Goal: Transaction & Acquisition: Subscribe to service/newsletter

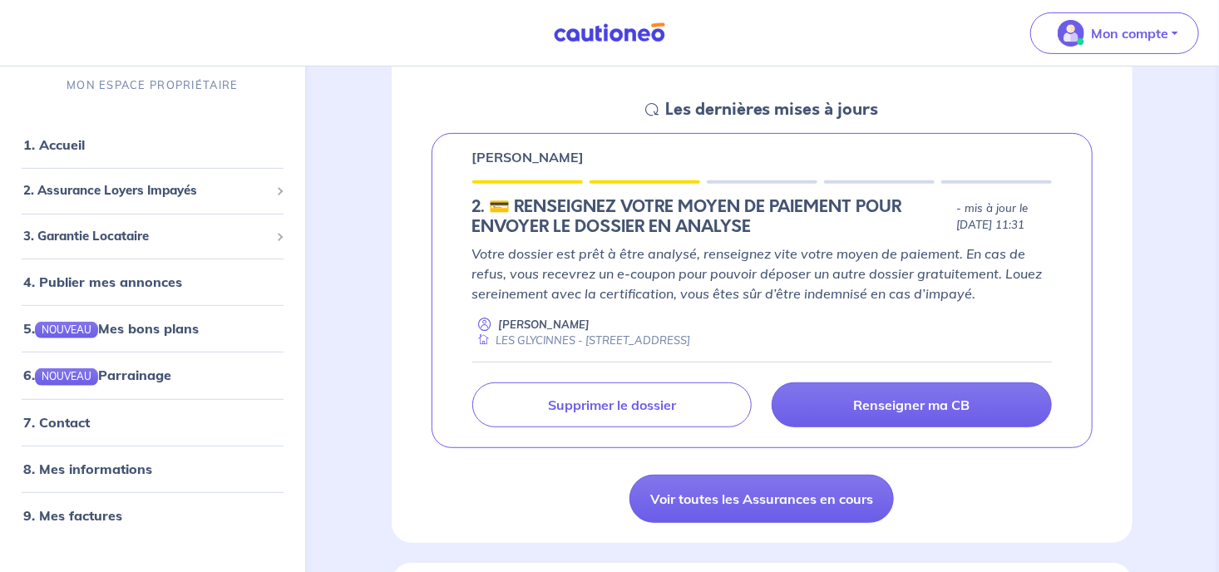
scroll to position [263, 0]
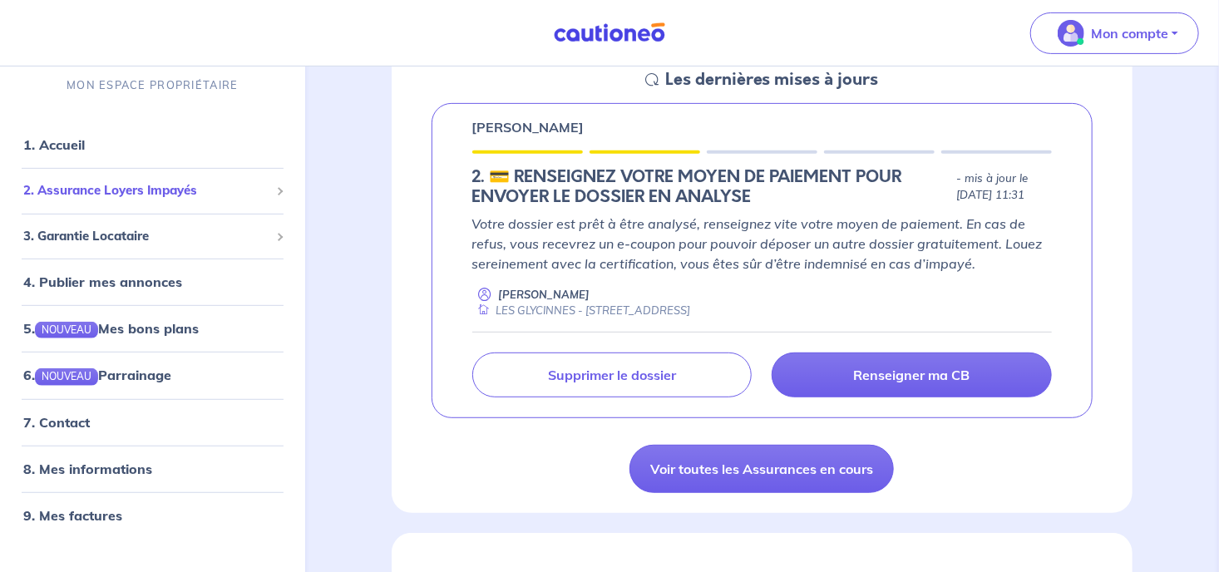
click at [55, 185] on span "2. Assurance Loyers Impayés" at bounding box center [146, 190] width 246 height 19
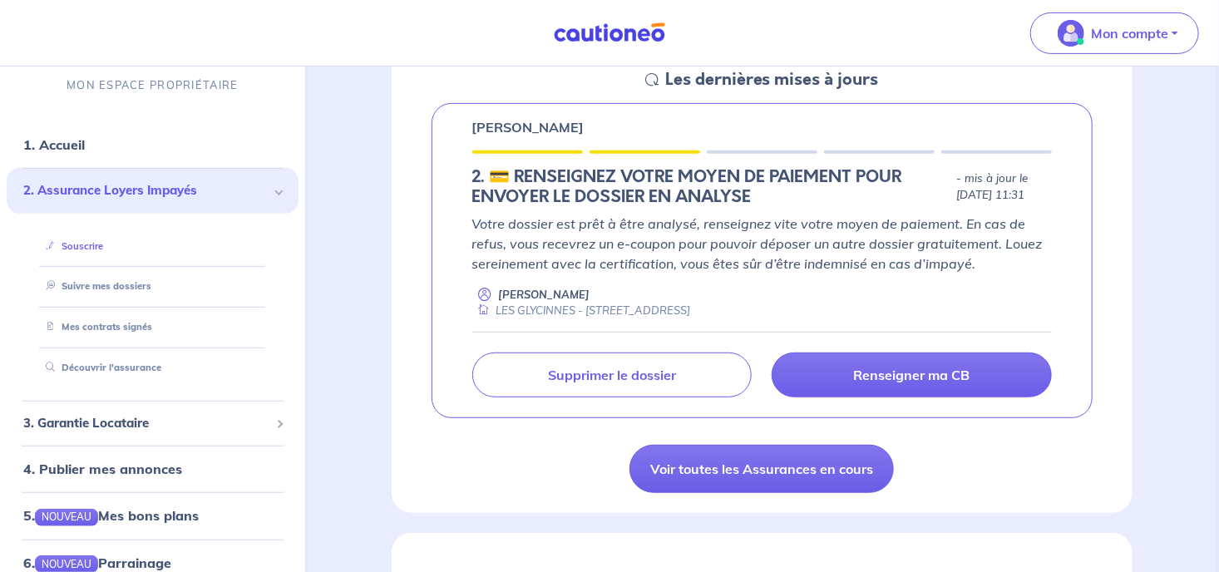
click at [62, 241] on link "Souscrire" at bounding box center [71, 246] width 64 height 12
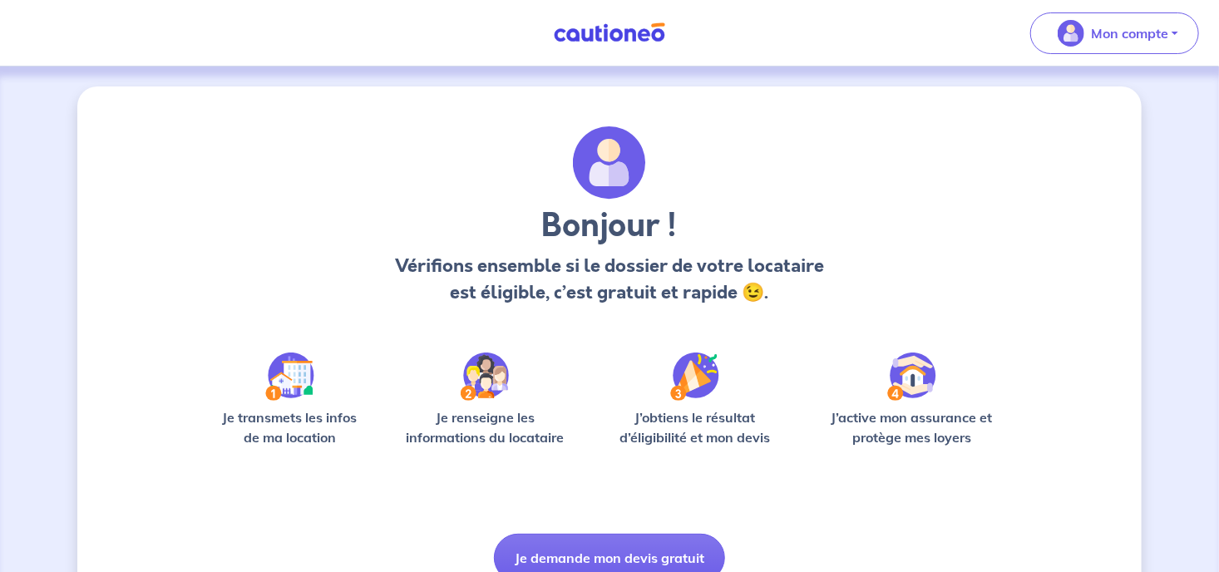
scroll to position [77, 0]
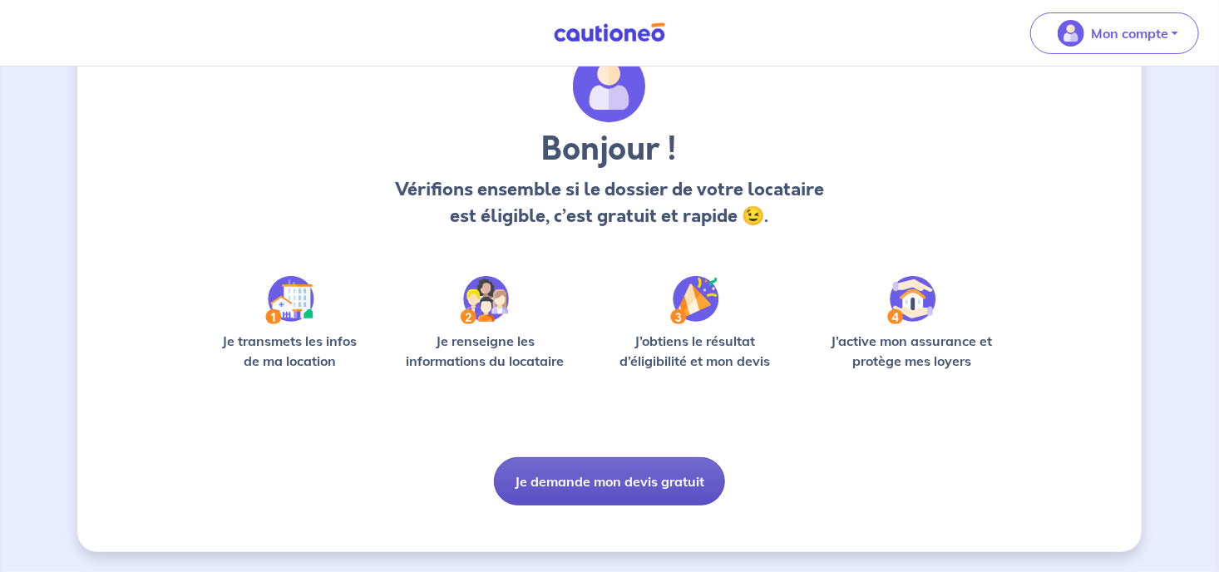
click at [610, 476] on button "Je demande mon devis gratuit" at bounding box center [609, 481] width 231 height 48
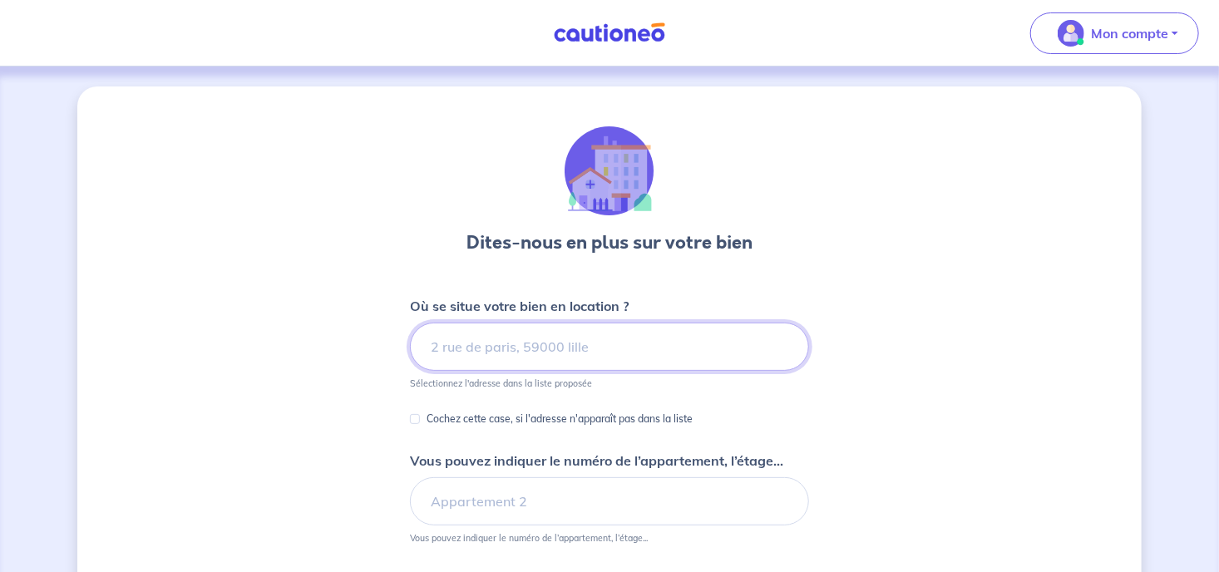
click at [527, 349] on input at bounding box center [609, 347] width 399 height 48
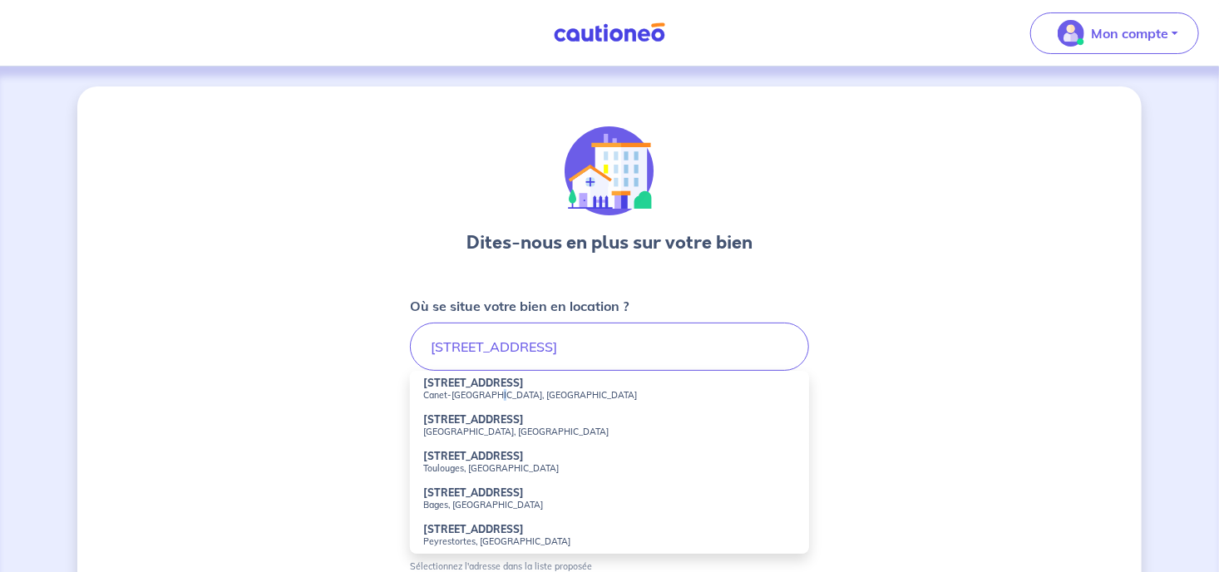
click at [494, 398] on small "Canet-en-Roussillon, France" at bounding box center [609, 395] width 373 height 12
type input "81 Boulevard Cassanyes, Canet-en-Roussillon, France"
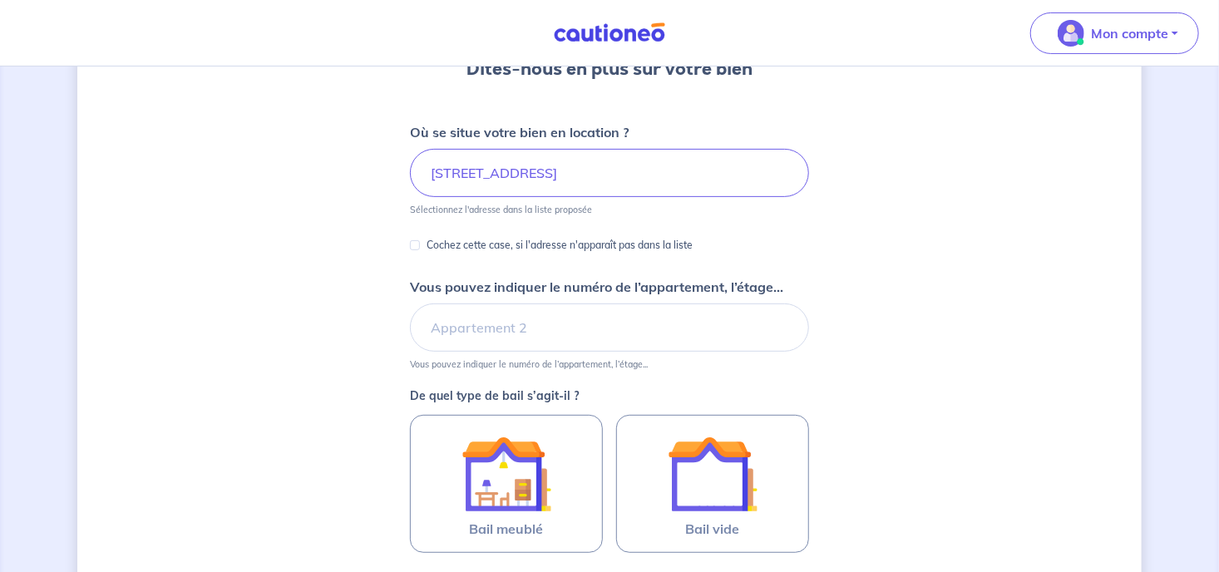
scroll to position [176, 0]
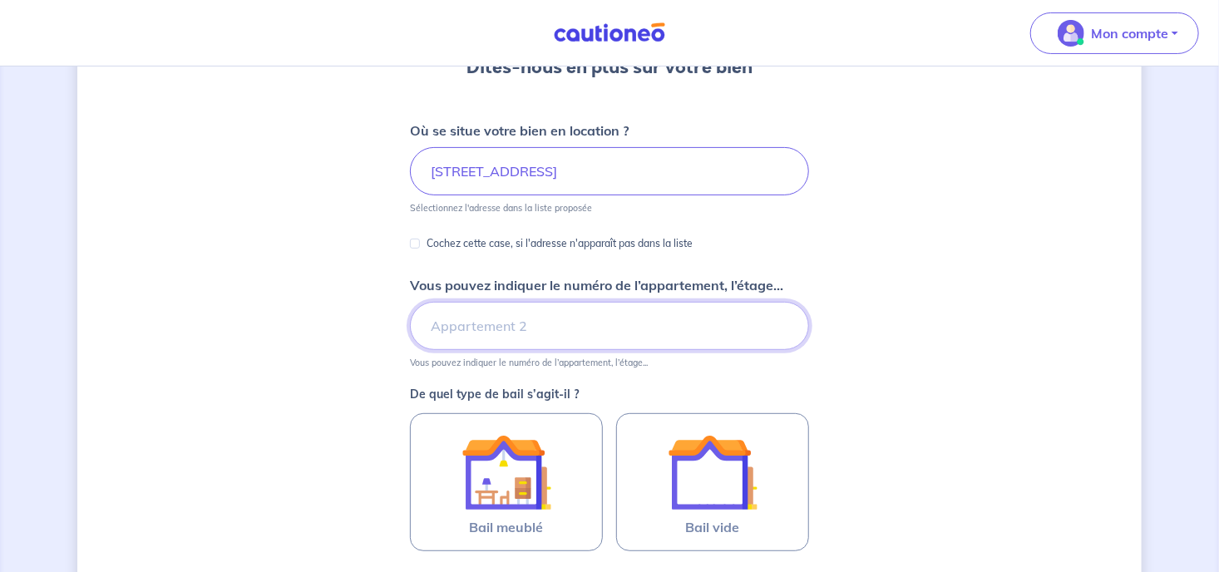
click at [501, 325] on input "Vous pouvez indiquer le numéro de l’appartement, l’étage..." at bounding box center [609, 326] width 399 height 48
click at [695, 338] on input "LES GLYCINES" at bounding box center [609, 326] width 399 height 48
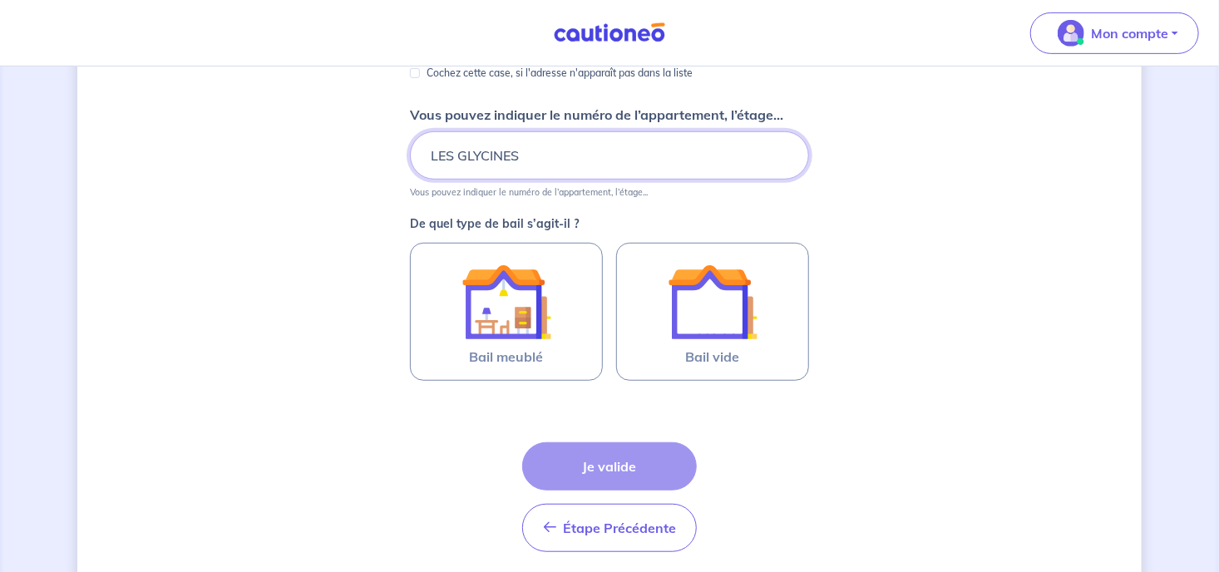
scroll to position [351, 0]
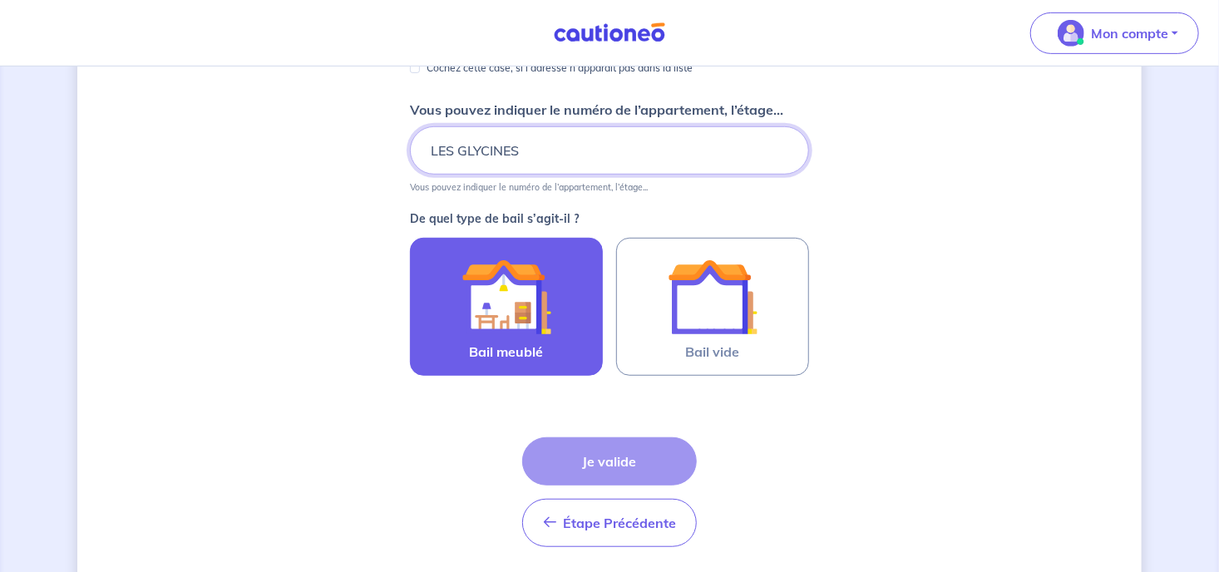
type input "LES GLYCINES"
click at [535, 294] on img at bounding box center [507, 297] width 90 height 90
click at [0, 0] on input "Bail meublé" at bounding box center [0, 0] width 0 height 0
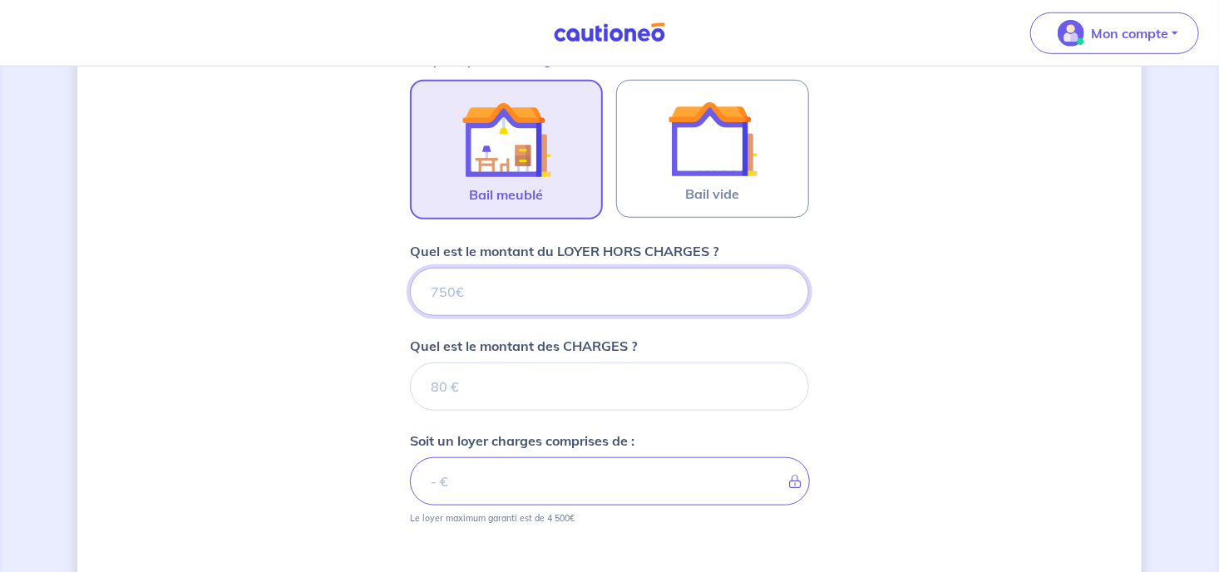
scroll to position [557, 0]
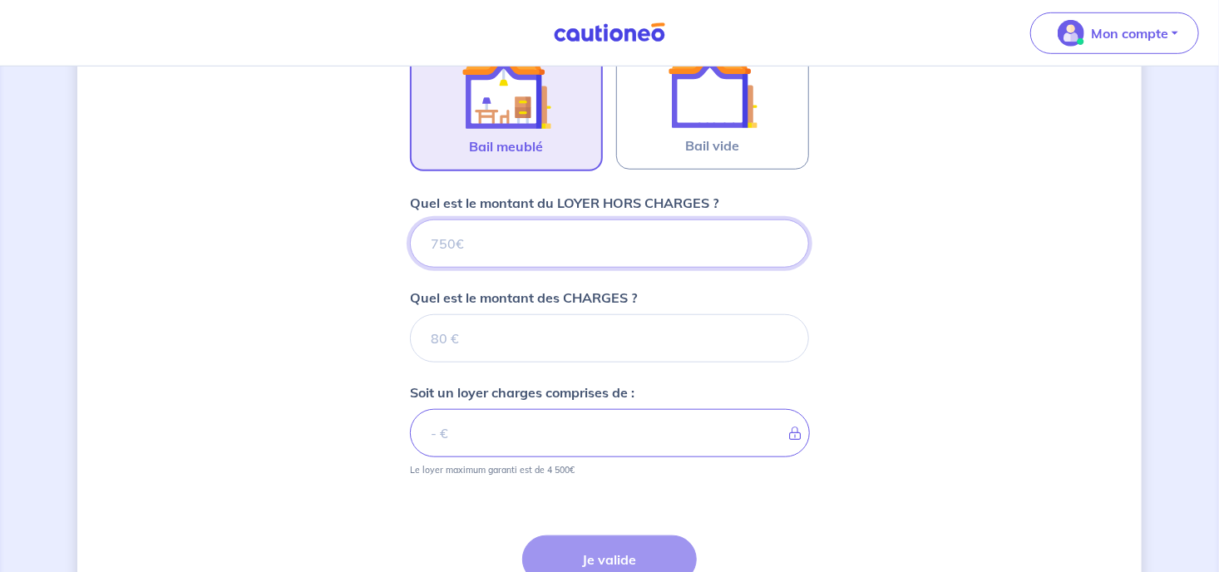
click at [482, 238] on input "Quel est le montant du LOYER HORS CHARGES ?" at bounding box center [609, 244] width 399 height 48
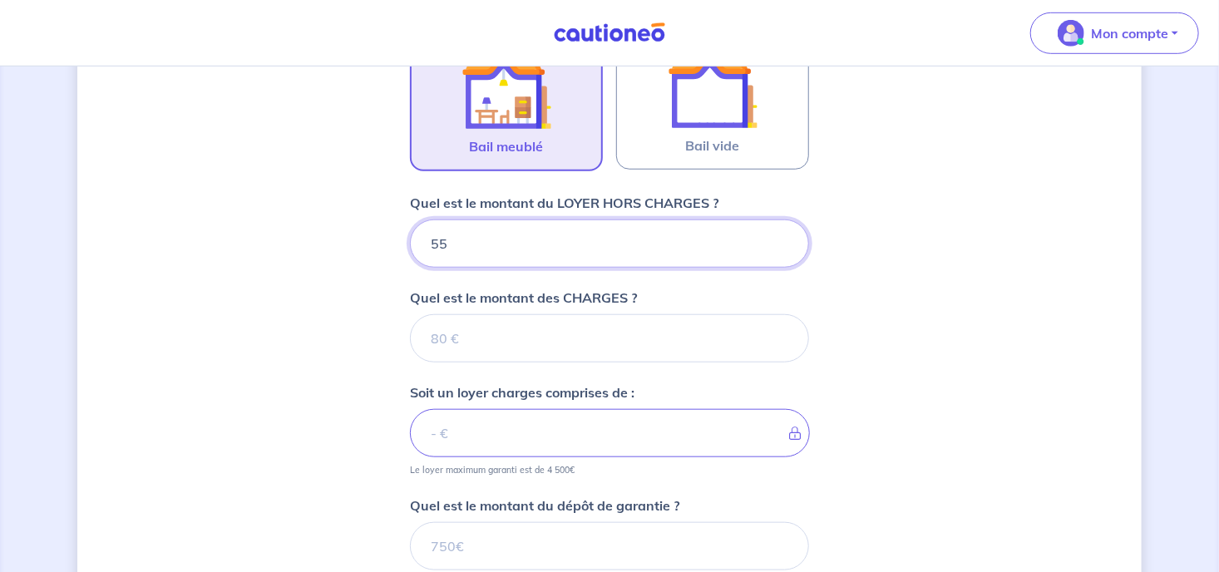
type input "550"
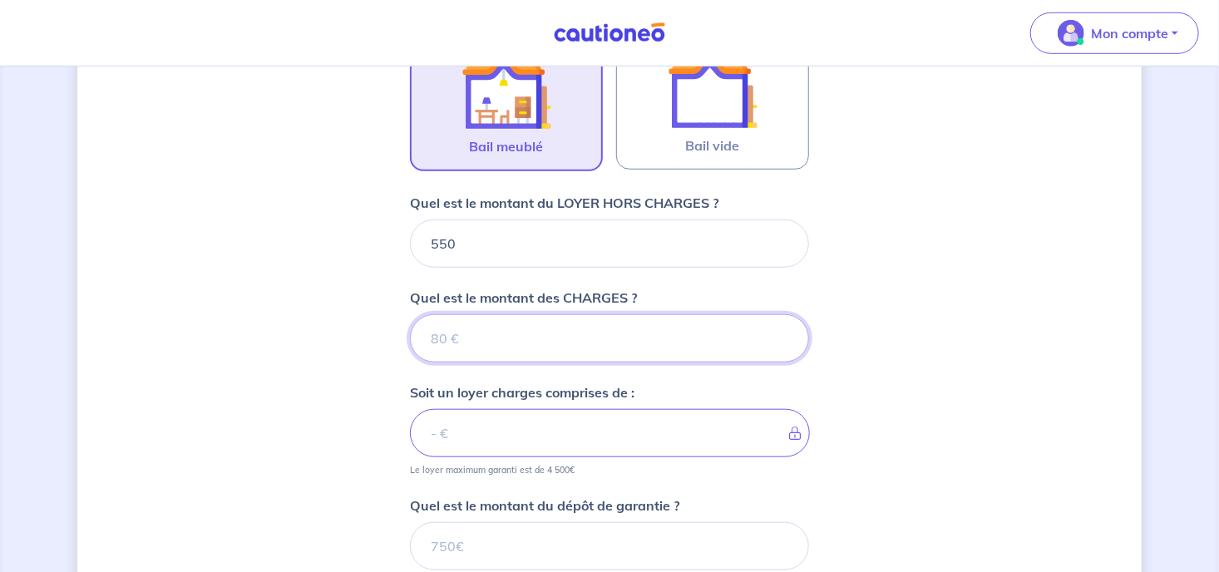
click at [464, 334] on input "Quel est le montant des CHARGES ?" at bounding box center [609, 338] width 399 height 48
type input "20"
type input "570"
type input "20"
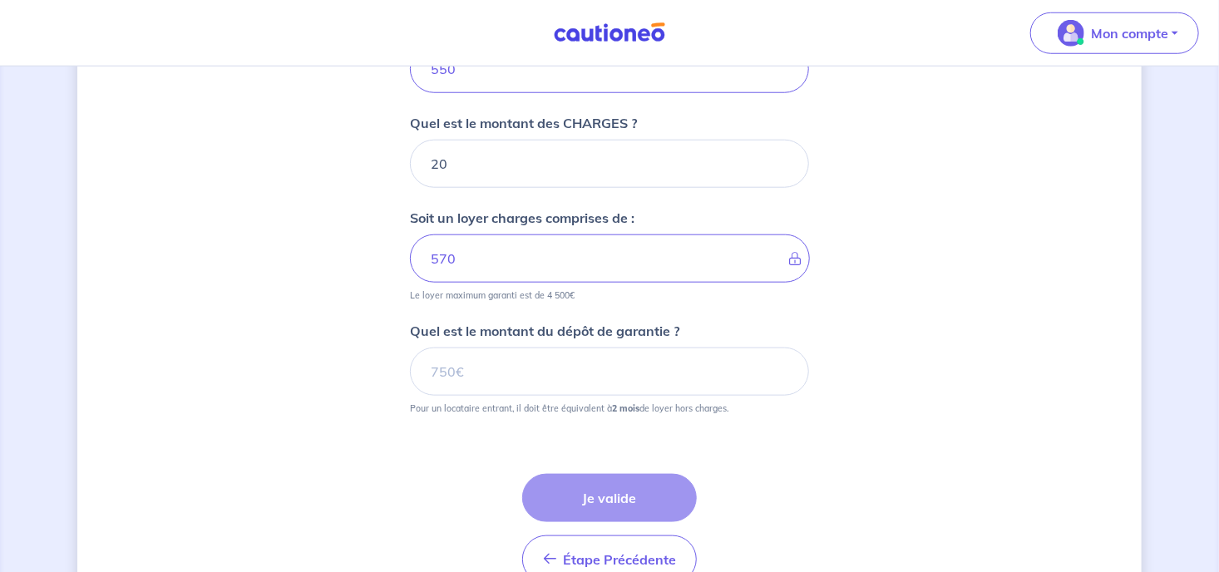
scroll to position [733, 0]
click at [473, 373] on input "Quel est le montant du dépôt de garantie ?" at bounding box center [609, 371] width 399 height 48
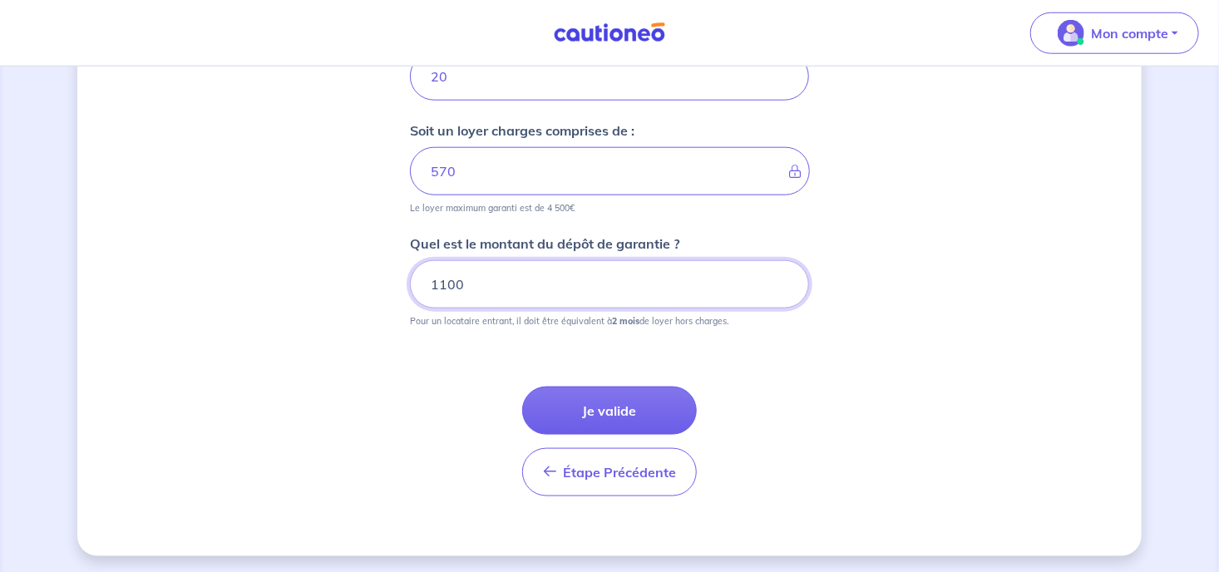
scroll to position [820, 0]
type input "1100"
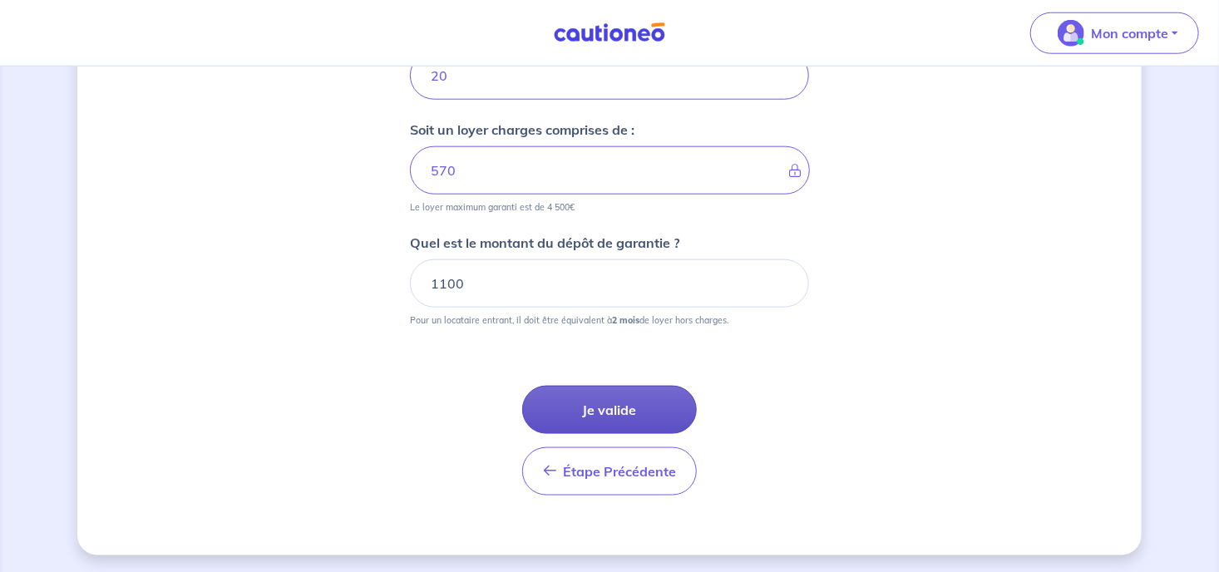
click at [593, 414] on button "Je valide" at bounding box center [609, 410] width 175 height 48
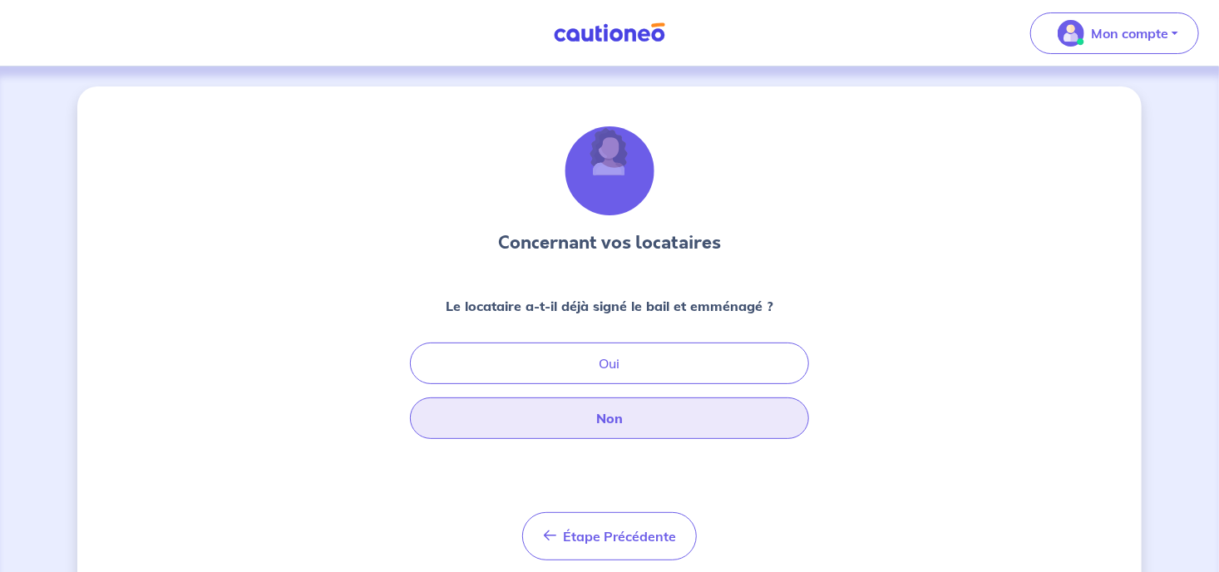
click at [621, 417] on button "Non" at bounding box center [609, 419] width 399 height 42
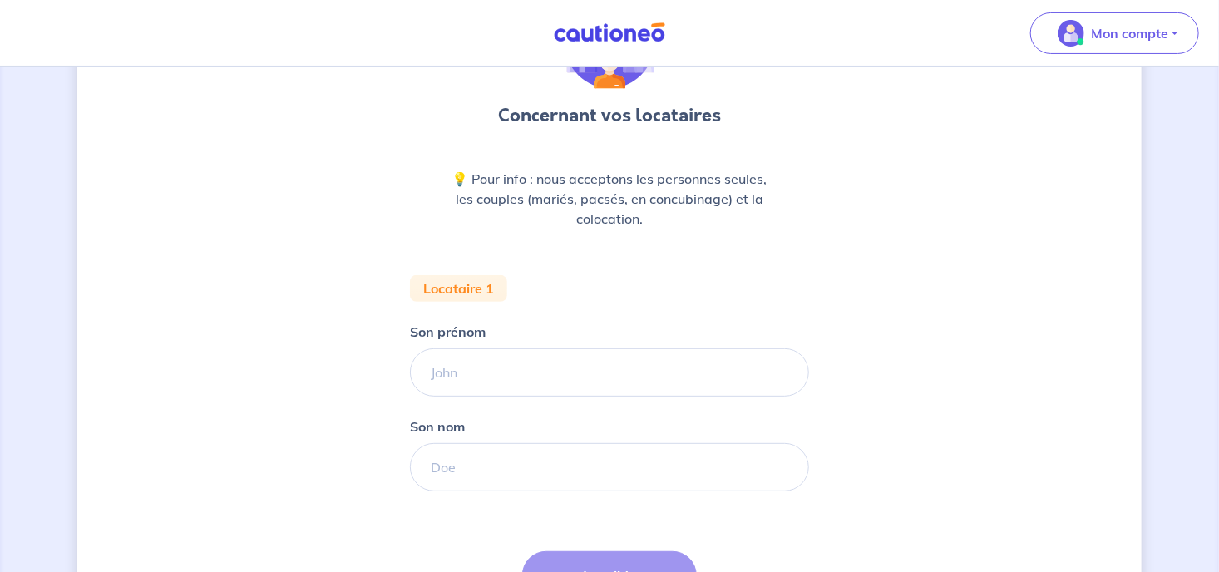
scroll to position [176, 0]
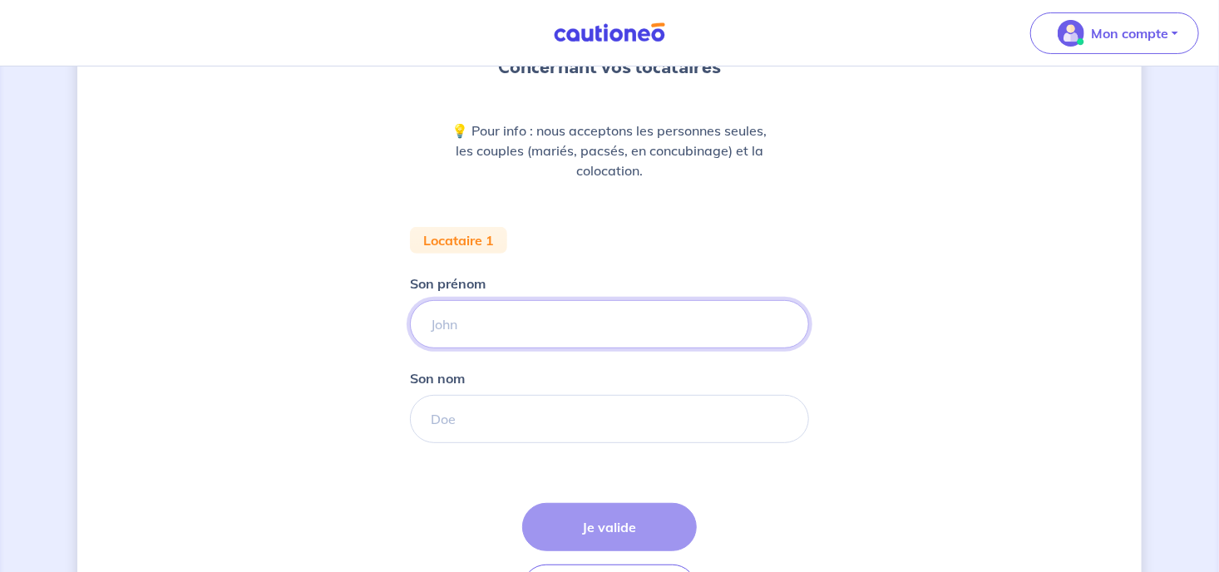
click at [510, 328] on input "Son prénom" at bounding box center [609, 324] width 399 height 48
type input "Patricia"
click at [513, 411] on input "Son nom" at bounding box center [609, 419] width 399 height 48
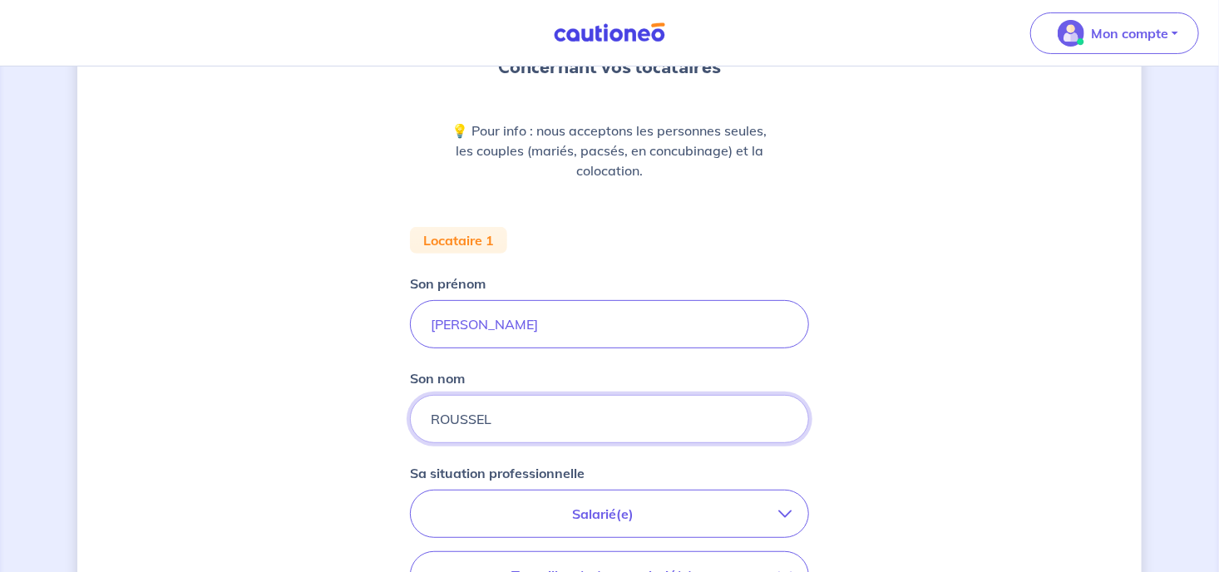
type input "ROUSSEL"
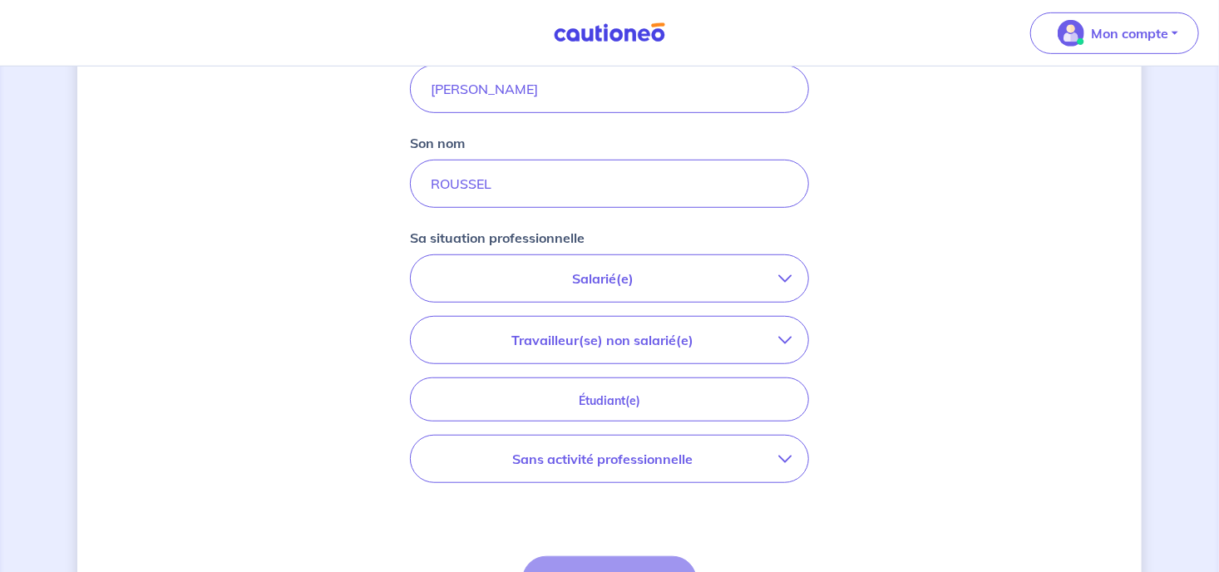
scroll to position [439, 0]
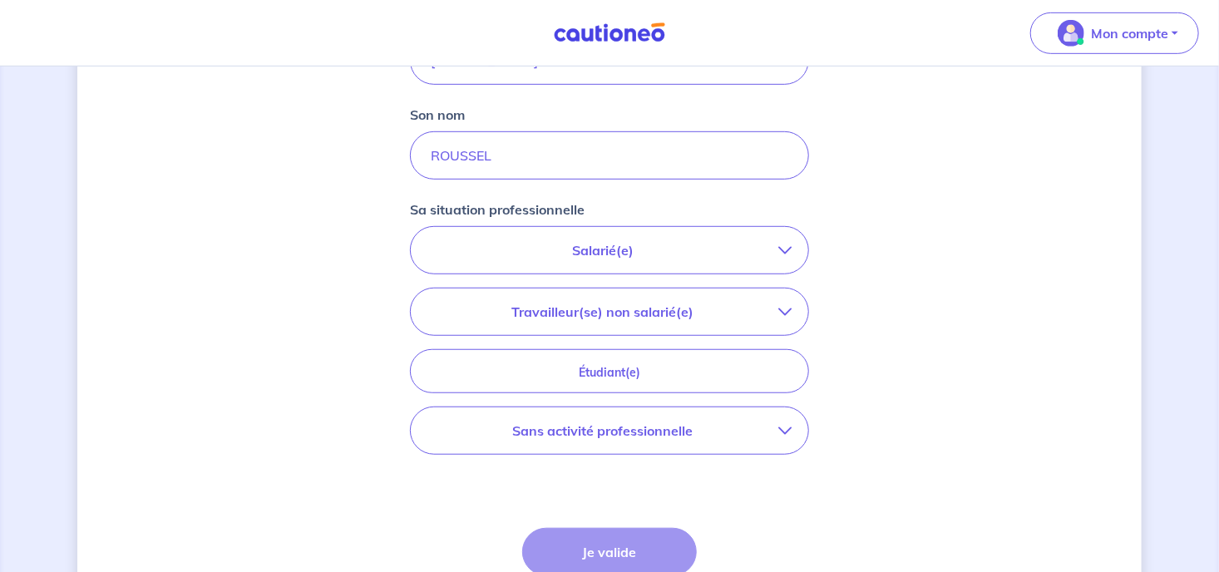
click at [551, 433] on p "Sans activité professionnelle" at bounding box center [603, 431] width 351 height 20
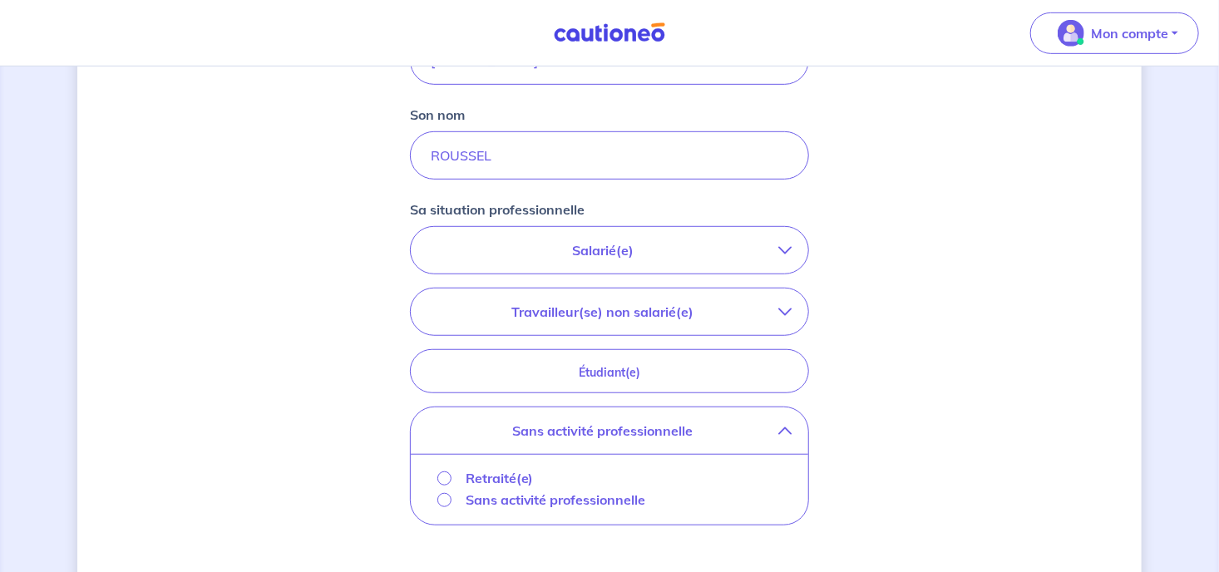
click at [510, 472] on p "Retraité(e)" at bounding box center [500, 478] width 68 height 20
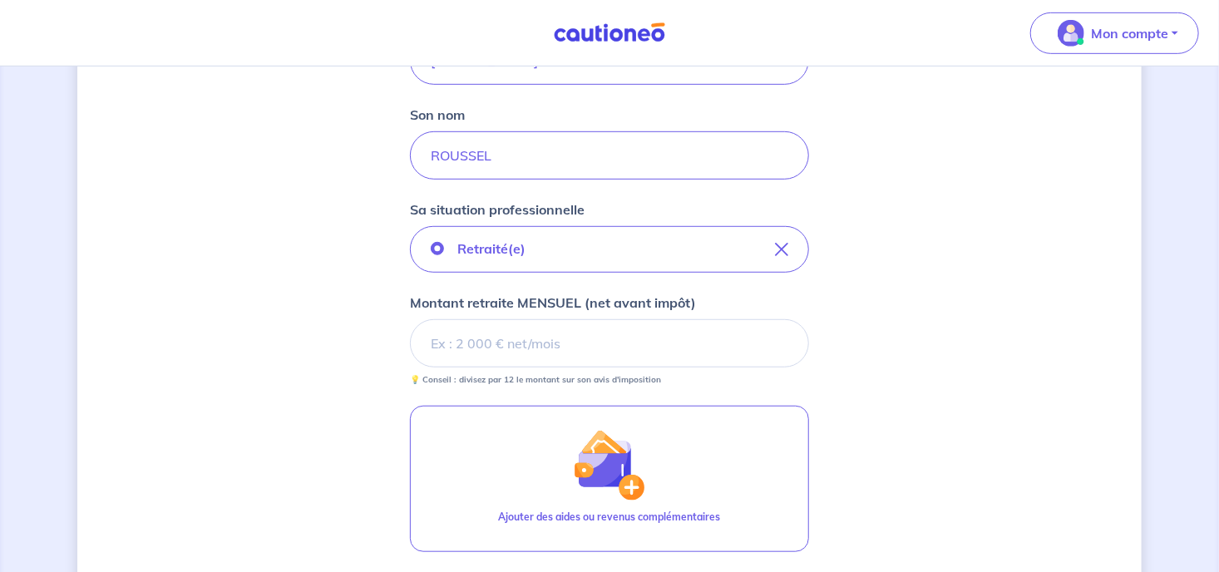
scroll to position [527, 0]
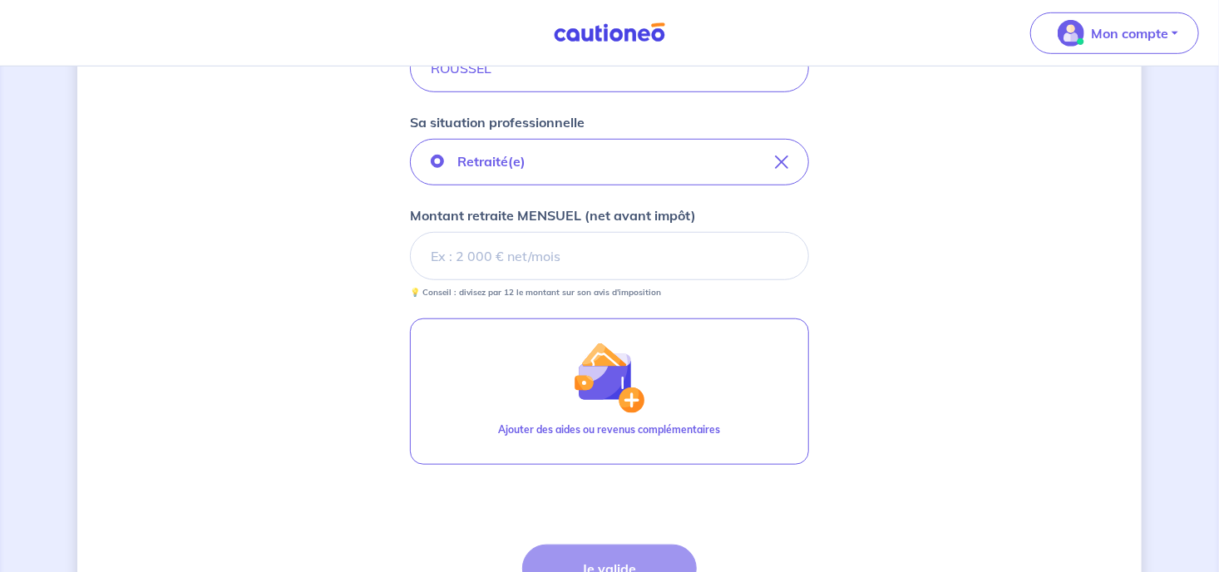
click at [525, 248] on input "Montant retraite MENSUEL (net avant impôt)" at bounding box center [609, 256] width 399 height 48
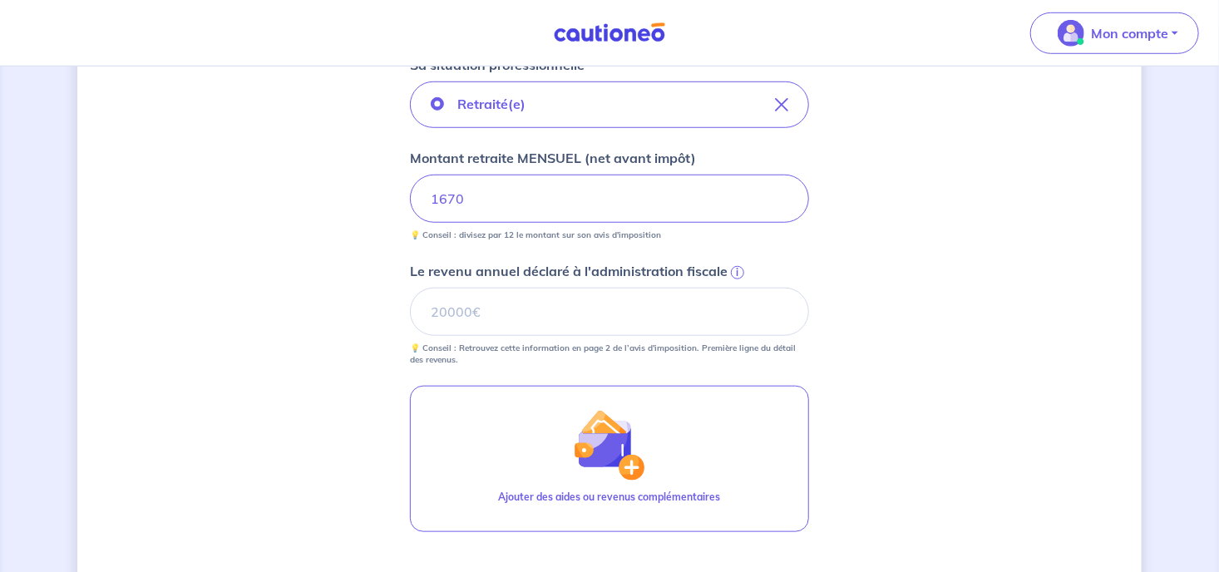
scroll to position [615, 0]
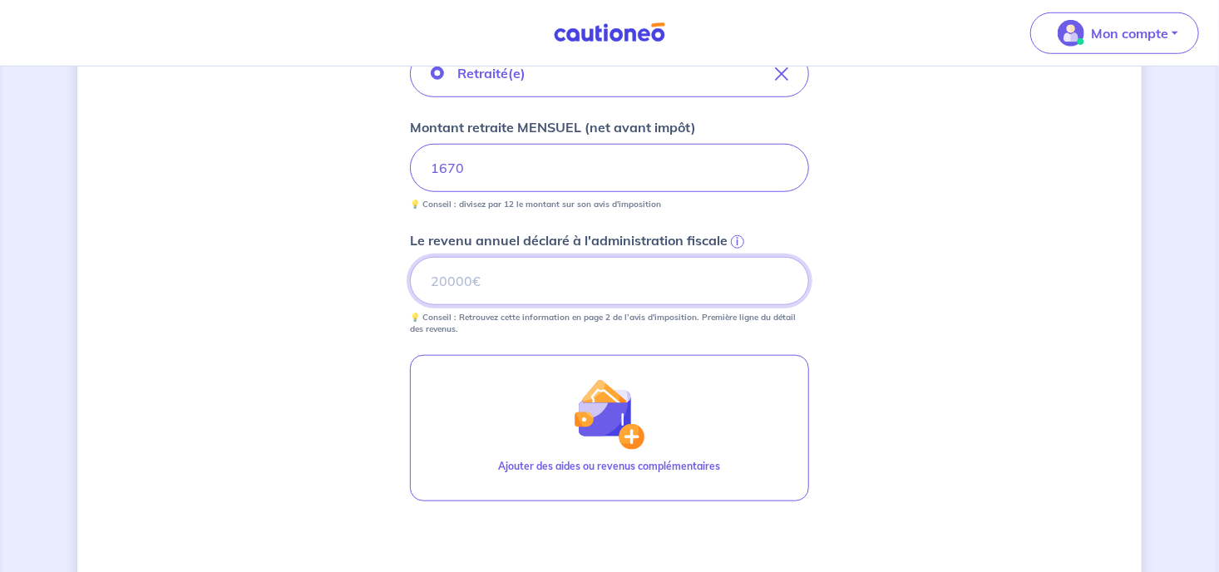
click at [499, 275] on input "Le revenu annuel déclaré à l'administration fiscale i" at bounding box center [609, 281] width 399 height 48
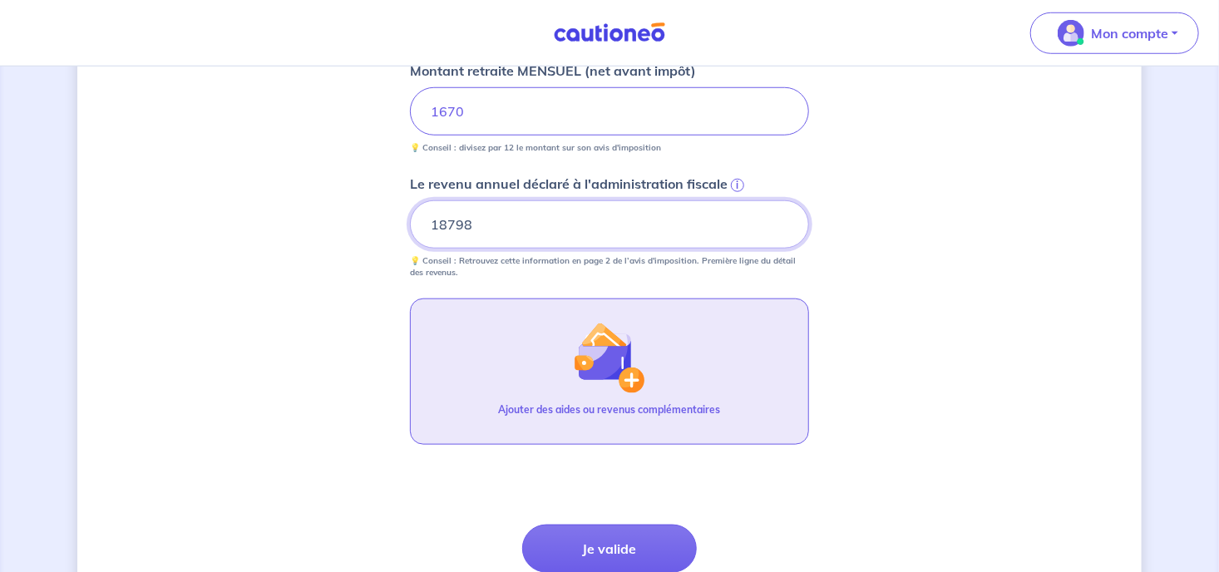
scroll to position [702, 0]
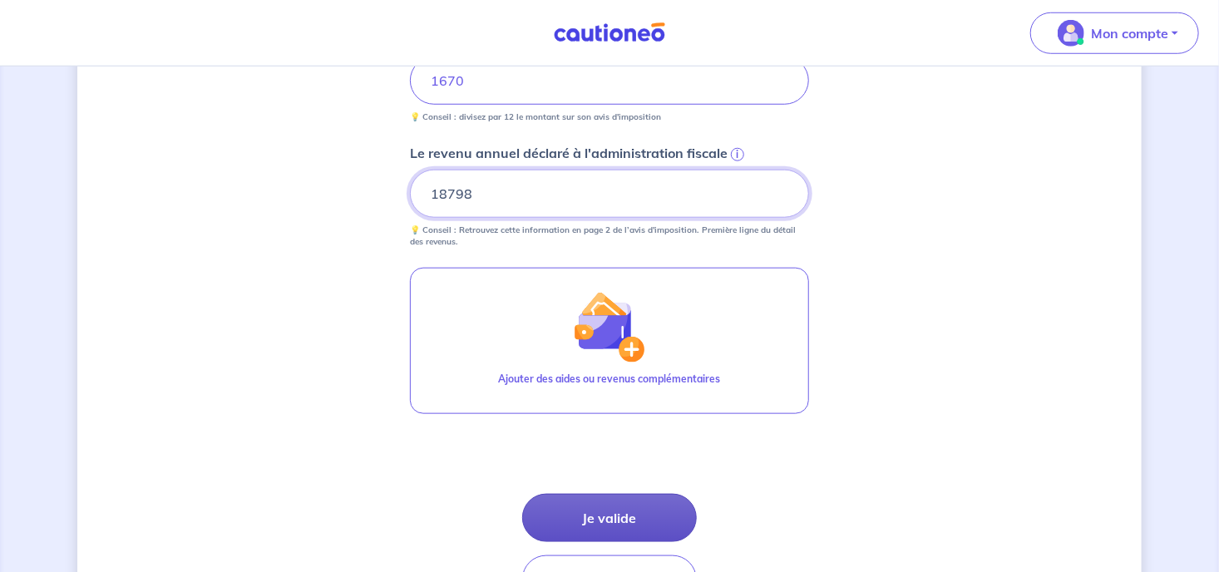
type input "18798"
click at [596, 507] on button "Je valide" at bounding box center [609, 518] width 175 height 48
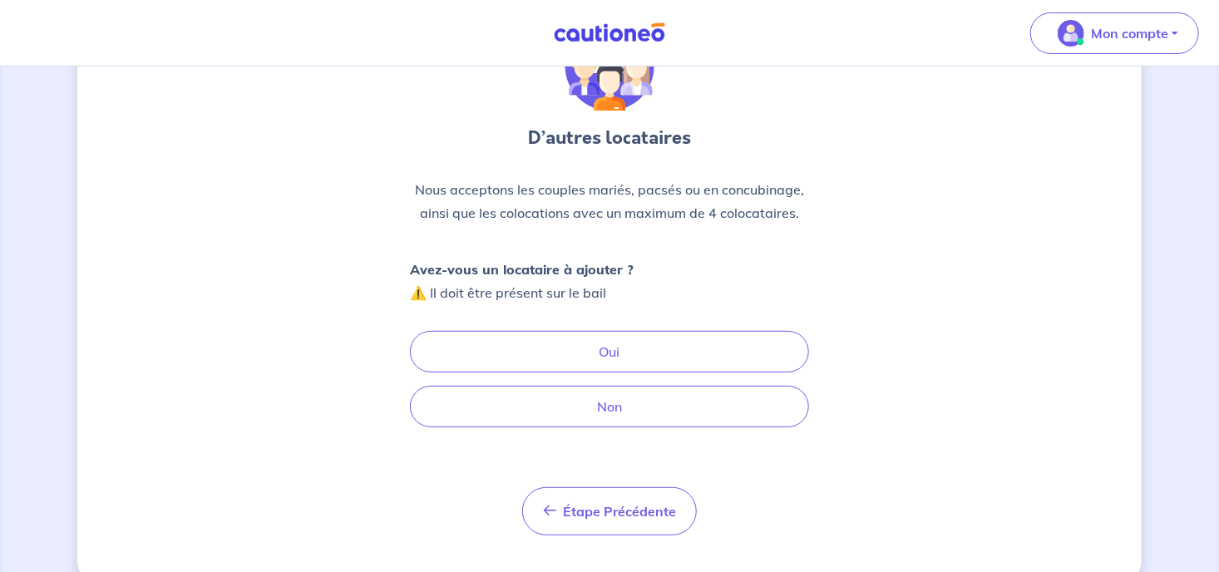
scroll to position [133, 0]
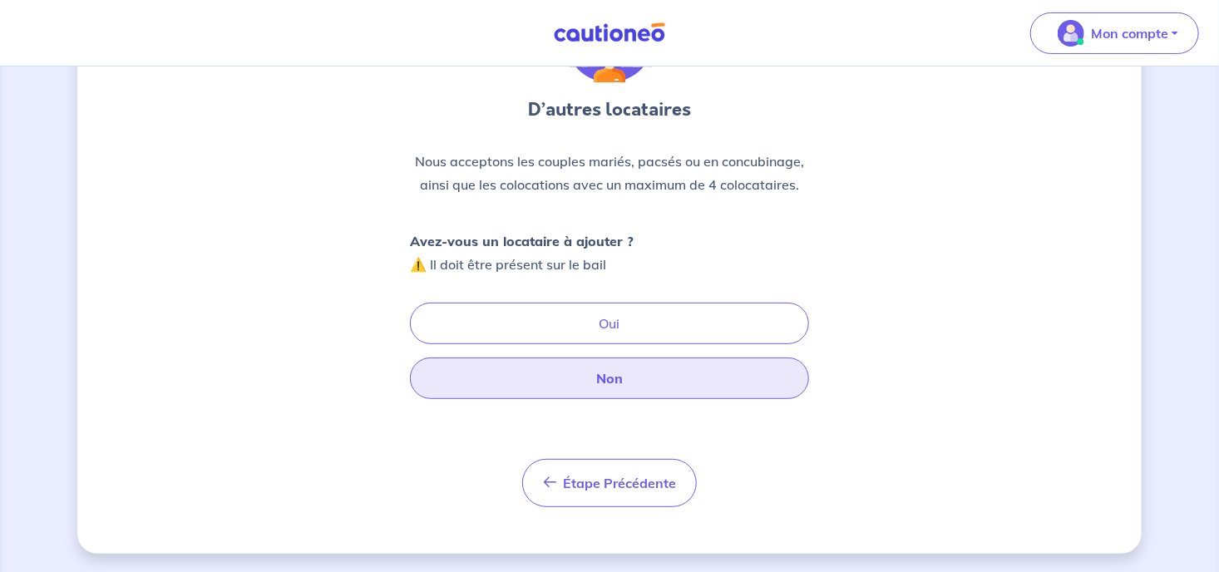
click at [588, 374] on button "Non" at bounding box center [609, 379] width 399 height 42
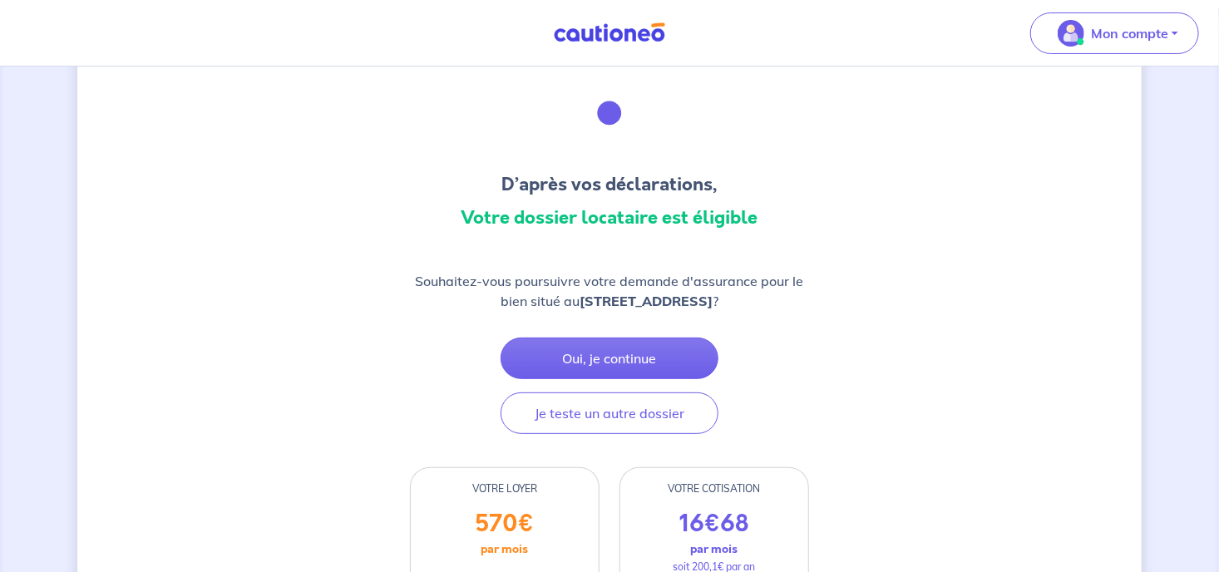
scroll to position [87, 0]
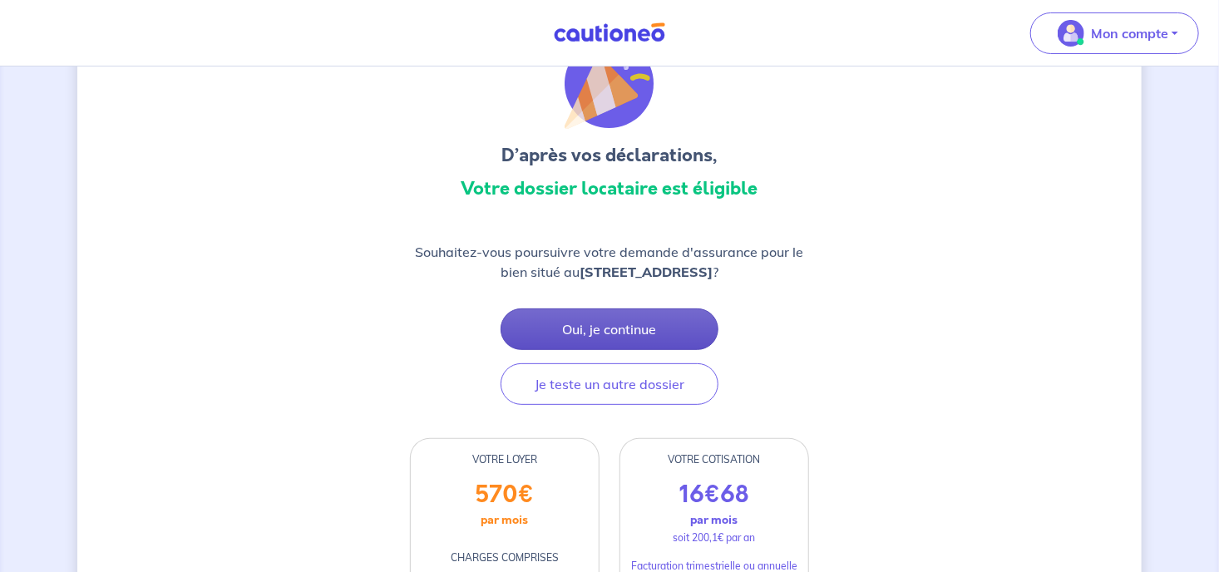
click at [582, 350] on button "Oui, je continue" at bounding box center [610, 330] width 218 height 42
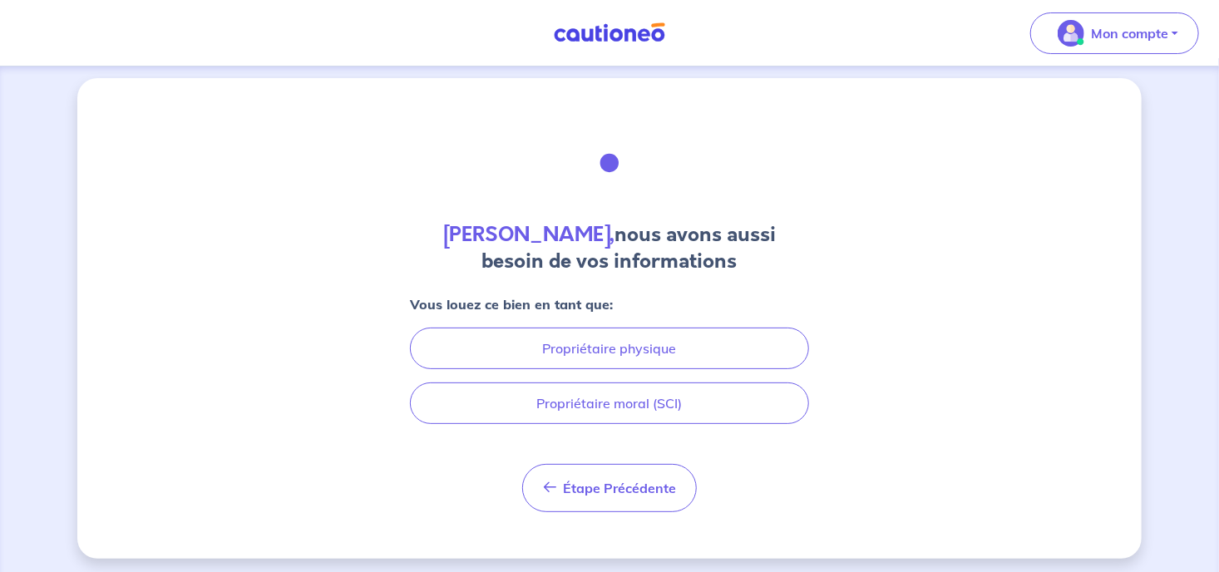
scroll to position [13, 0]
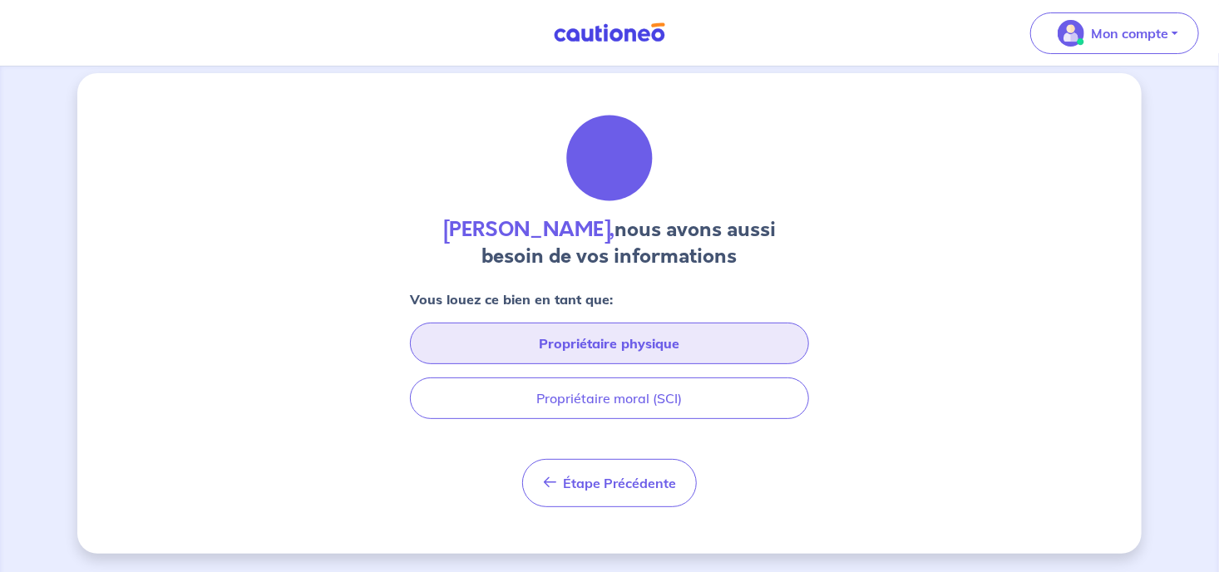
click at [601, 334] on button "Propriétaire physique" at bounding box center [609, 344] width 399 height 42
select select "FR"
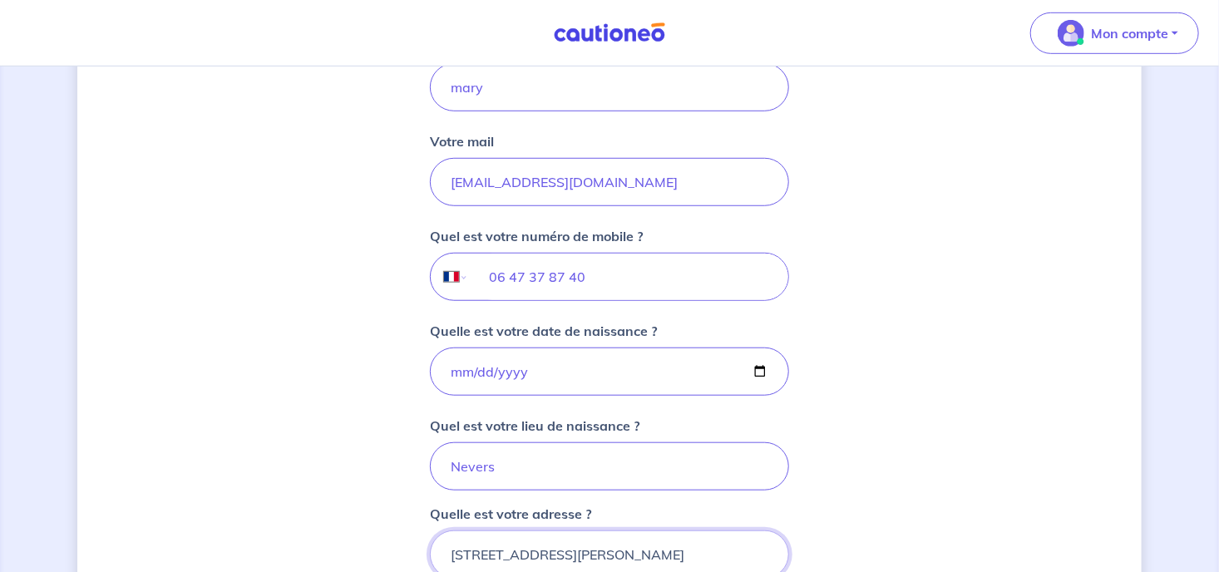
scroll to position [255, 0]
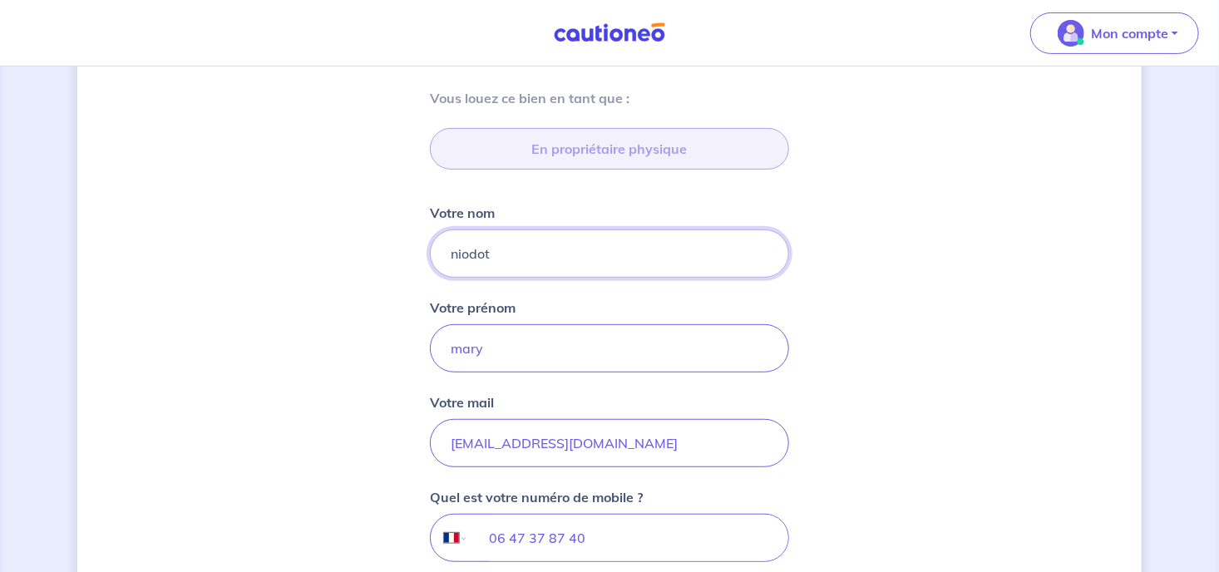
click at [532, 258] on input "niodot" at bounding box center [609, 254] width 359 height 48
drag, startPoint x: 532, startPoint y: 258, endPoint x: 438, endPoint y: 267, distance: 94.4
click at [438, 267] on input "niodot" at bounding box center [609, 254] width 359 height 48
type input "NIODOT JALLIER"
drag, startPoint x: 506, startPoint y: 358, endPoint x: 451, endPoint y: 346, distance: 56.1
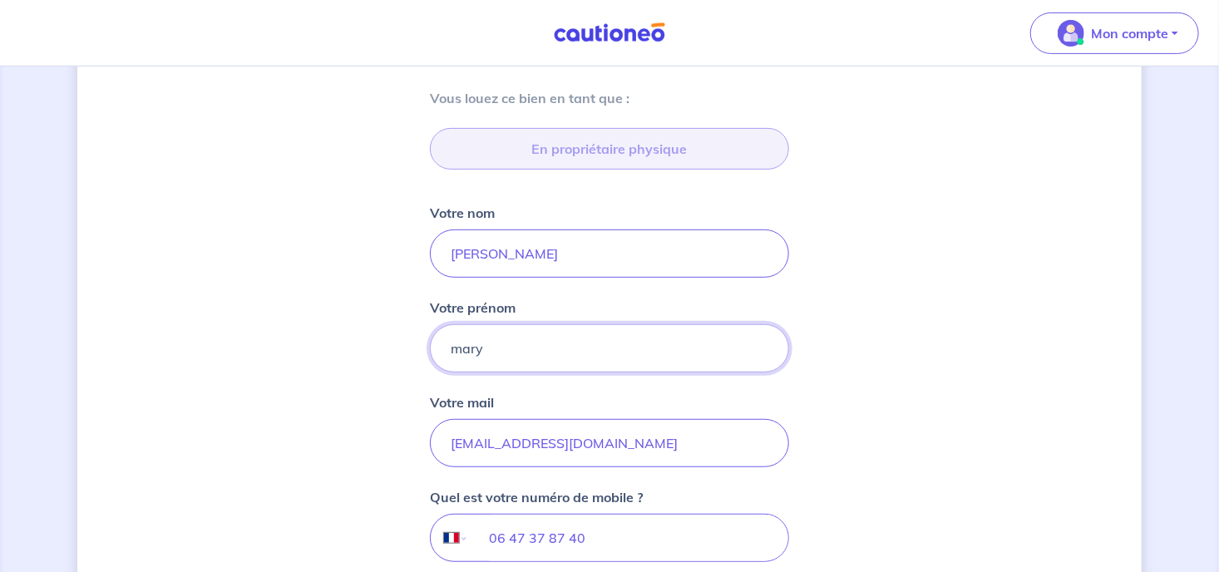
click at [451, 346] on input "mary" at bounding box center [609, 348] width 359 height 48
type input "Maryline"
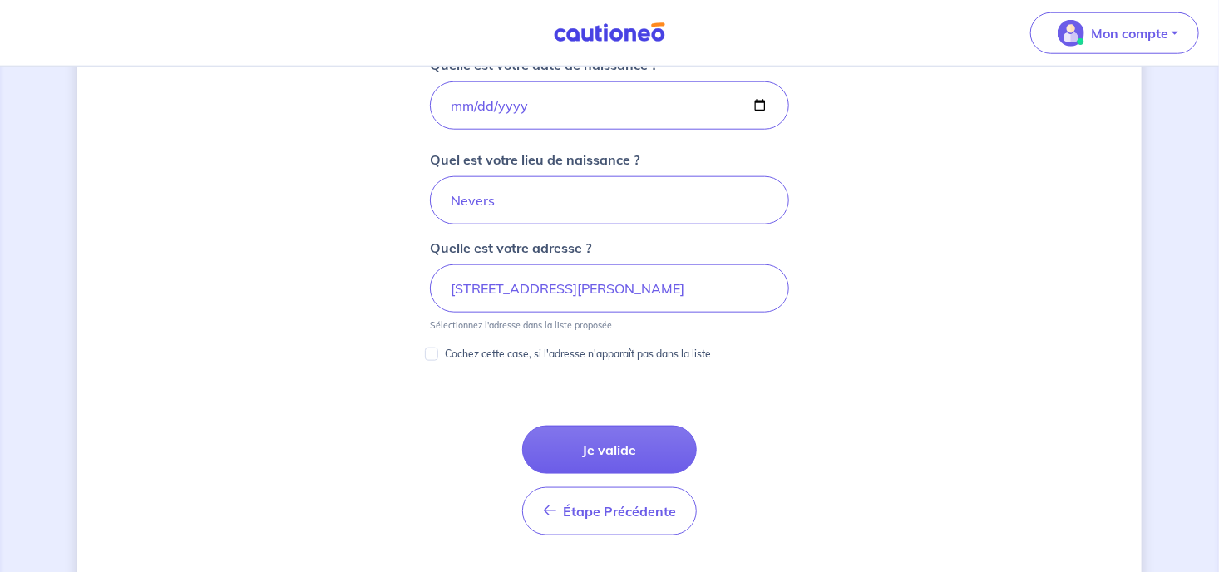
scroll to position [869, 0]
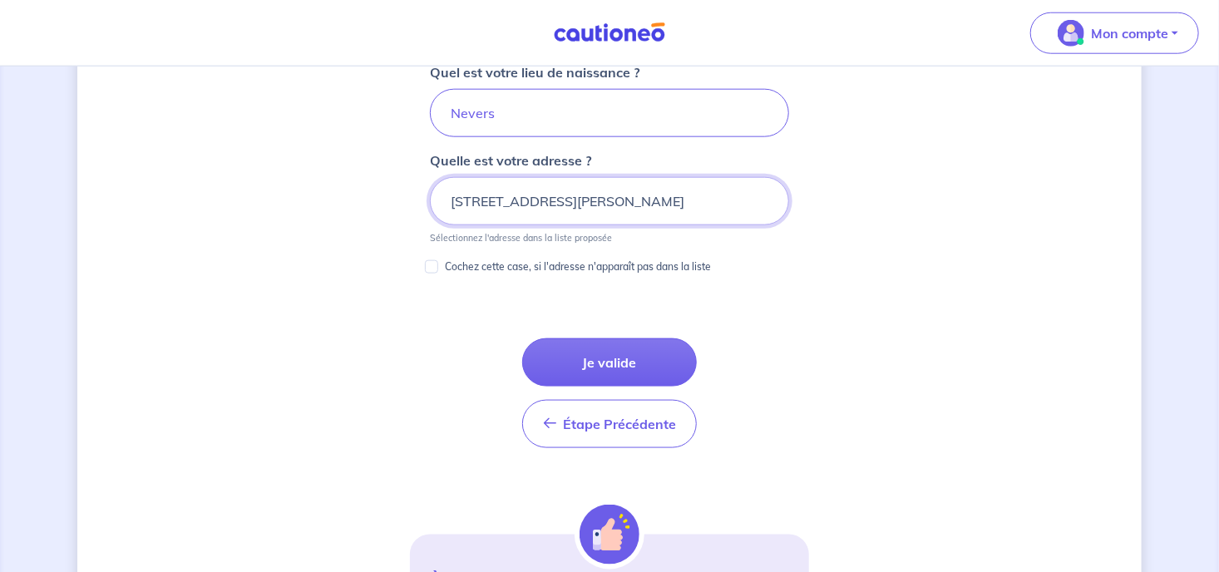
click at [451, 208] on input "22 Avenue Eugène Sauvy, 66140 Canet-en-Roussillon" at bounding box center [609, 201] width 359 height 48
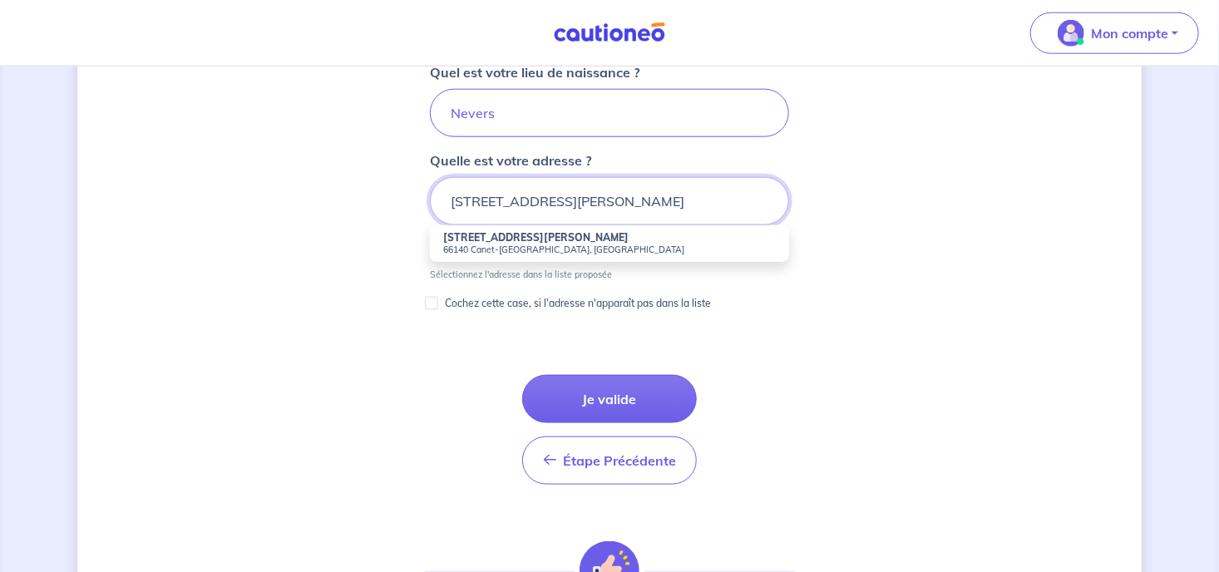
type input "2222 Avenue Eugène Sauvy, 66140 Canet-en-Roussillon"
click at [341, 183] on div "Mary Niodot, nous avons aussi besoin de vos informations Vous louez ce bien en …" at bounding box center [609, 10] width 1065 height 1587
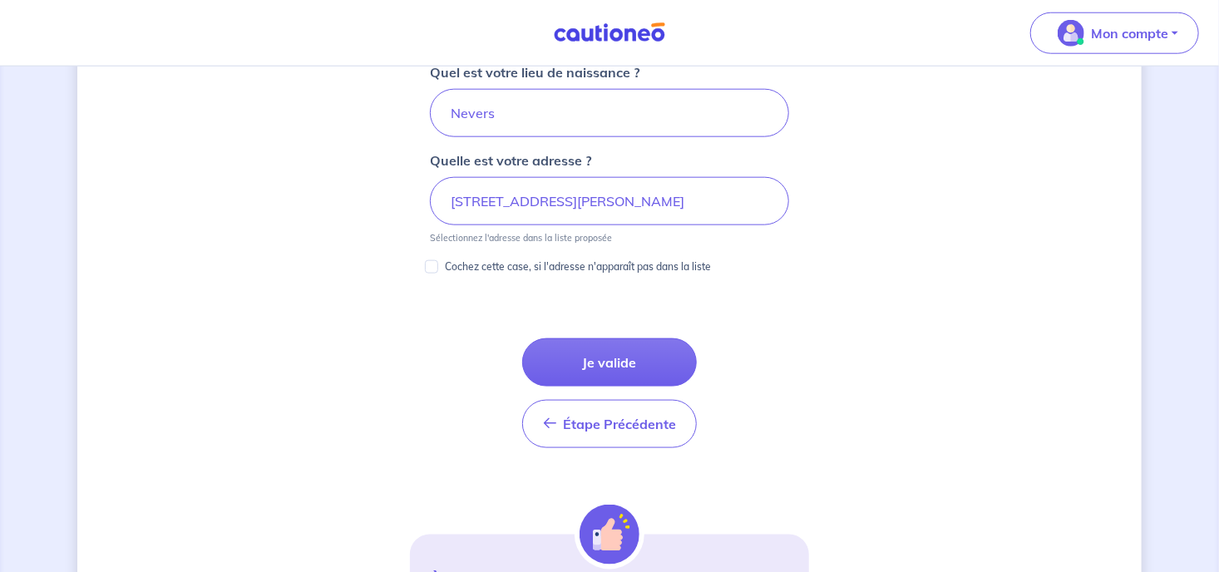
scroll to position [957, 0]
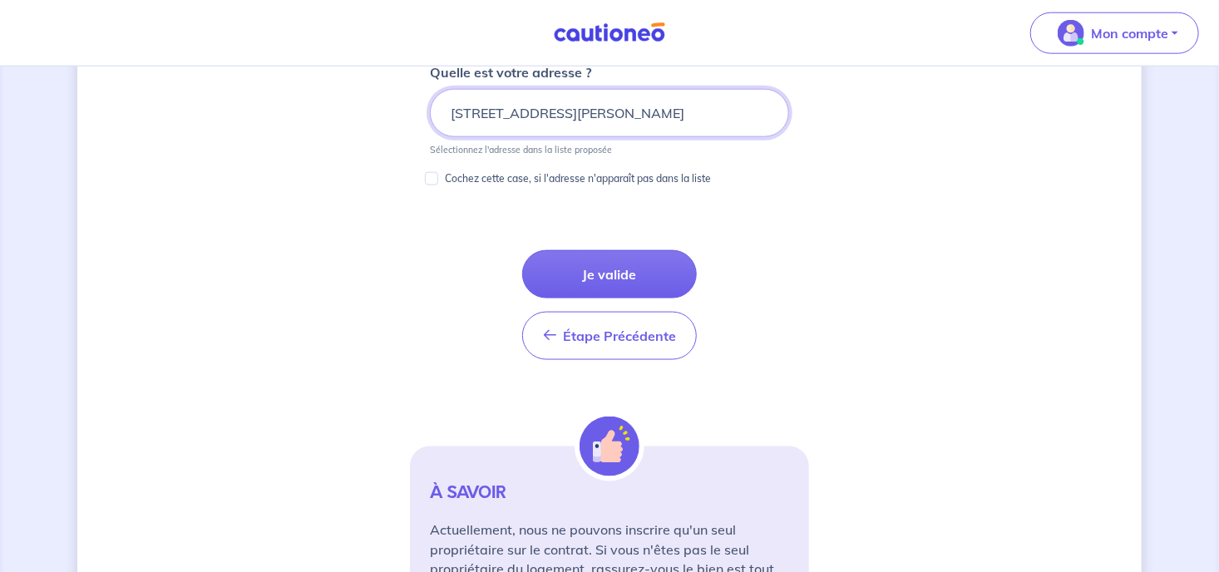
click at [544, 104] on input "2222 Avenue Eugène Sauvy, 66140 Canet-en-Roussillon" at bounding box center [609, 113] width 359 height 48
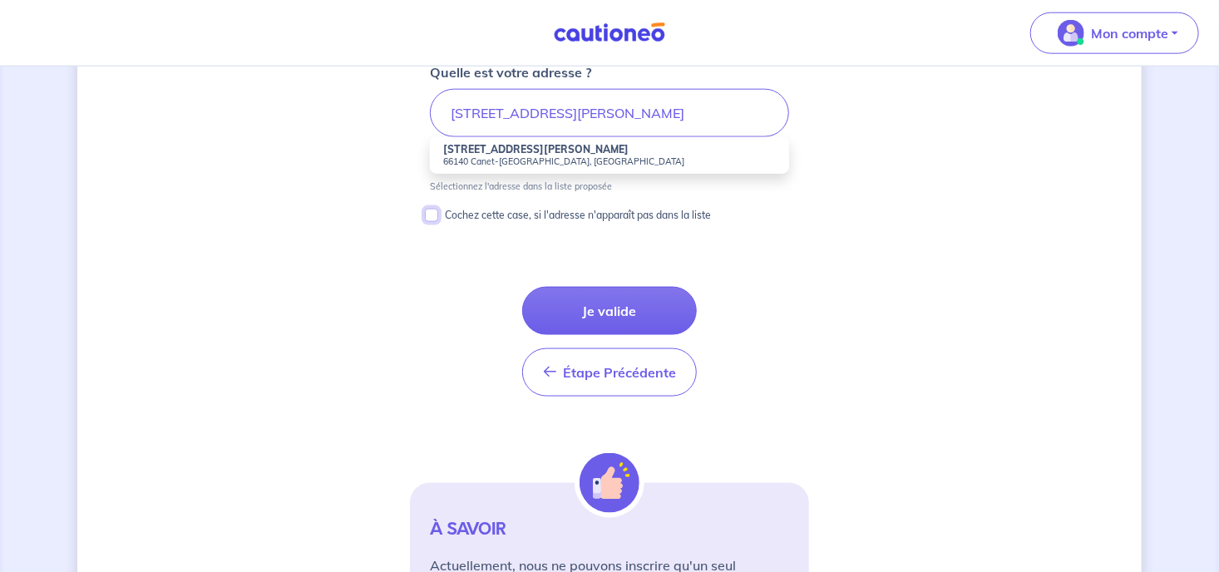
click at [431, 216] on input "Cochez cette case, si l'adresse n'apparaît pas dans la liste" at bounding box center [431, 215] width 13 height 13
checkbox input "true"
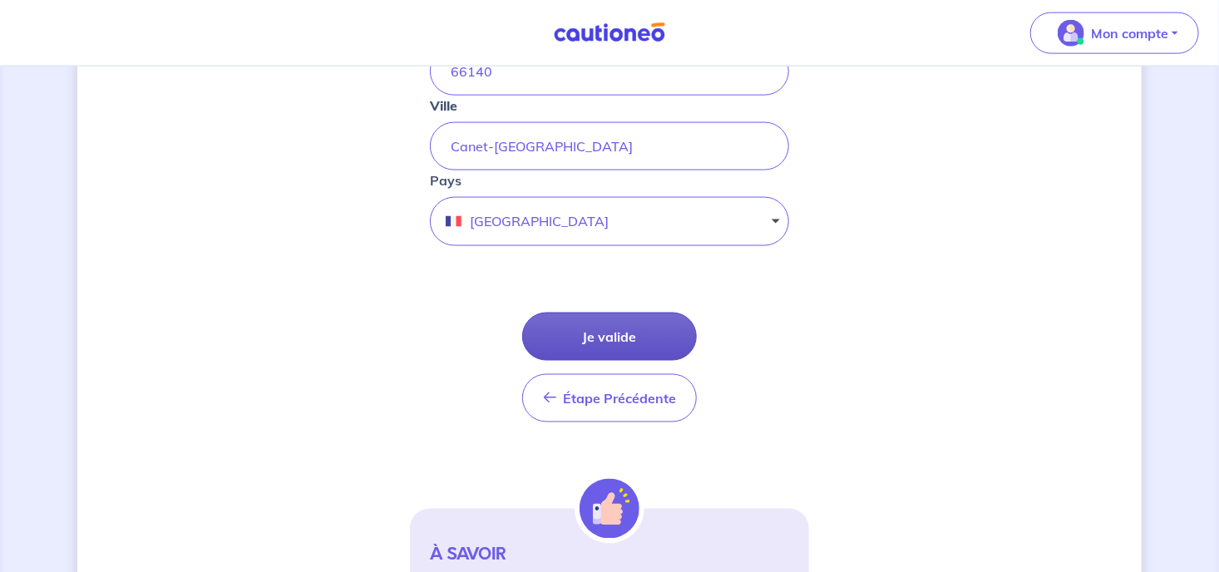
scroll to position [1133, 0]
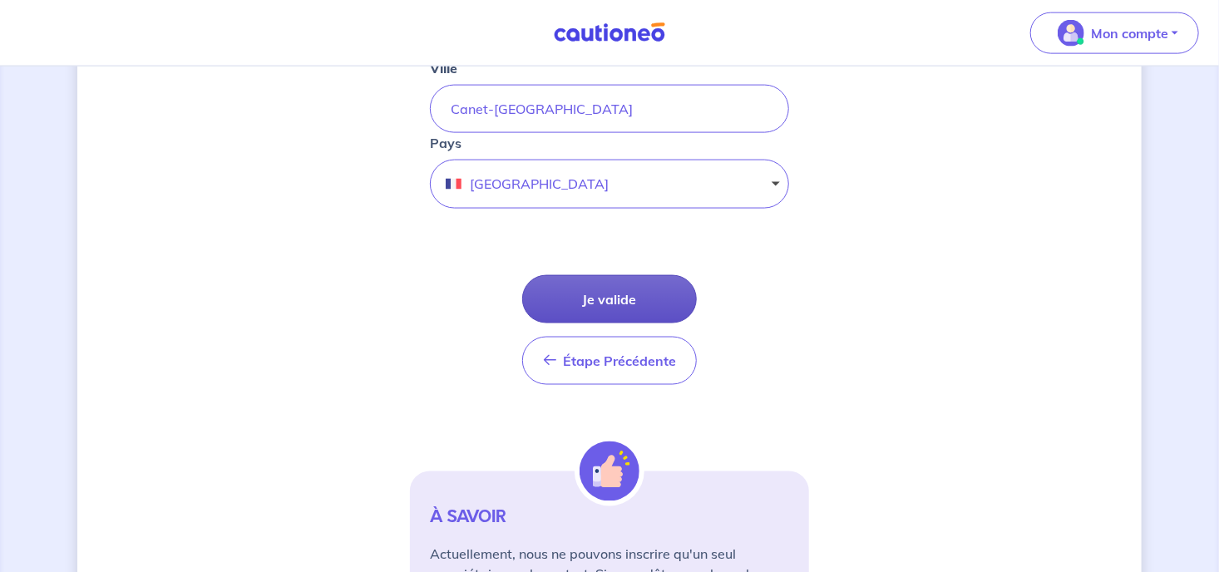
click at [605, 292] on button "Je valide" at bounding box center [609, 299] width 175 height 48
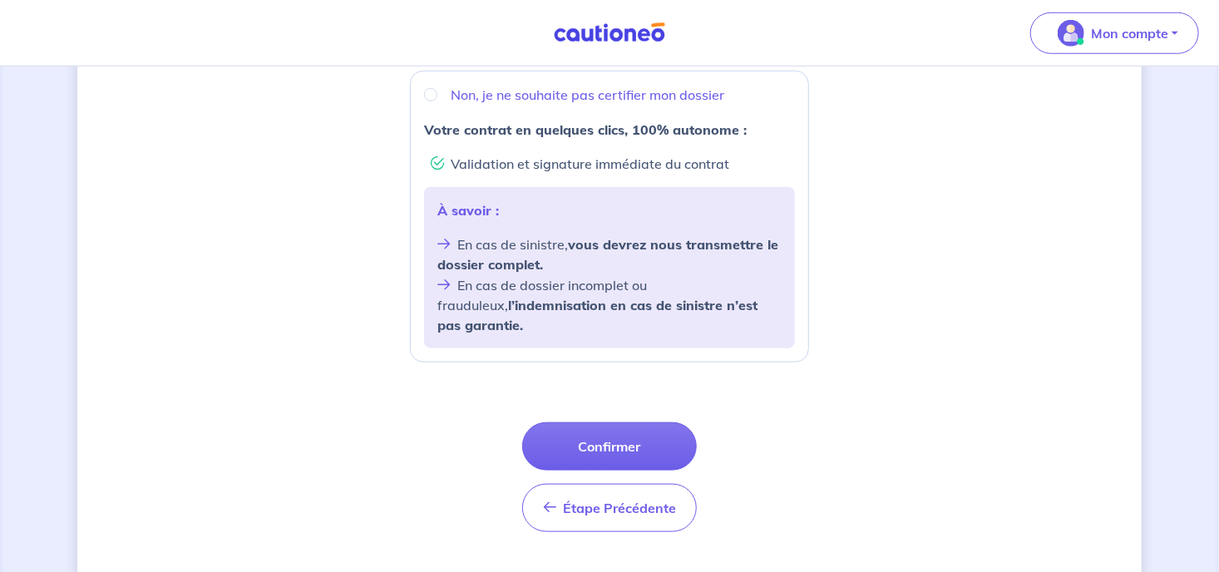
scroll to position [672, 0]
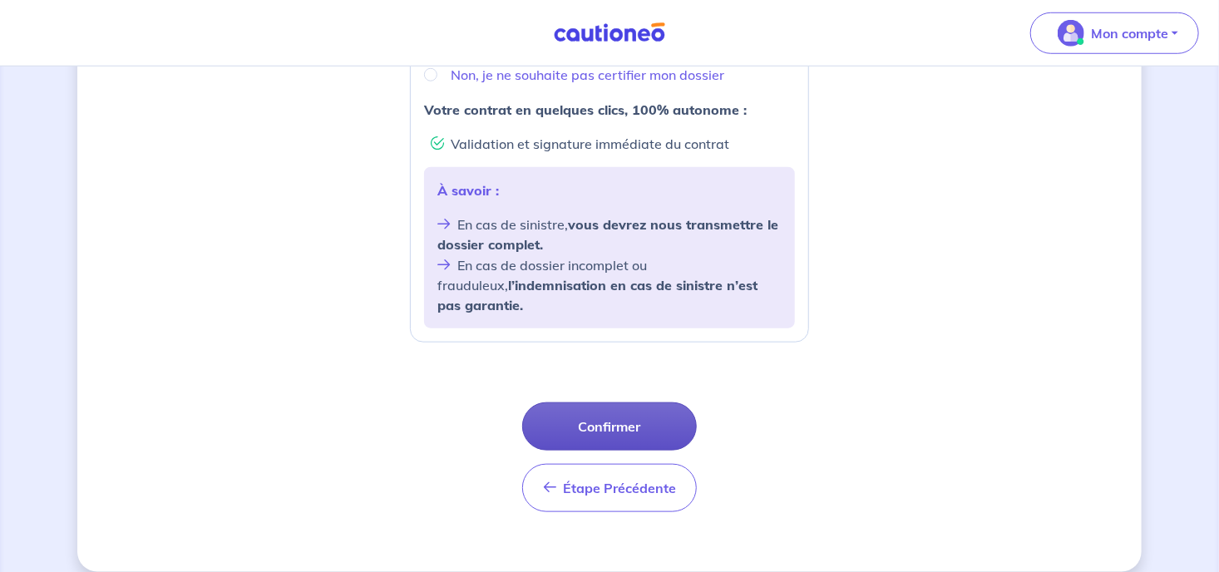
click at [611, 411] on button "Confirmer" at bounding box center [609, 427] width 175 height 48
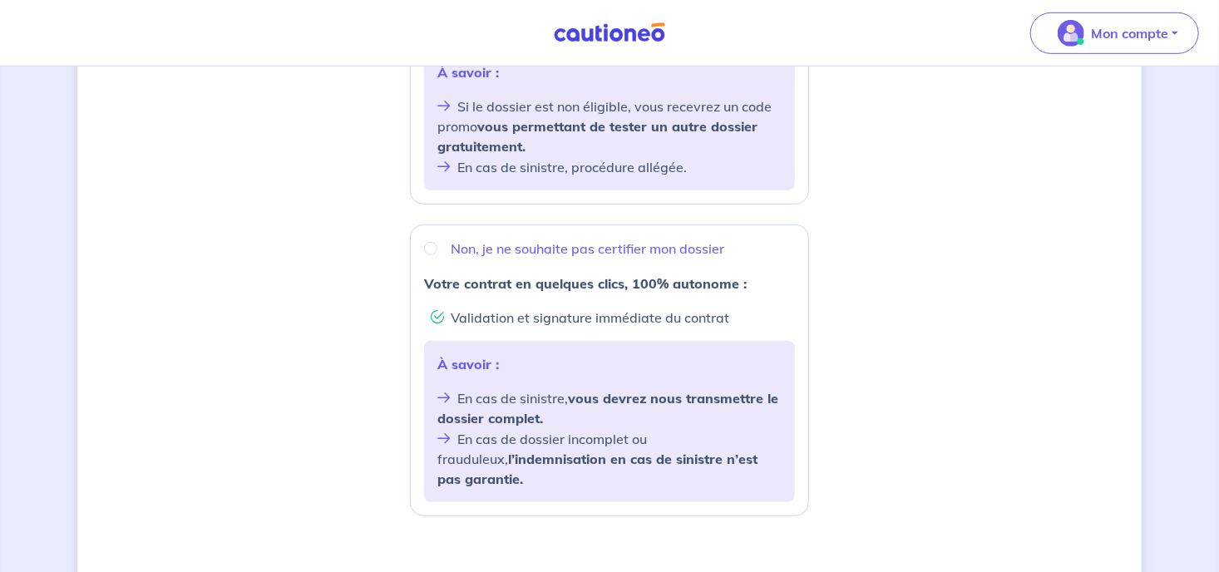
scroll to position [584, 0]
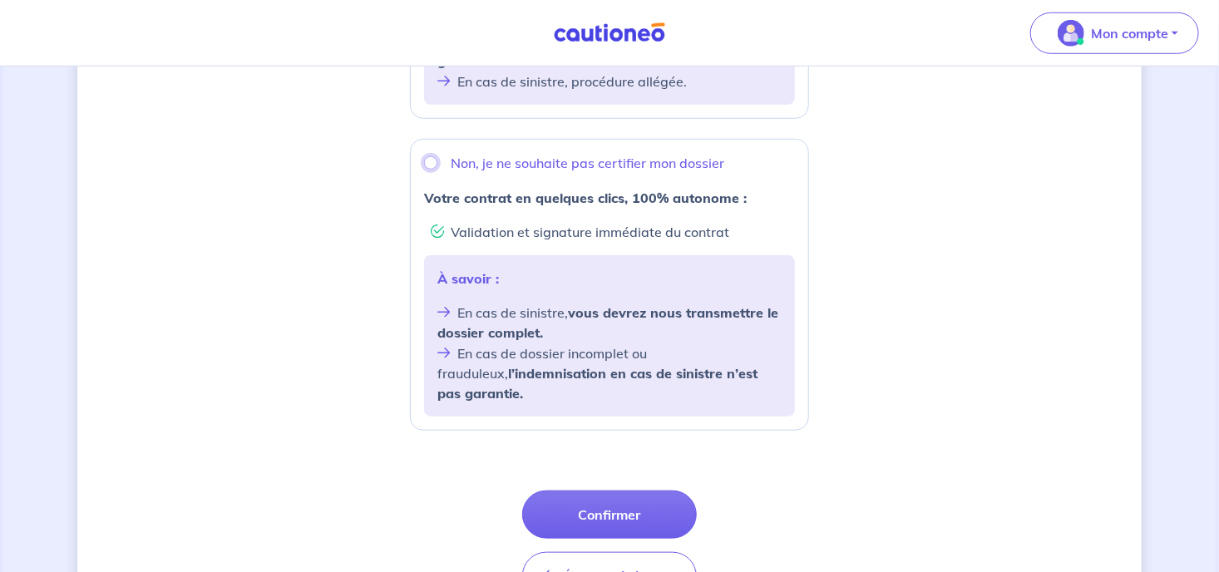
click at [430, 160] on input "Non, je ne souhaite pas certifier mon dossier" at bounding box center [430, 162] width 13 height 13
radio input "true"
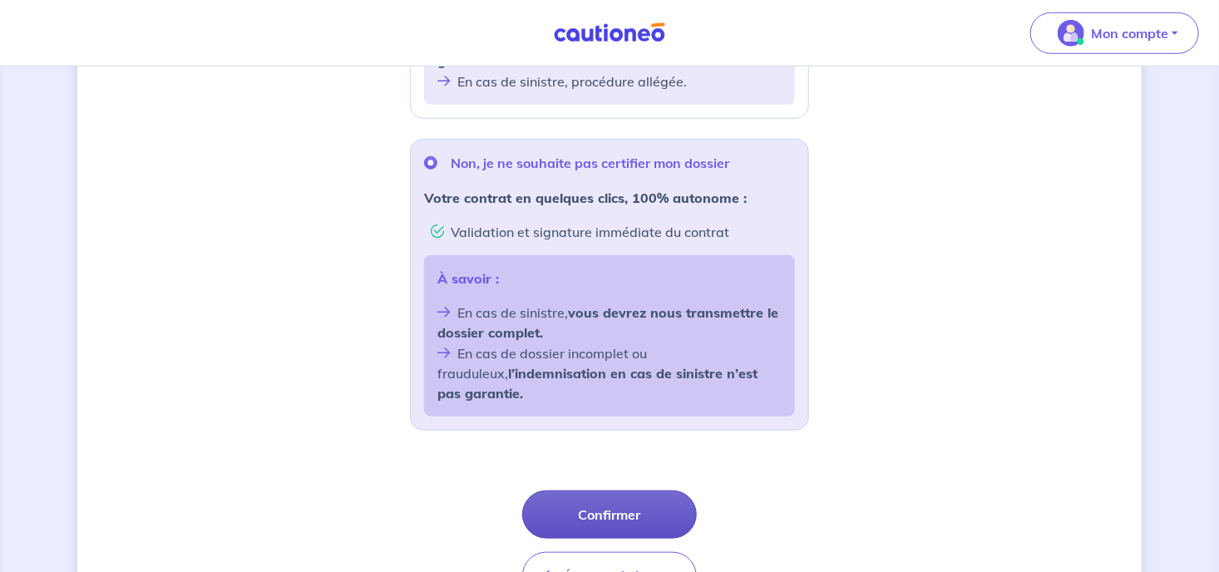
click at [611, 491] on button "Confirmer" at bounding box center [609, 515] width 175 height 48
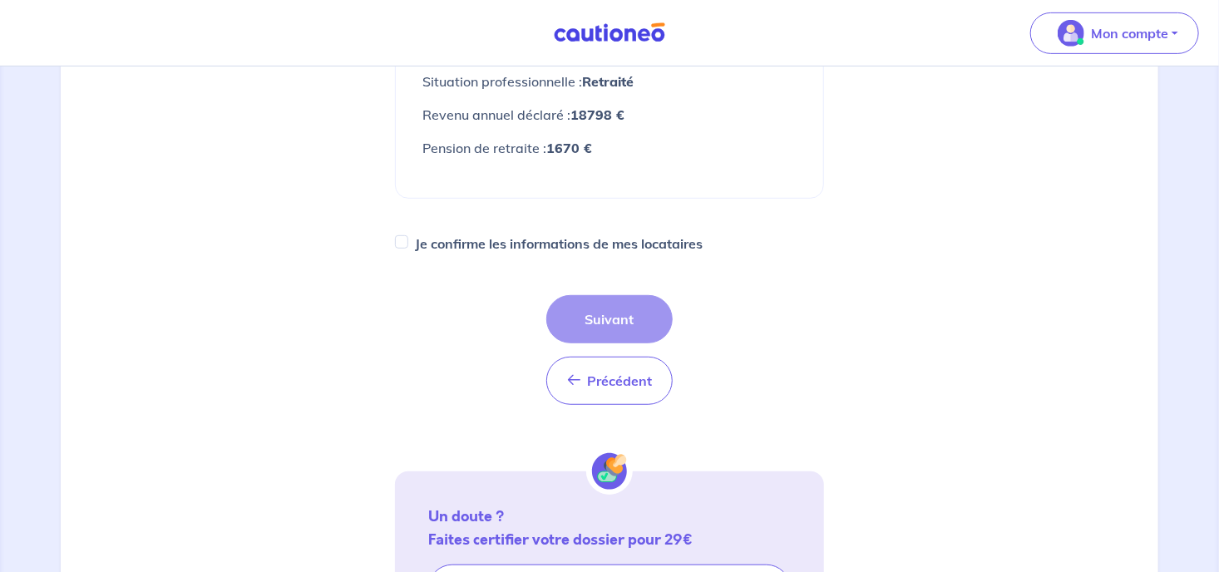
scroll to position [351, 0]
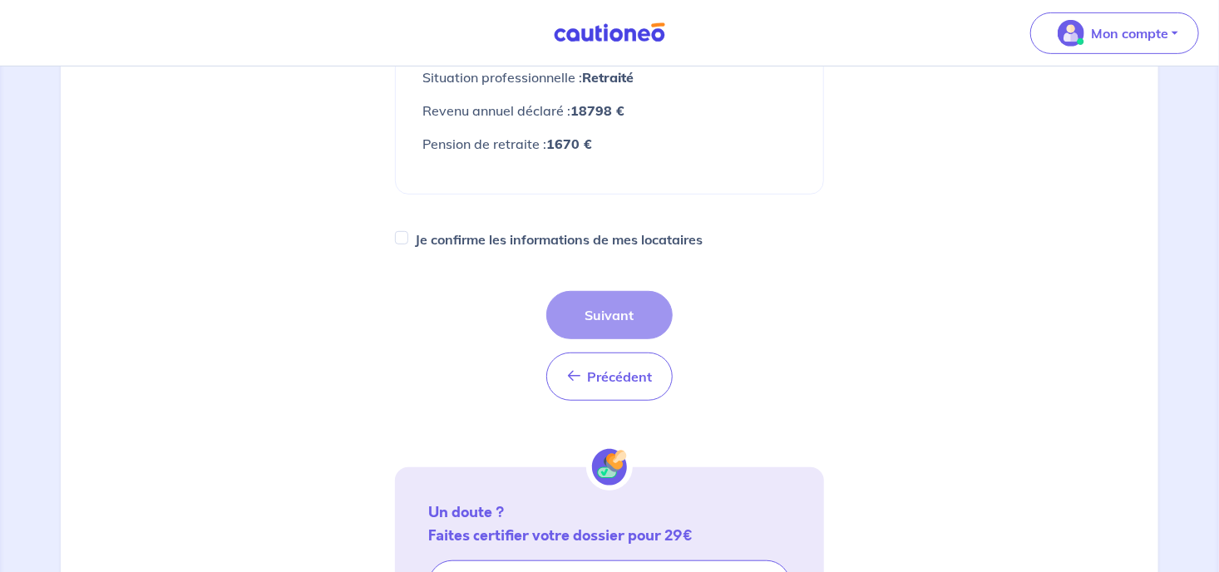
click at [607, 318] on div "Précédent Précédent Suivant" at bounding box center [610, 346] width 126 height 110
click at [408, 240] on input "Je confirme les informations de mes locataires" at bounding box center [401, 237] width 13 height 13
checkbox input "true"
click at [611, 310] on button "Suivant" at bounding box center [610, 315] width 126 height 48
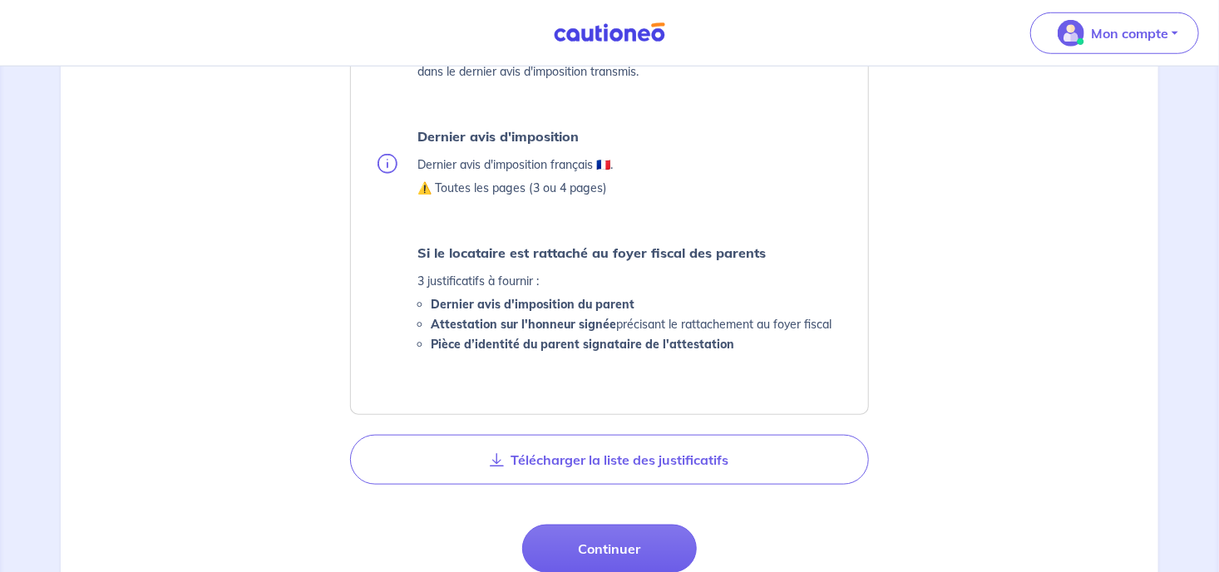
scroll to position [702, 0]
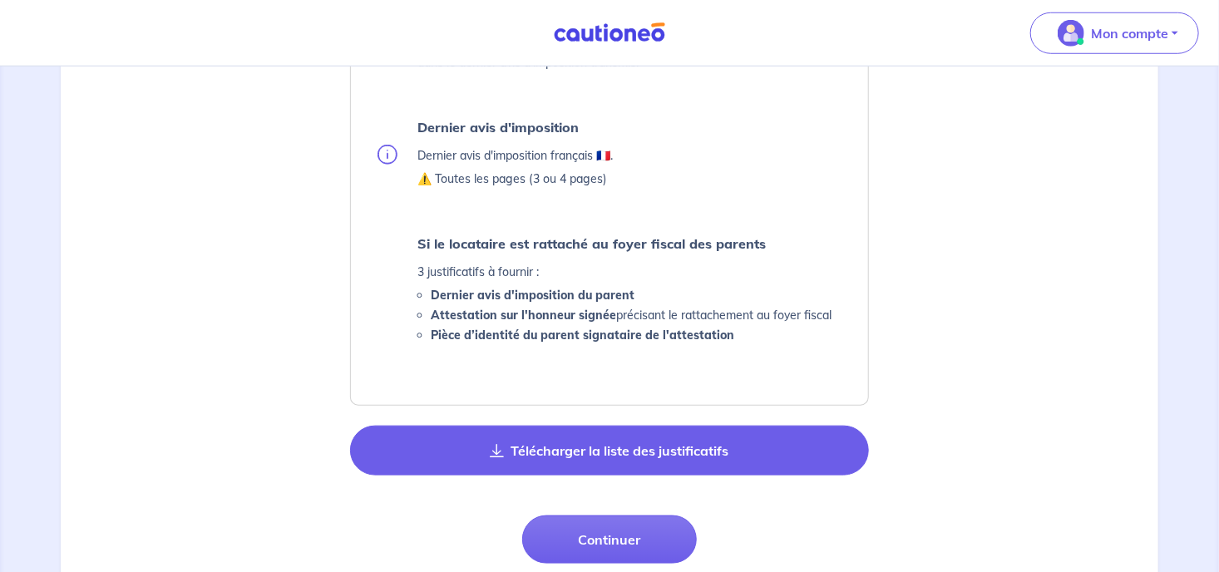
click at [604, 448] on button "Télécharger la liste des justificatifs" at bounding box center [609, 451] width 519 height 50
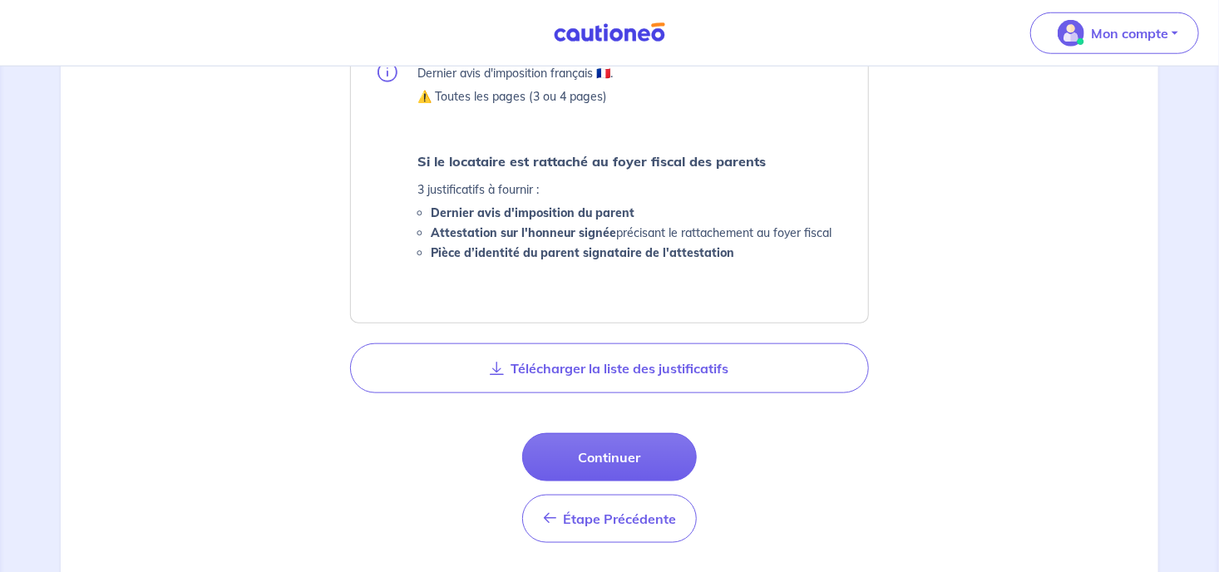
scroll to position [878, 0]
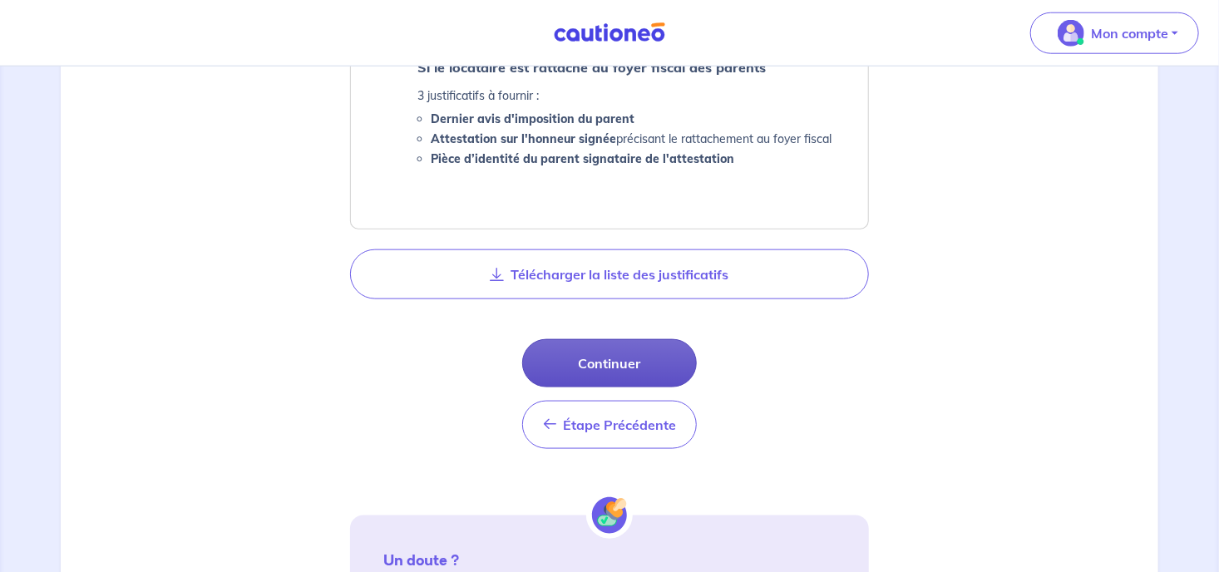
click at [601, 364] on button "Continuer" at bounding box center [609, 363] width 175 height 48
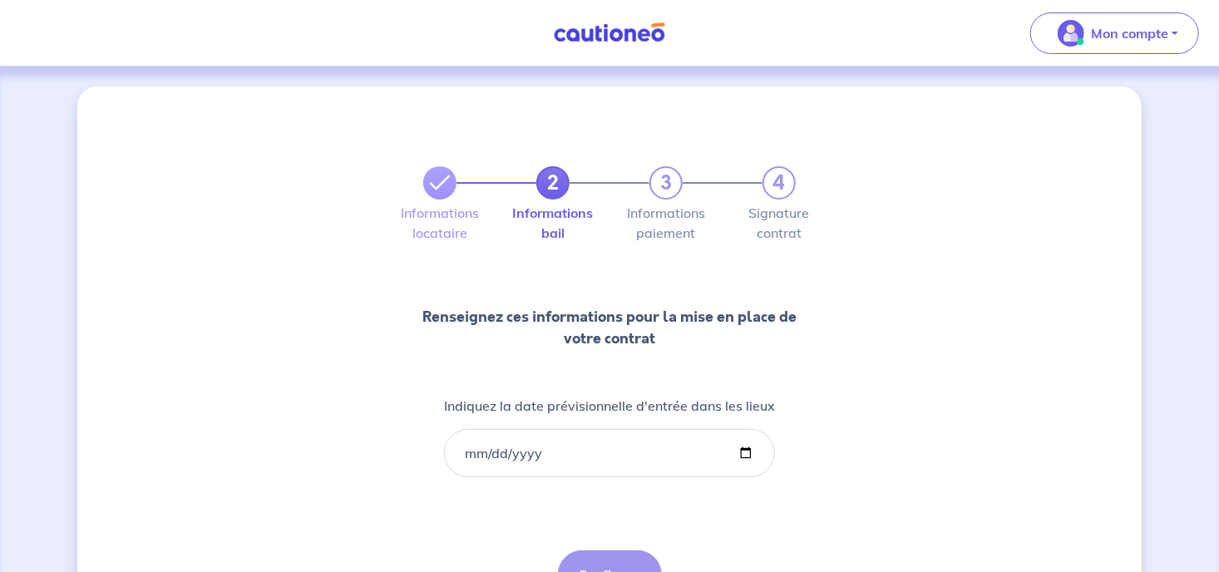
scroll to position [87, 0]
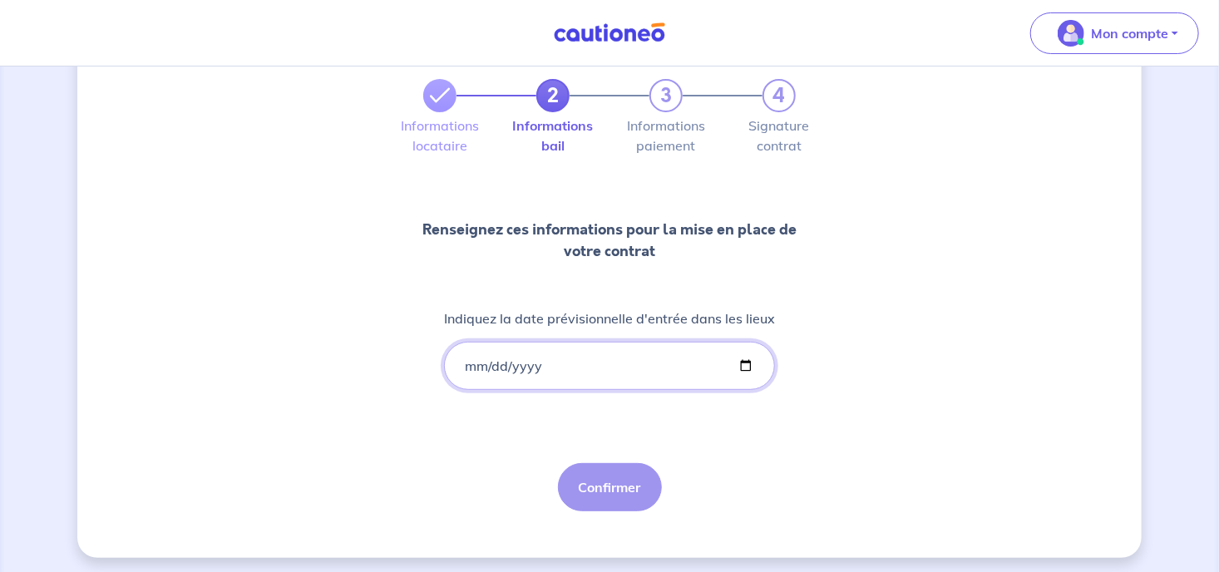
click at [752, 363] on input "Indiquez la date prévisionnelle d'entrée dans les lieux" at bounding box center [609, 366] width 331 height 48
click at [743, 363] on input "Indiquez la date prévisionnelle d'entrée dans les lieux" at bounding box center [609, 366] width 331 height 48
type input "2025-09-25"
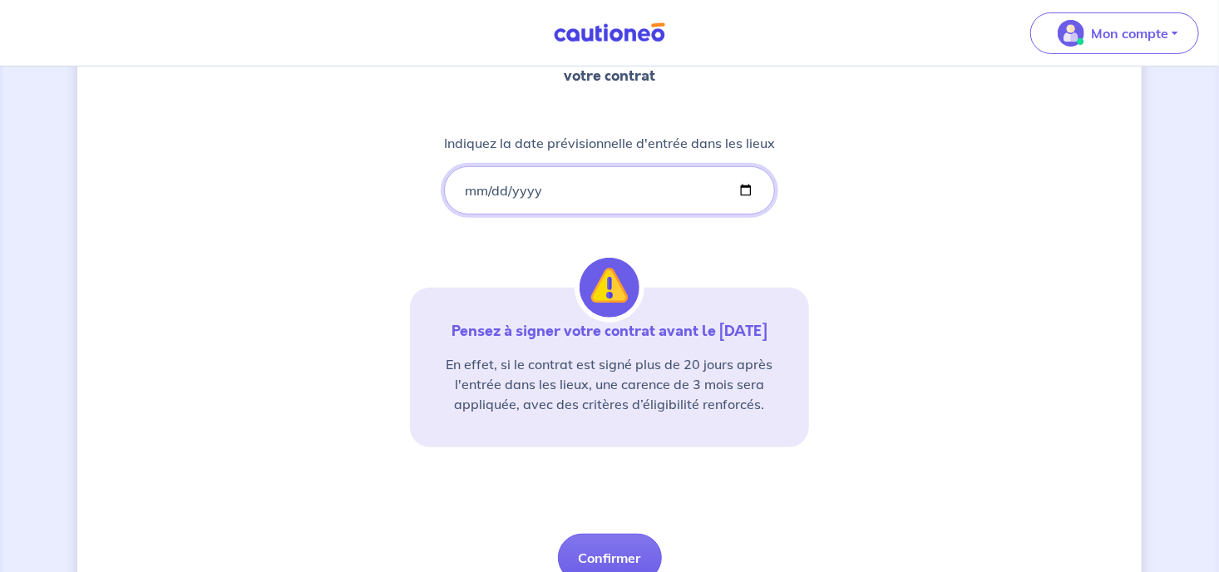
scroll to position [339, 0]
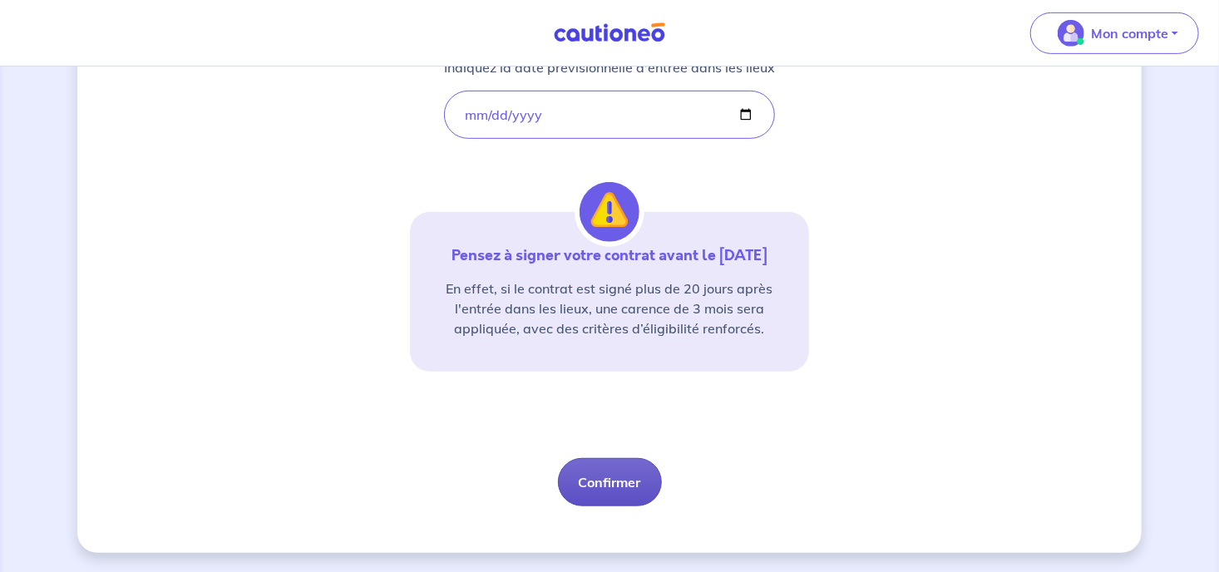
click at [603, 481] on button "Confirmer" at bounding box center [610, 482] width 104 height 48
select select "FR"
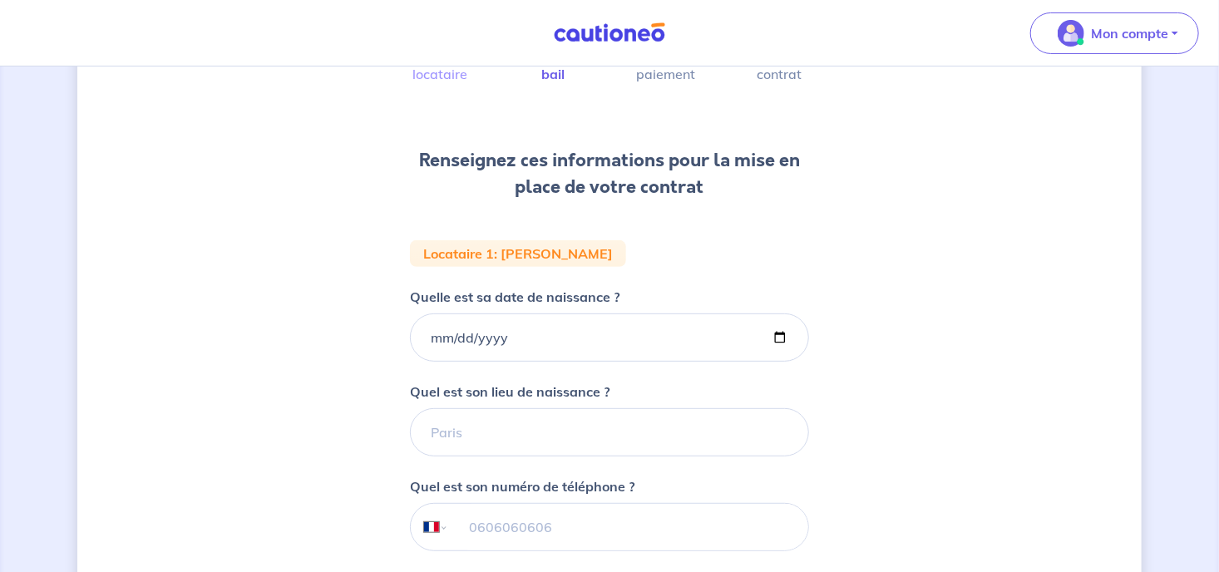
scroll to position [263, 0]
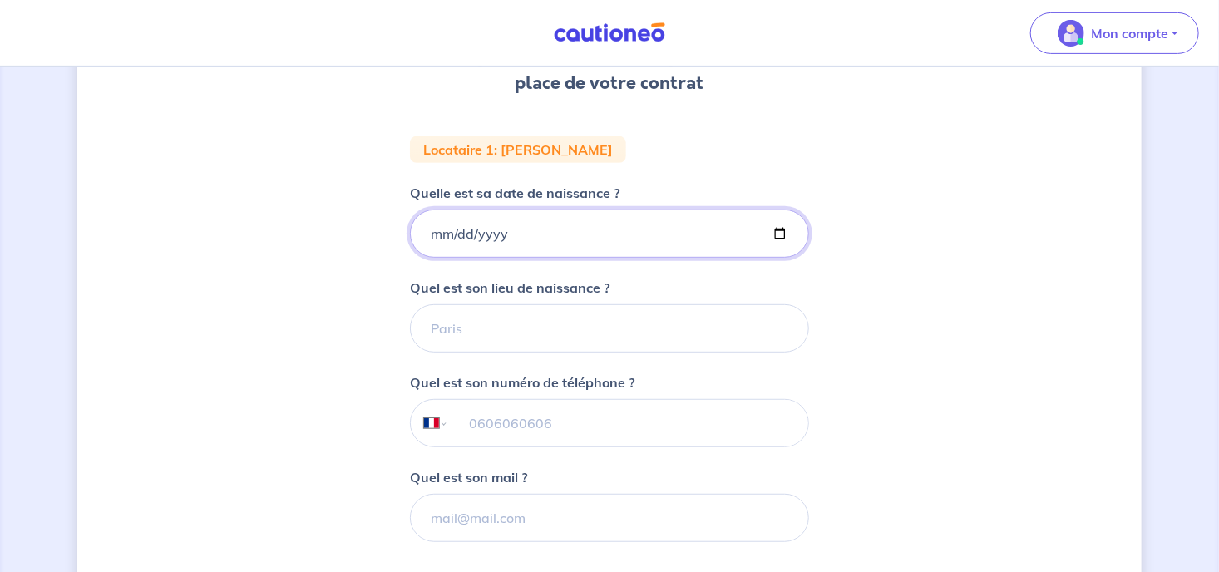
click at [530, 235] on input "Quelle est sa date de naissance ?" at bounding box center [609, 234] width 399 height 48
type input "1961-06-23"
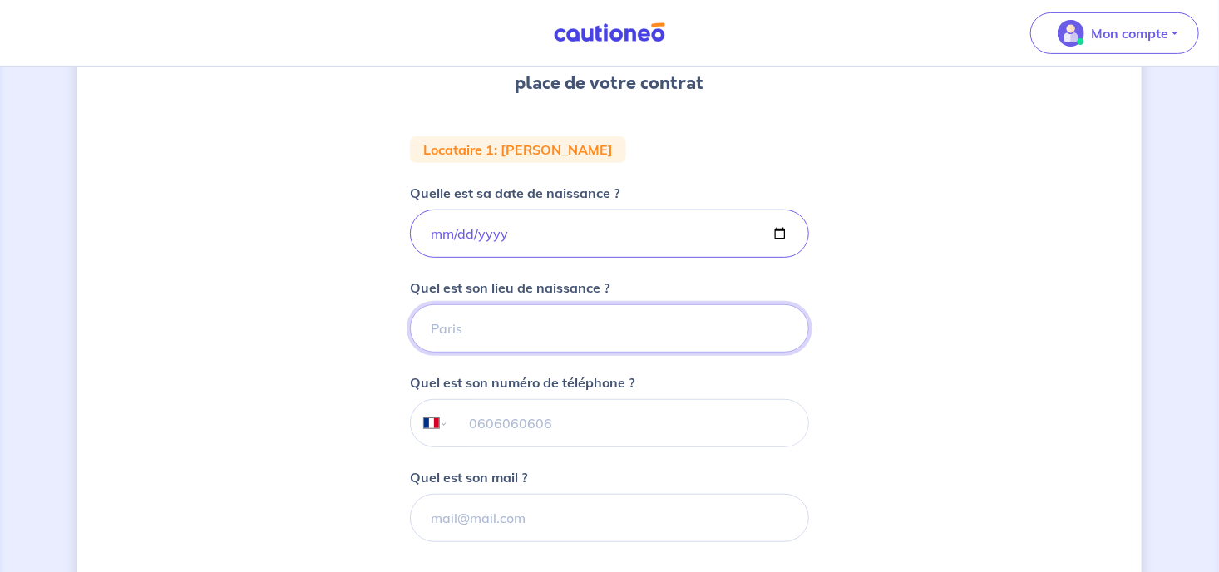
click at [531, 333] on input "Quel est son lieu de naissance ?" at bounding box center [609, 328] width 399 height 48
type input "BOULOGNE SUR MER"
click at [527, 421] on input "tel" at bounding box center [628, 423] width 359 height 47
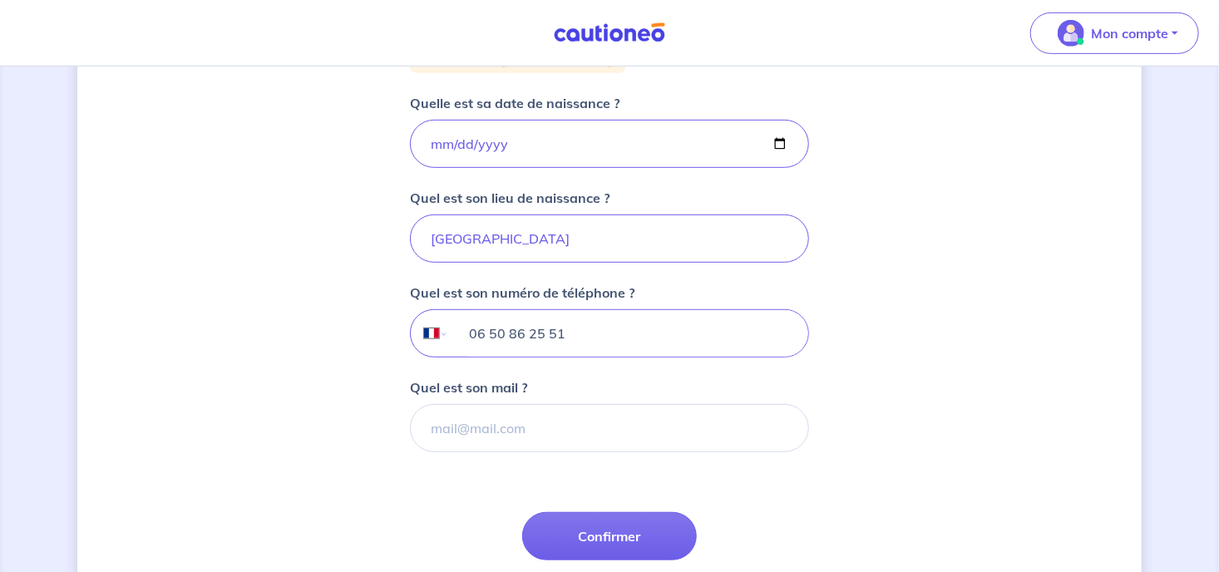
scroll to position [439, 0]
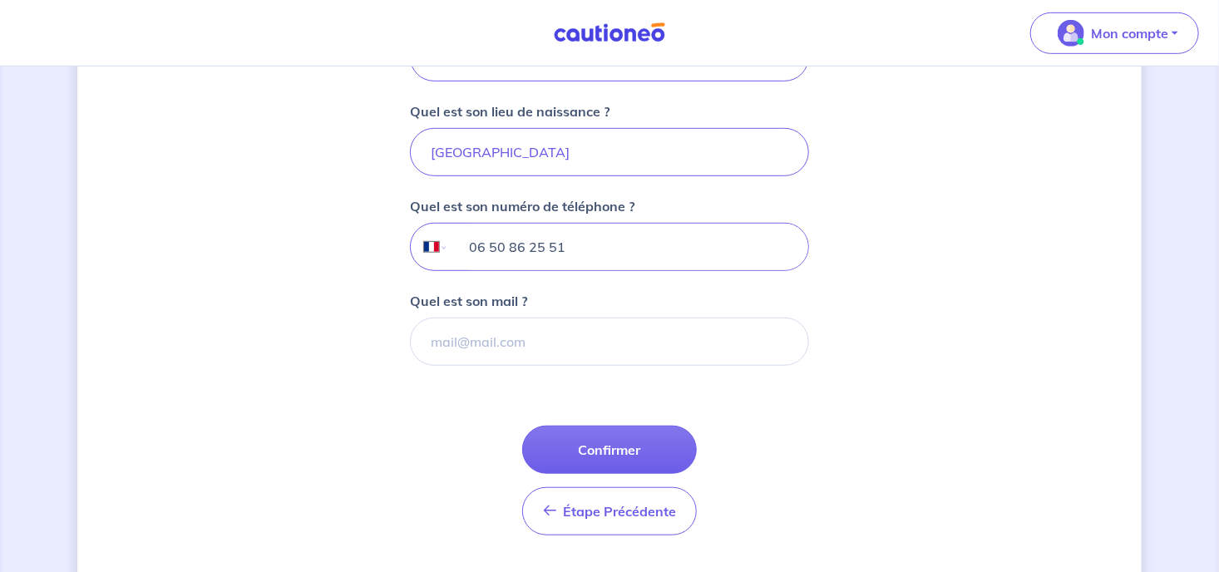
type input "06 50 86 25 51"
click at [509, 338] on input "Quel est son mail ?" at bounding box center [609, 342] width 399 height 48
paste input "patriciaroussel6266@gmail.com"
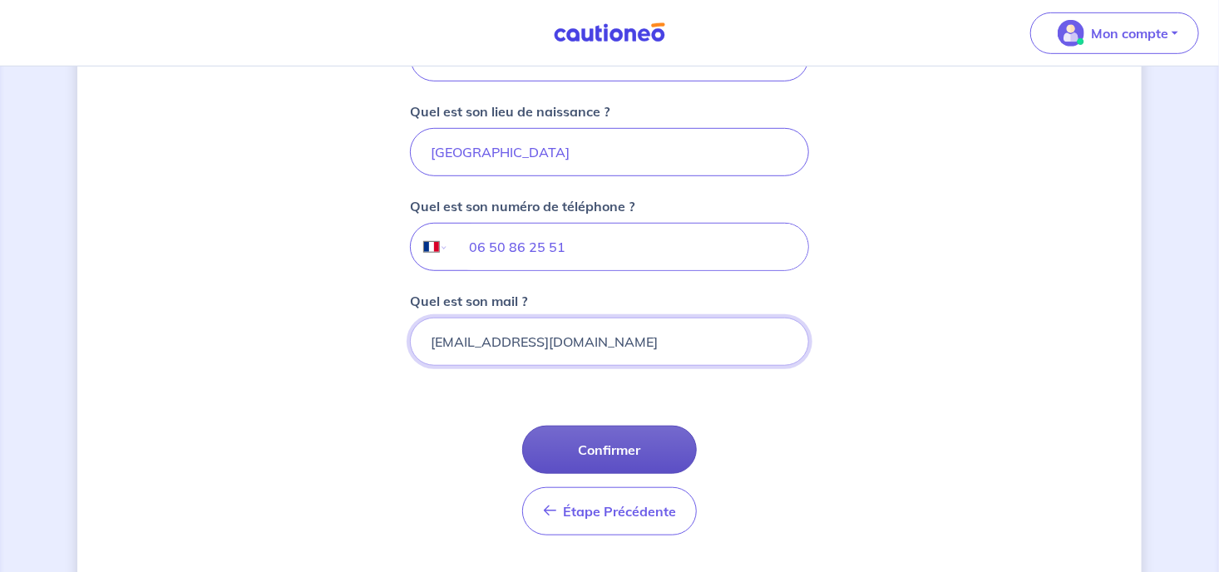
type input "patriciaroussel6266@gmail.com"
click at [588, 448] on button "Confirmer" at bounding box center [609, 450] width 175 height 48
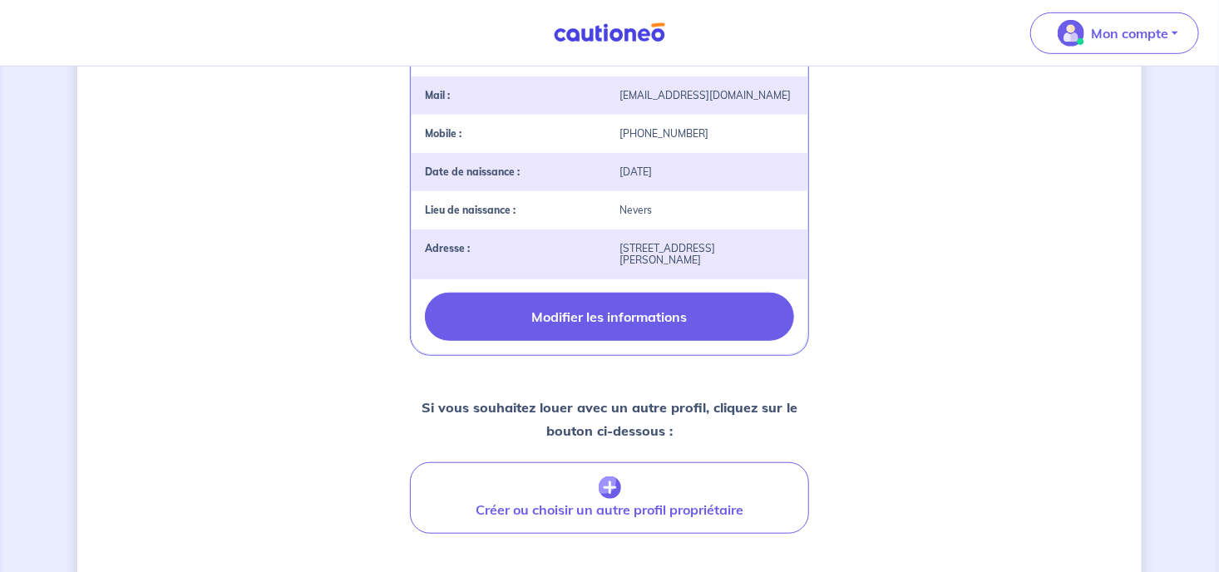
scroll to position [527, 0]
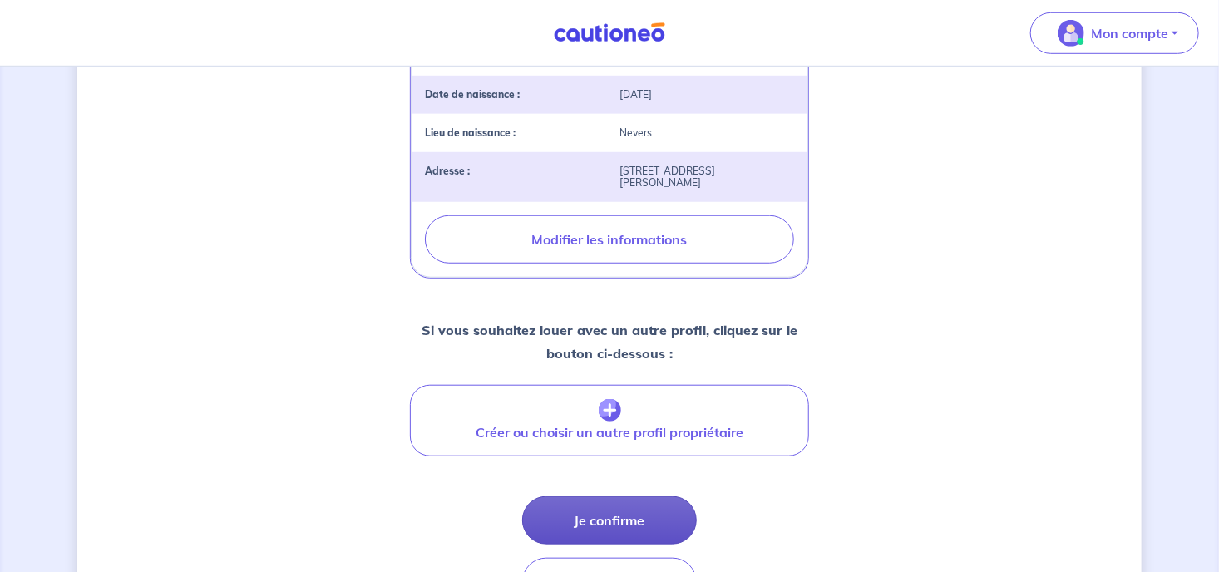
click at [616, 532] on button "Je confirme" at bounding box center [609, 521] width 175 height 48
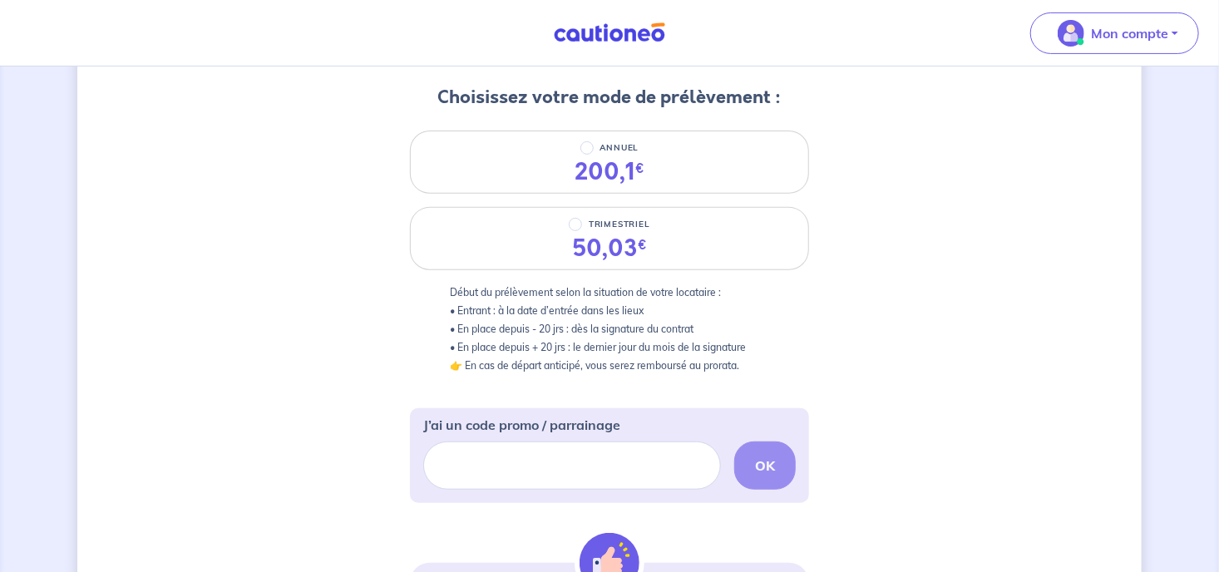
scroll to position [176, 0]
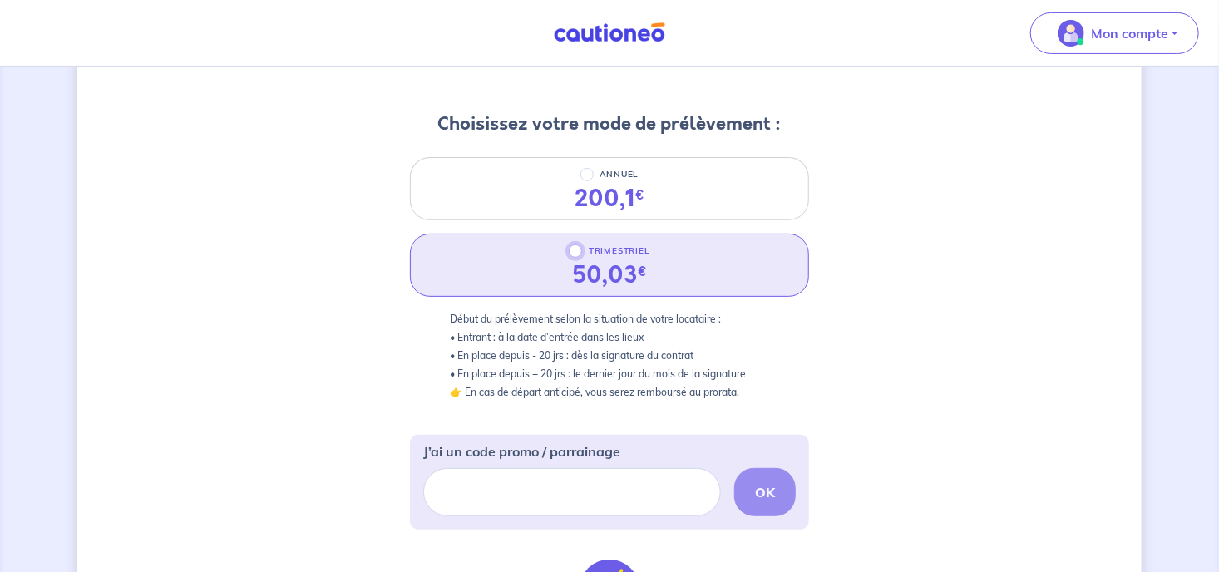
click at [579, 254] on input "TRIMESTRIEL" at bounding box center [575, 251] width 13 height 13
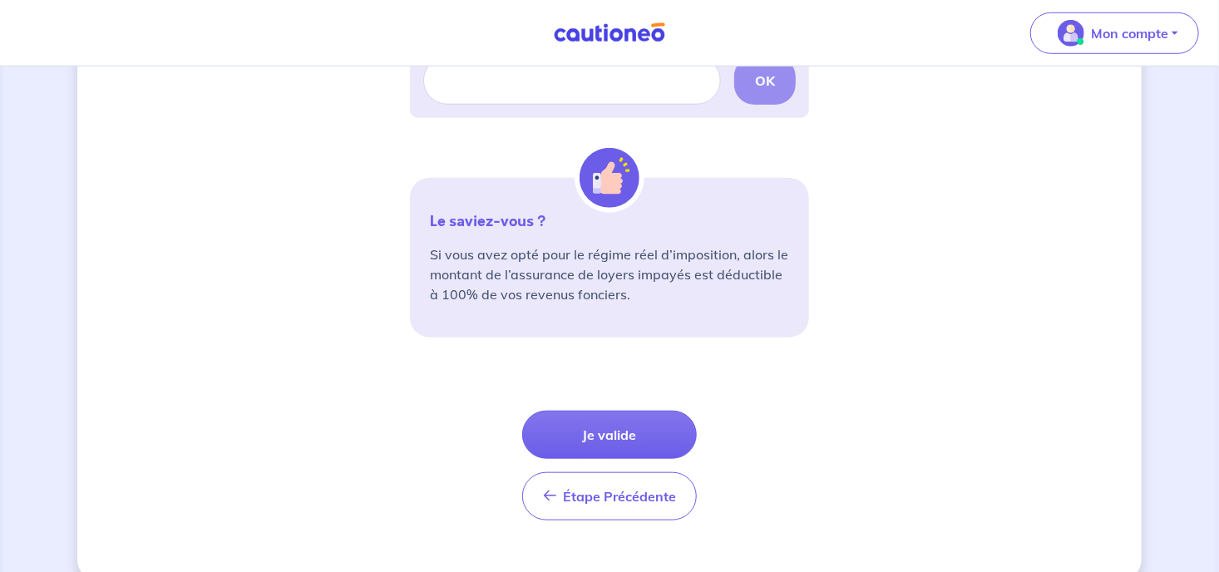
scroll to position [614, 0]
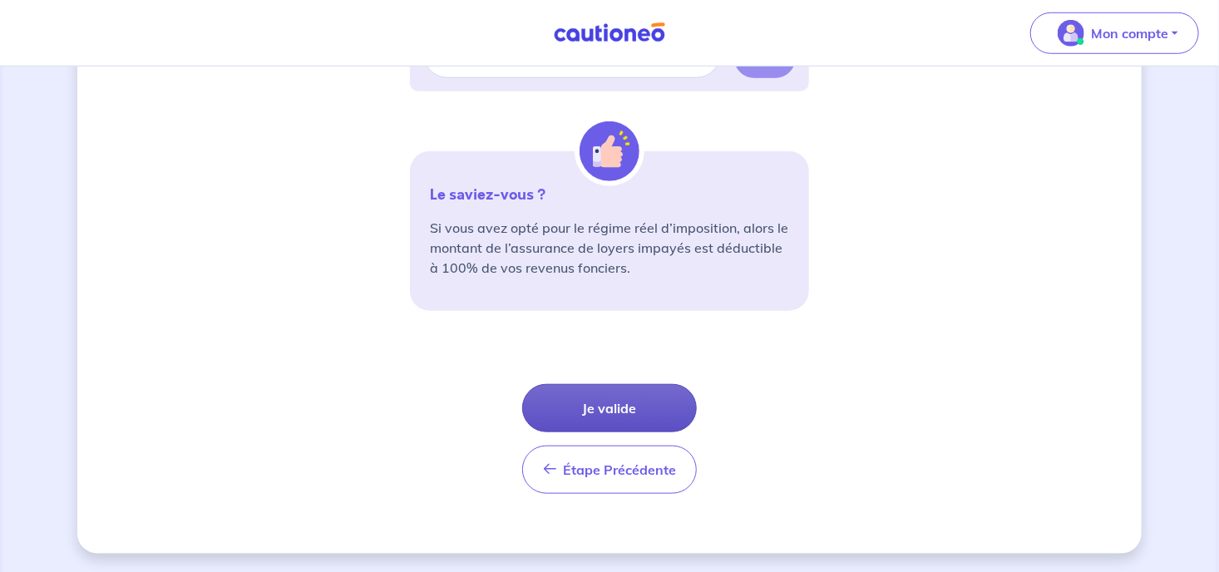
click at [607, 407] on button "Je valide" at bounding box center [609, 408] width 175 height 48
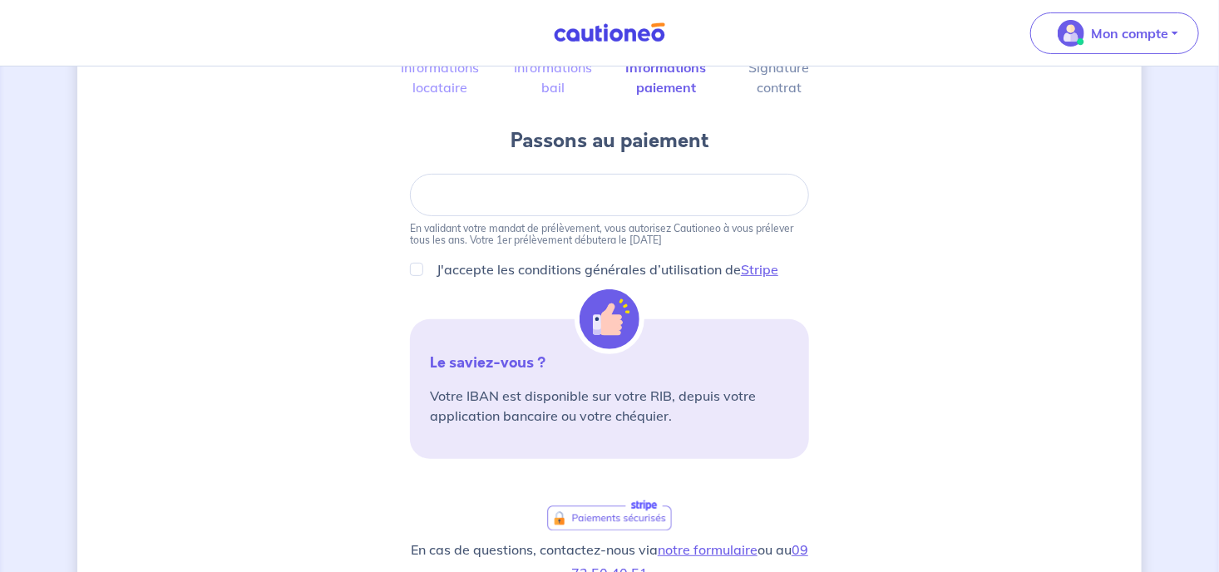
scroll to position [176, 0]
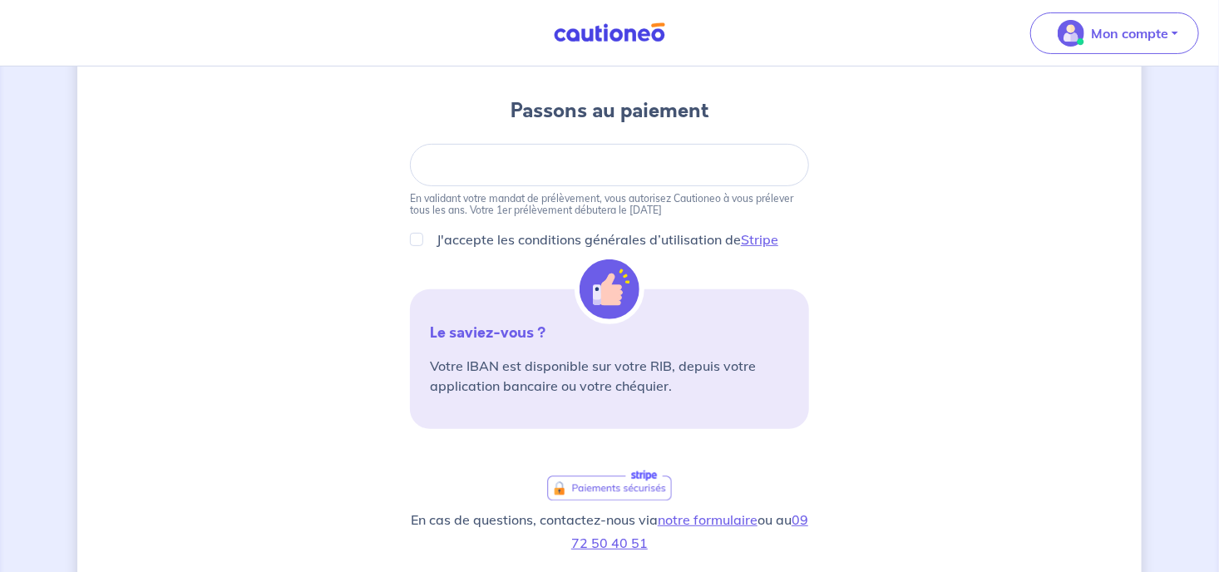
click at [427, 239] on div "J'accepte les conditions générales d’utilisation de Stripe" at bounding box center [609, 240] width 399 height 20
click at [416, 240] on input "J'accepte les conditions générales d’utilisation de Stripe" at bounding box center [416, 239] width 13 height 13
checkbox input "true"
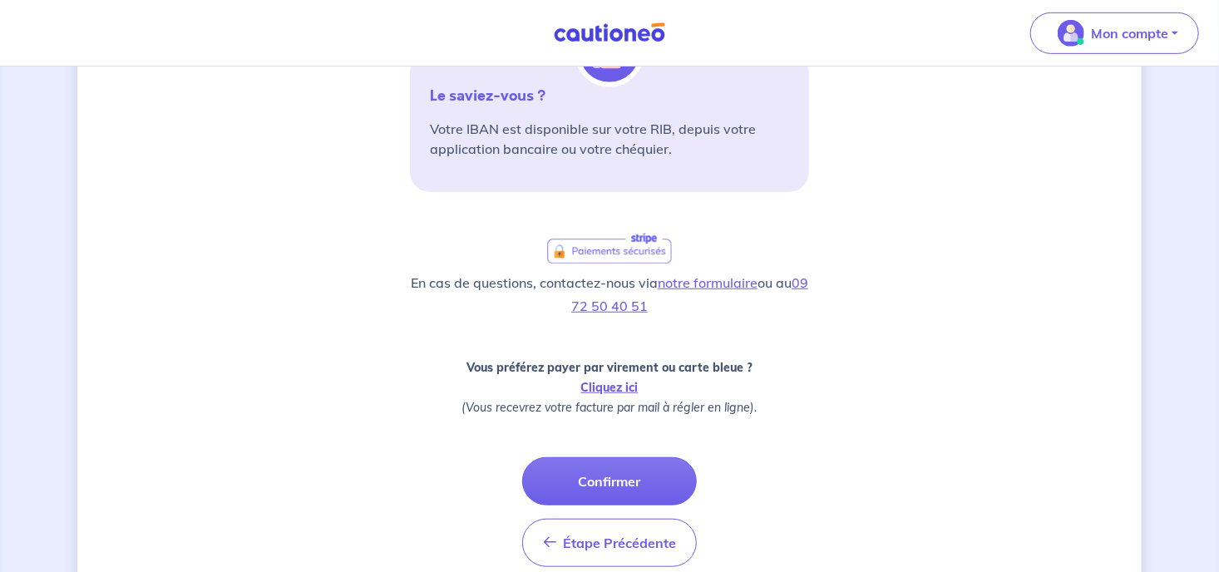
scroll to position [439, 0]
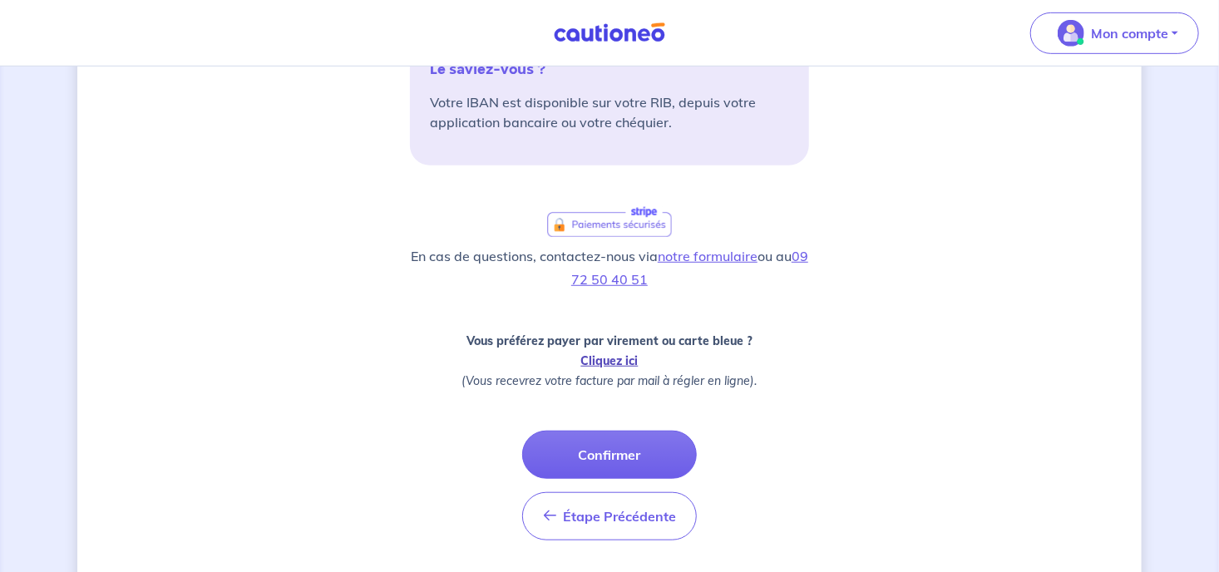
click at [602, 359] on link "Cliquez ici" at bounding box center [609, 361] width 57 height 15
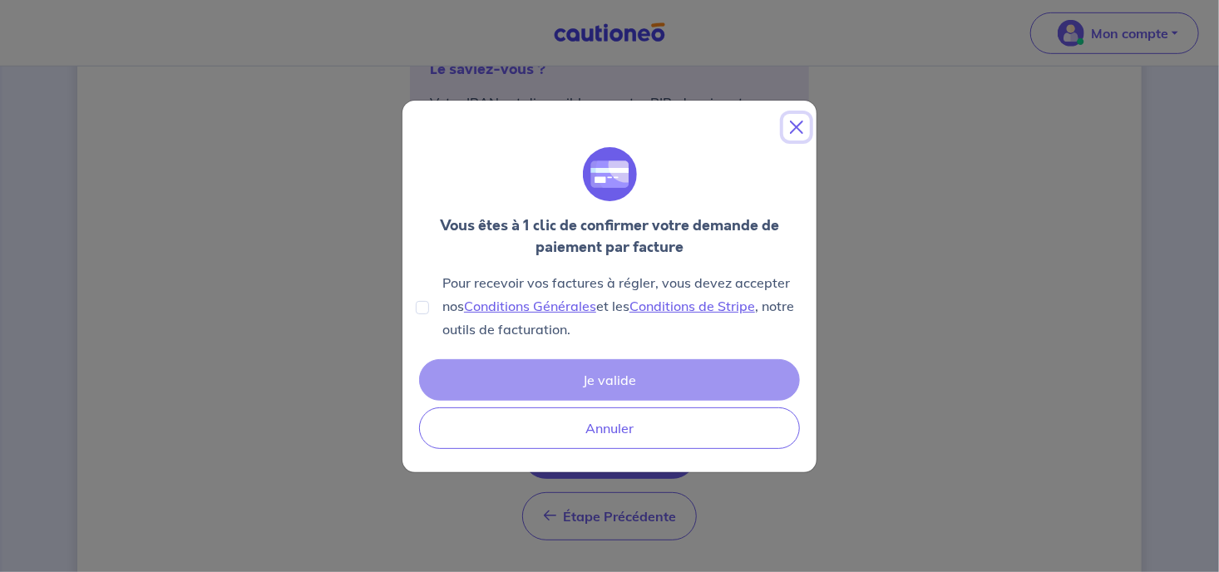
click at [794, 126] on button "Close" at bounding box center [797, 127] width 27 height 27
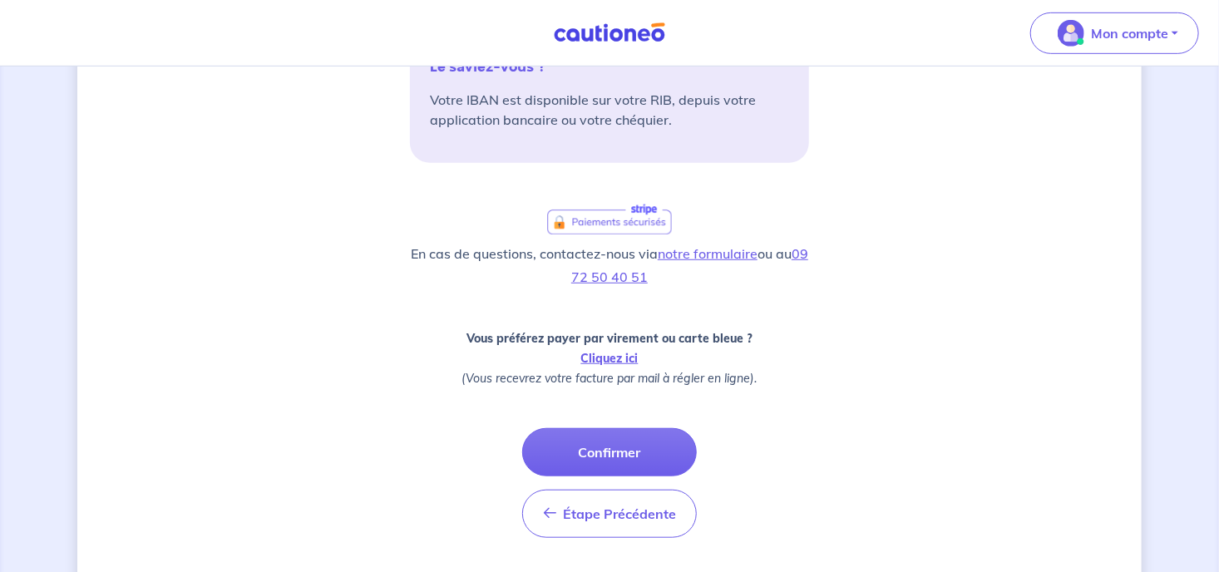
scroll to position [486, 0]
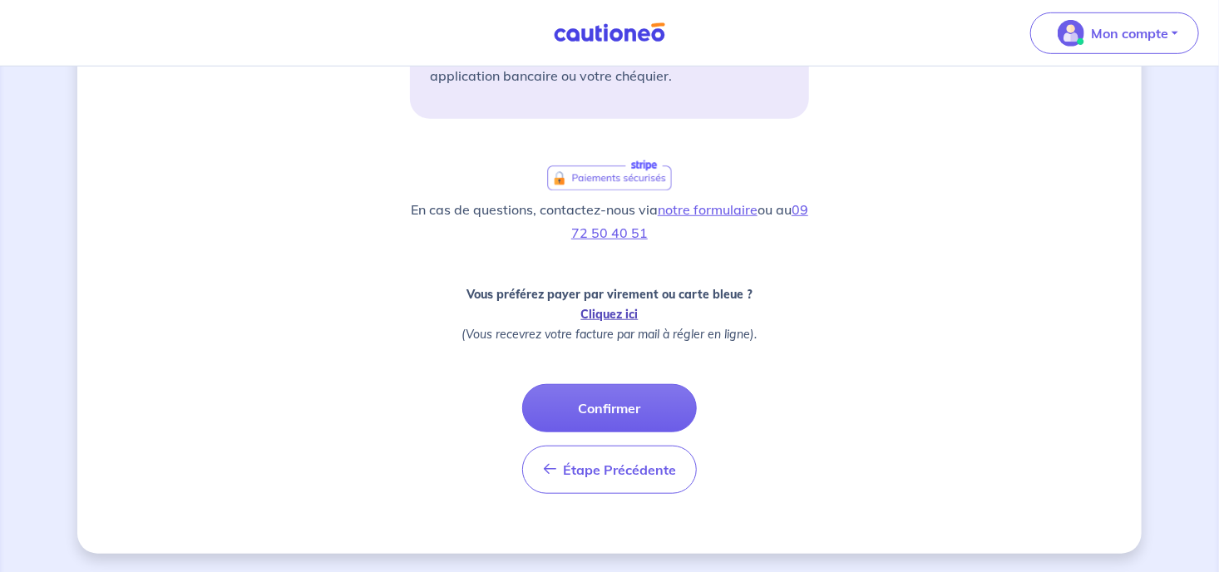
click at [611, 318] on link "Cliquez ici" at bounding box center [609, 314] width 57 height 15
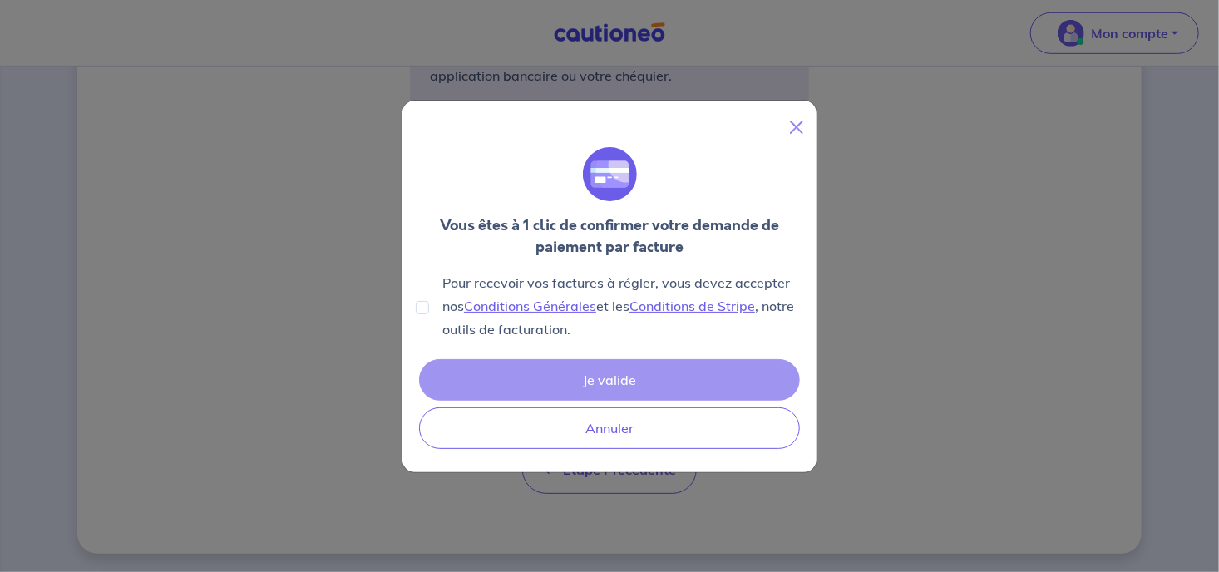
click at [604, 387] on div "Je valide Annuler" at bounding box center [610, 404] width 388 height 96
click at [537, 309] on link "Conditions Générales" at bounding box center [530, 306] width 132 height 17
click at [710, 303] on link "Conditions de Stripe" at bounding box center [693, 306] width 126 height 17
click at [621, 388] on div "Je valide Annuler" at bounding box center [610, 404] width 388 height 96
click at [791, 126] on button "Close" at bounding box center [797, 127] width 27 height 27
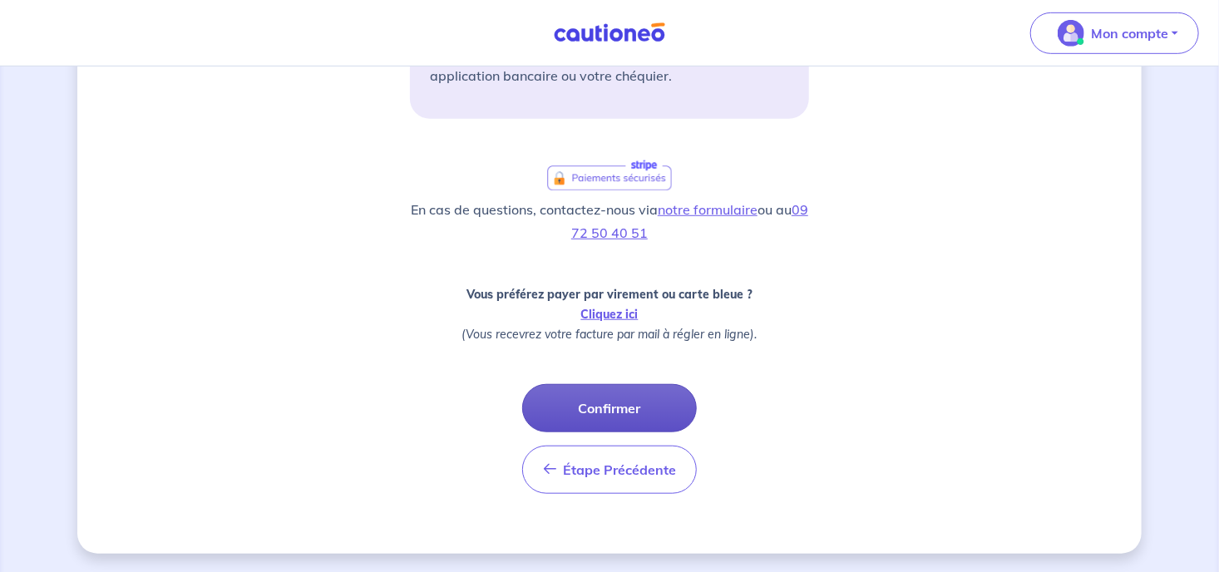
click at [615, 398] on button "Confirmer" at bounding box center [609, 408] width 175 height 48
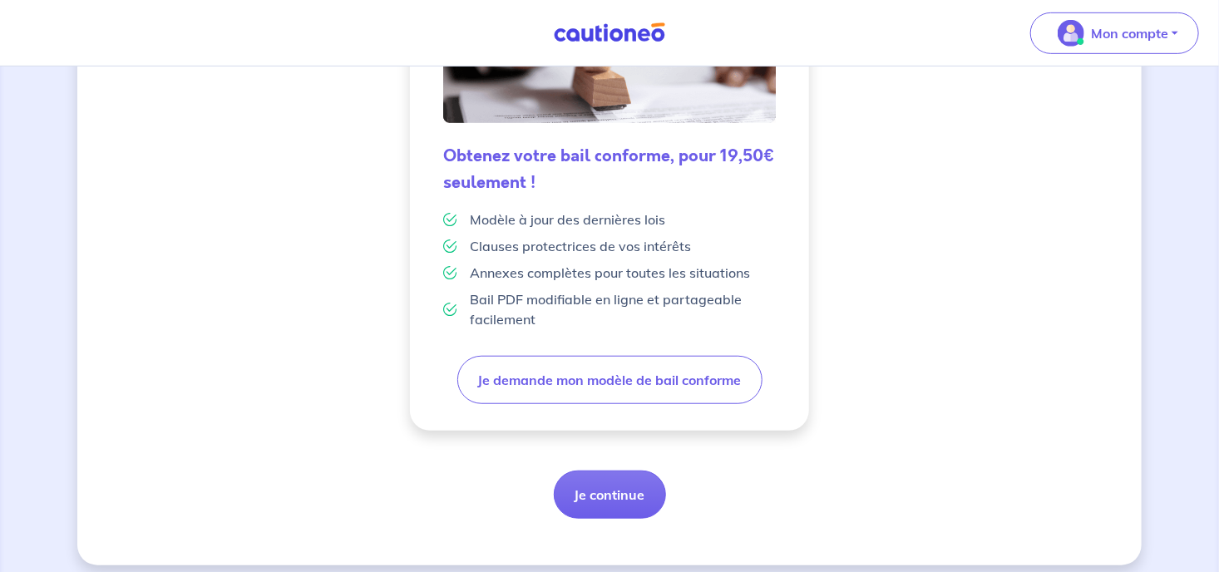
scroll to position [475, 0]
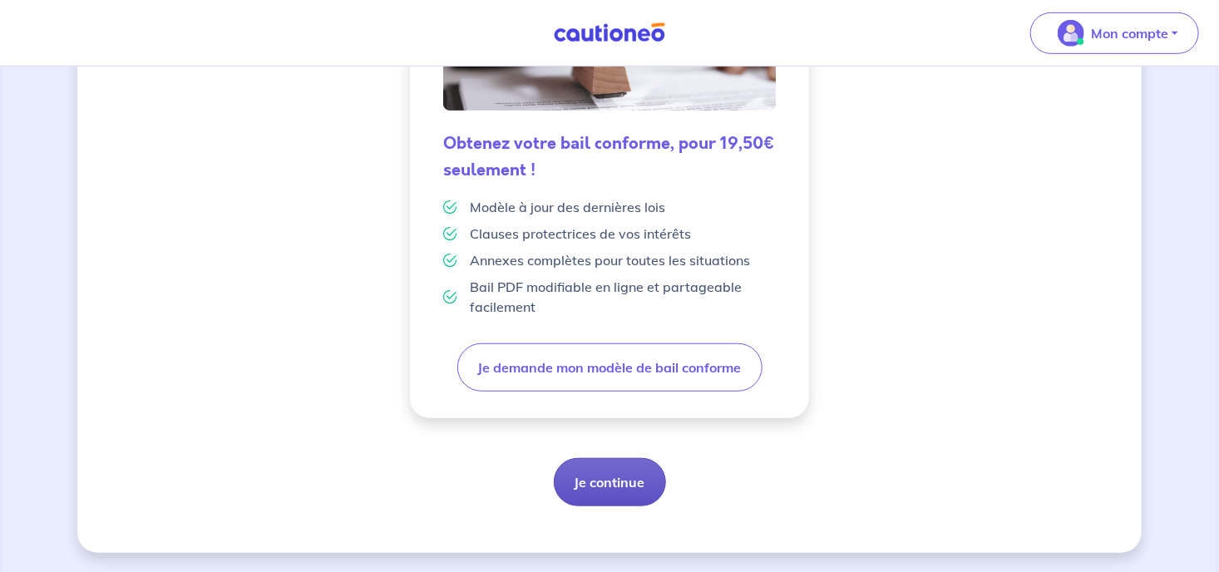
click at [595, 471] on button "Je continue" at bounding box center [610, 482] width 112 height 48
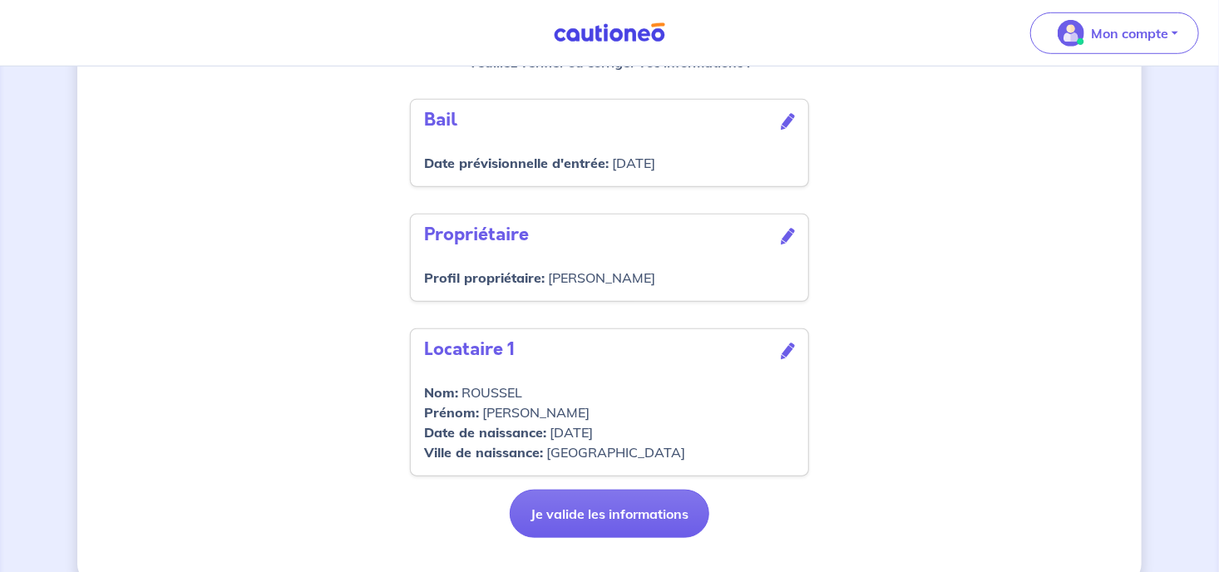
scroll to position [577, 0]
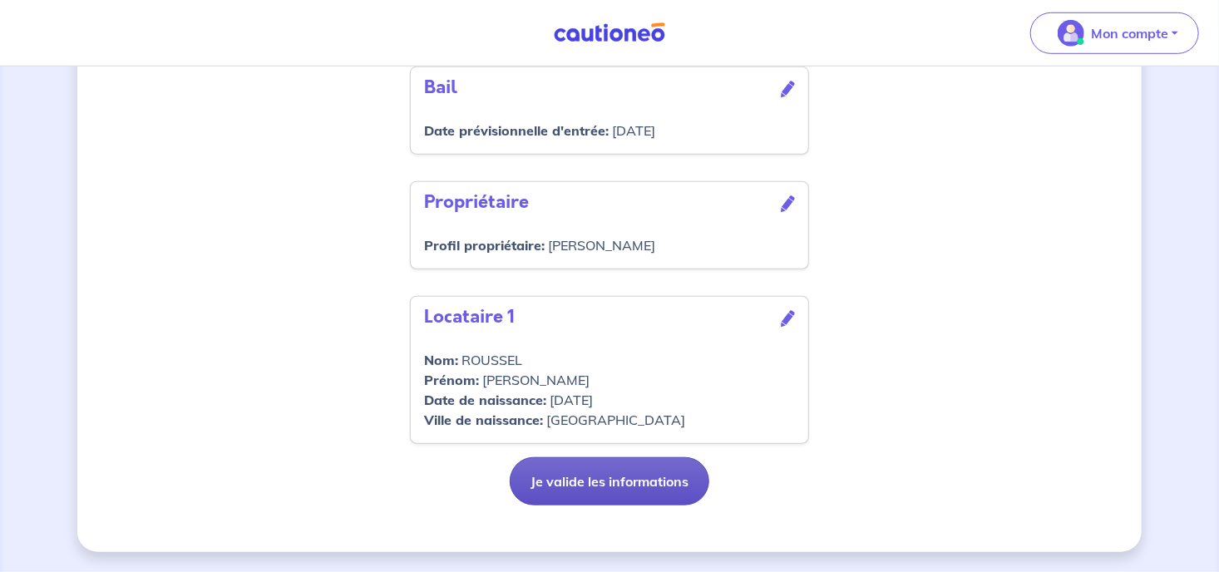
click at [589, 479] on button "Je valide les informations" at bounding box center [610, 481] width 200 height 48
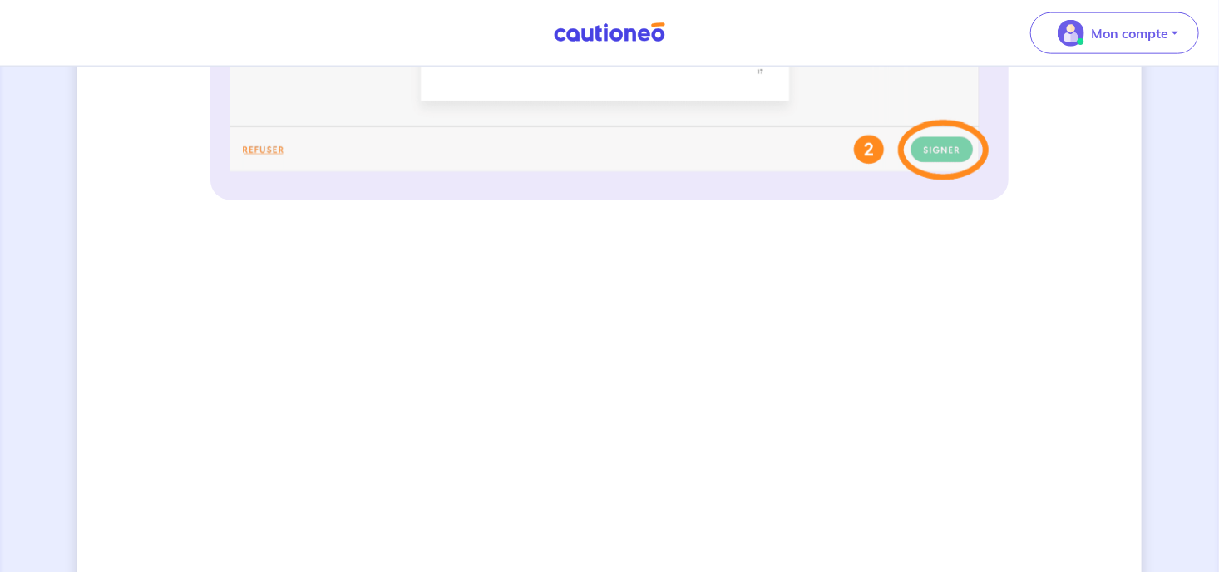
scroll to position [615, 0]
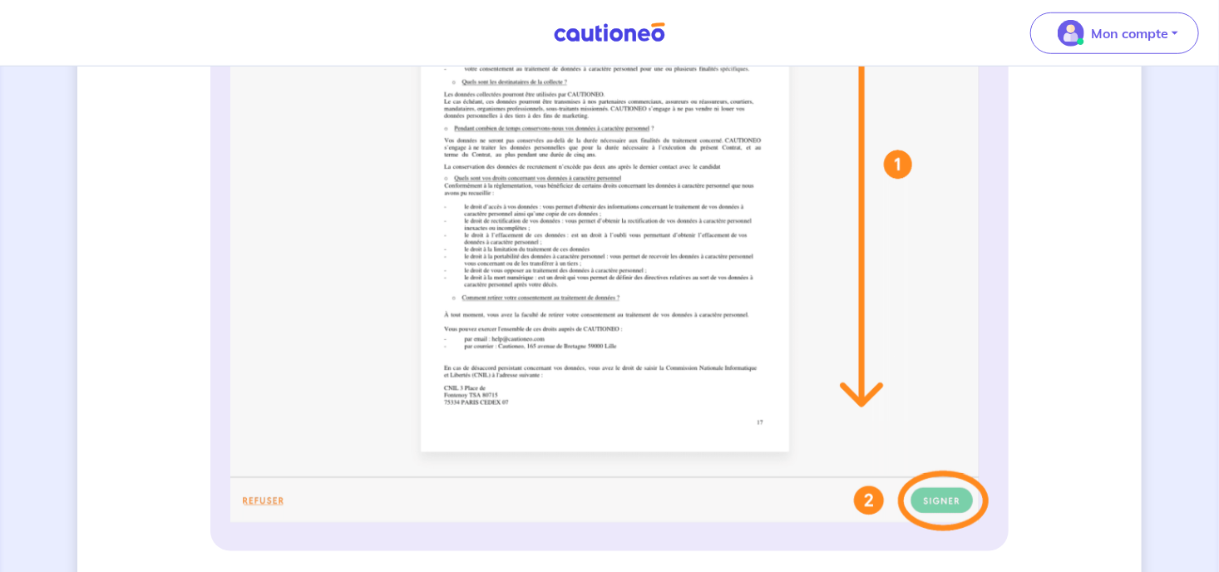
click at [864, 393] on img at bounding box center [609, 201] width 759 height 660
click at [708, 347] on img at bounding box center [609, 201] width 759 height 660
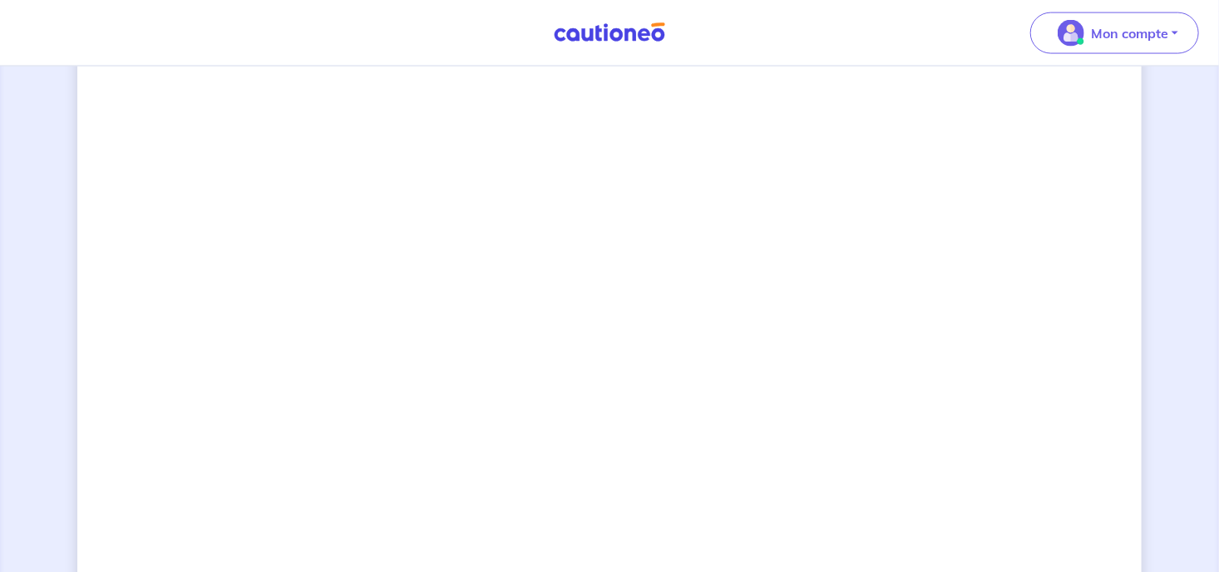
scroll to position [1334, 0]
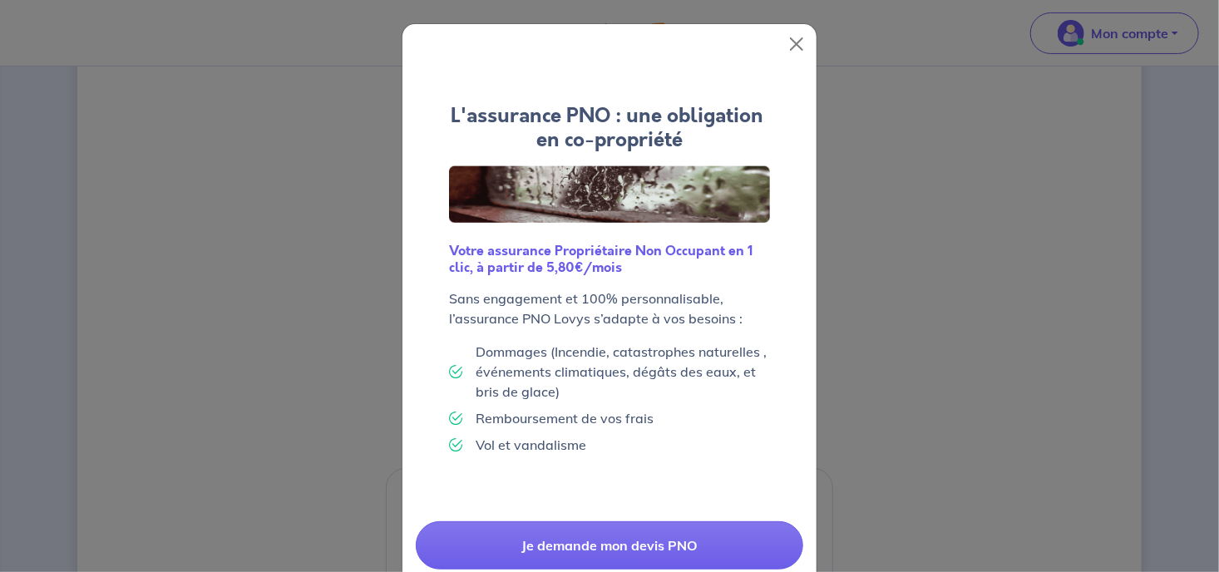
scroll to position [88, 0]
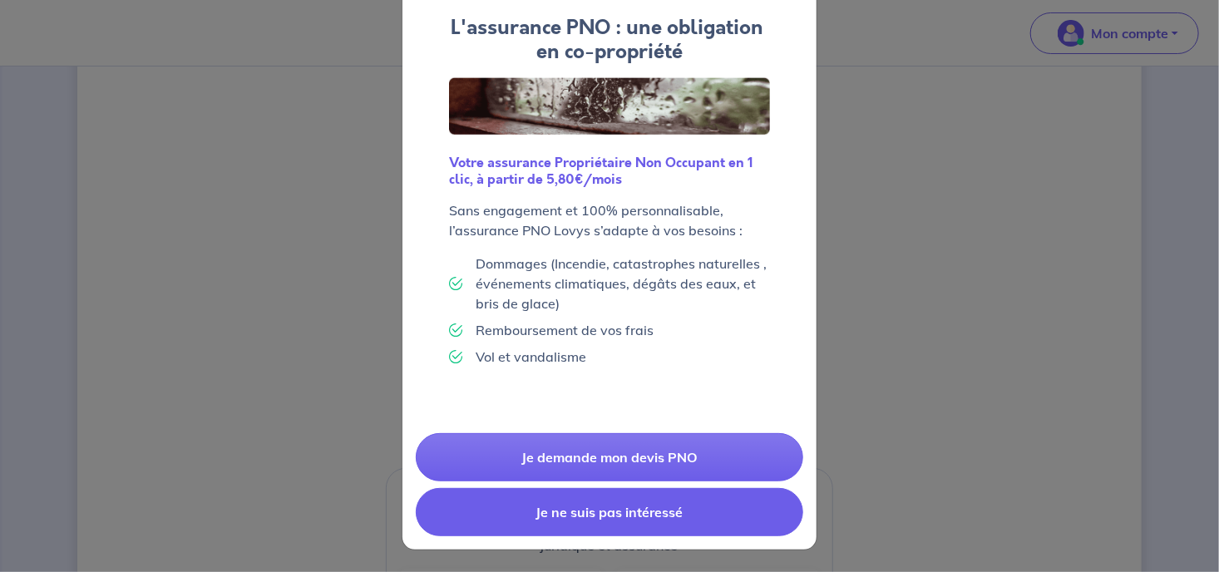
click at [630, 507] on button "Je ne suis pas intéressé" at bounding box center [610, 512] width 388 height 48
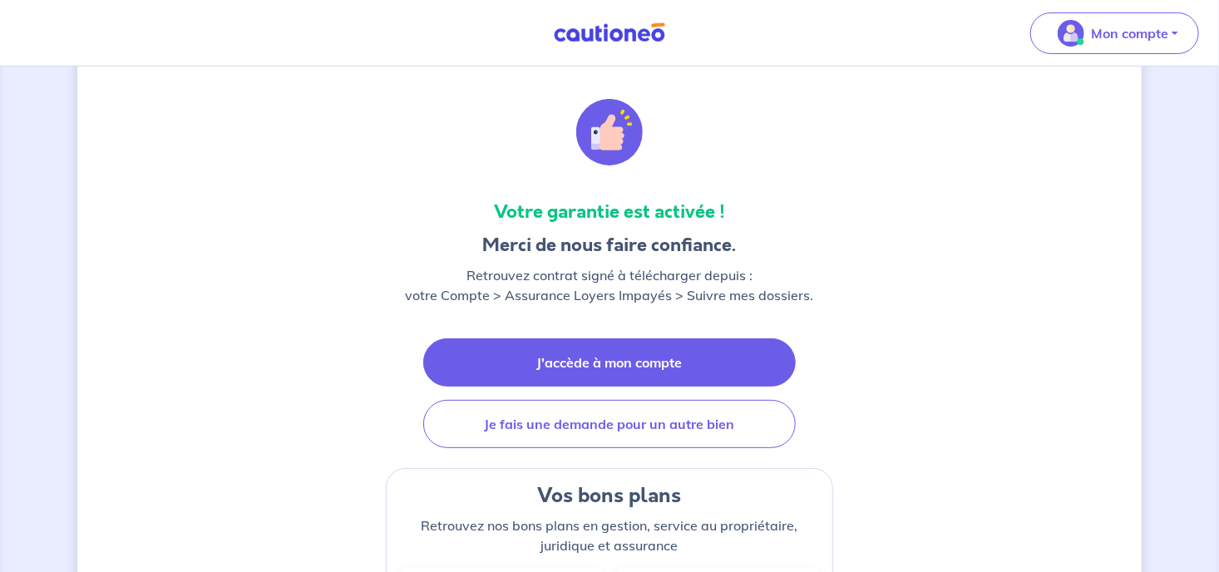
click at [626, 365] on link "J'accède à mon compte" at bounding box center [609, 363] width 373 height 48
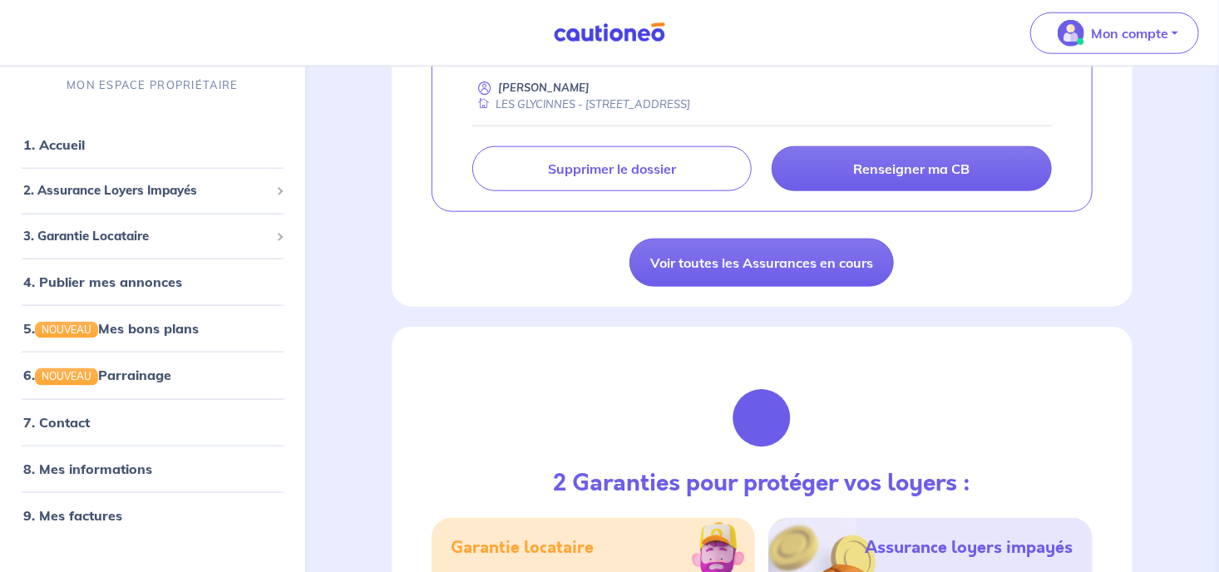
scroll to position [615, 0]
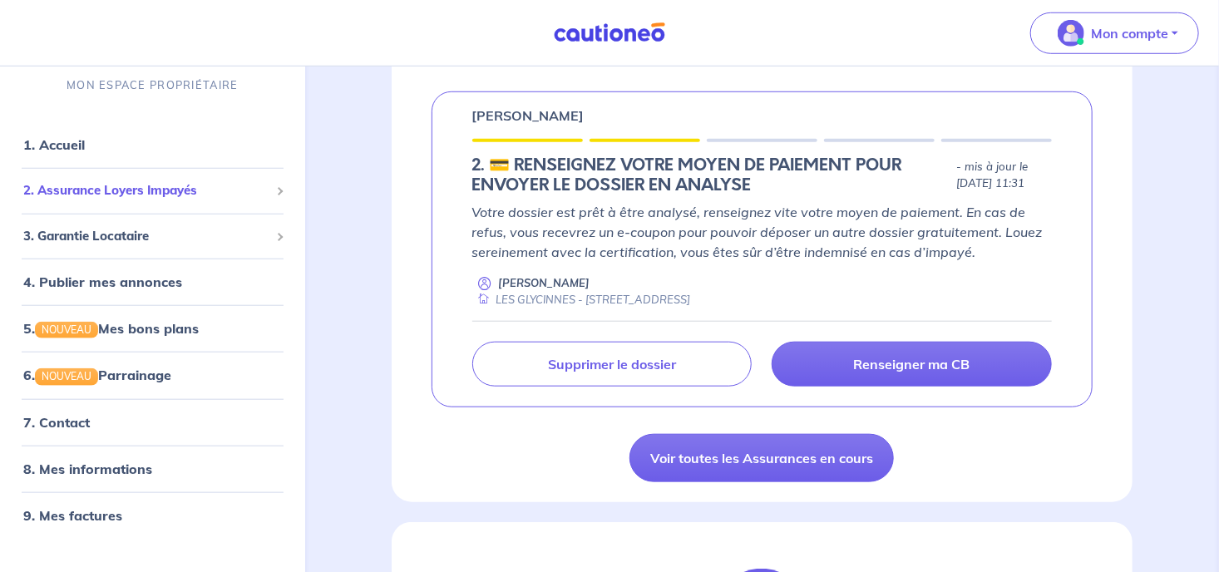
click at [162, 188] on span "2. Assurance Loyers Impayés" at bounding box center [146, 190] width 246 height 19
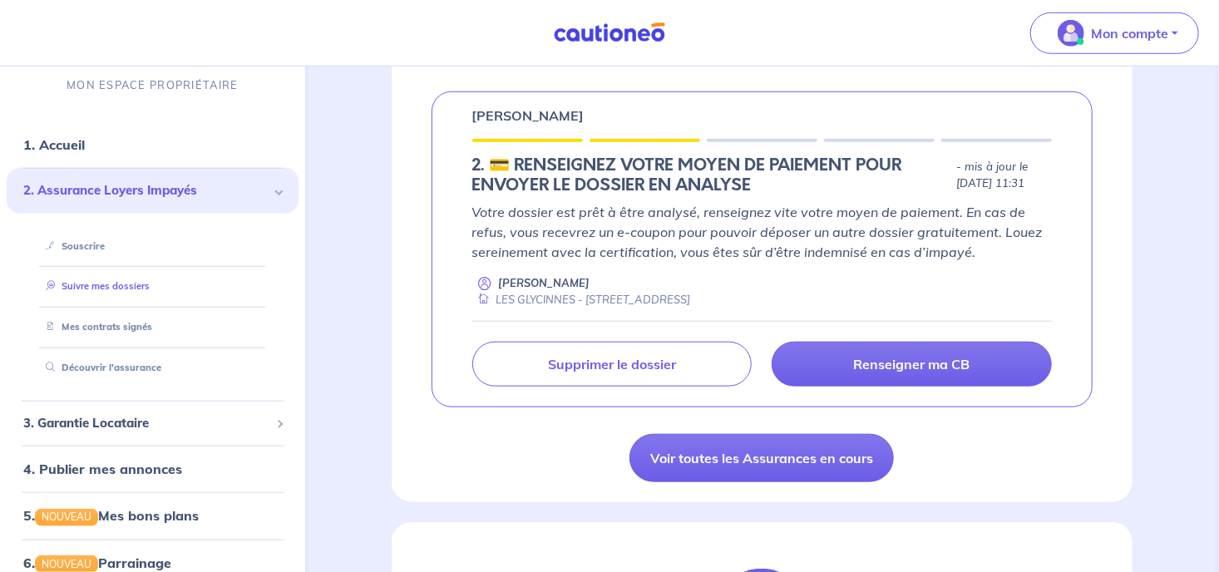
click at [147, 282] on link "Suivre mes dossiers" at bounding box center [94, 286] width 111 height 12
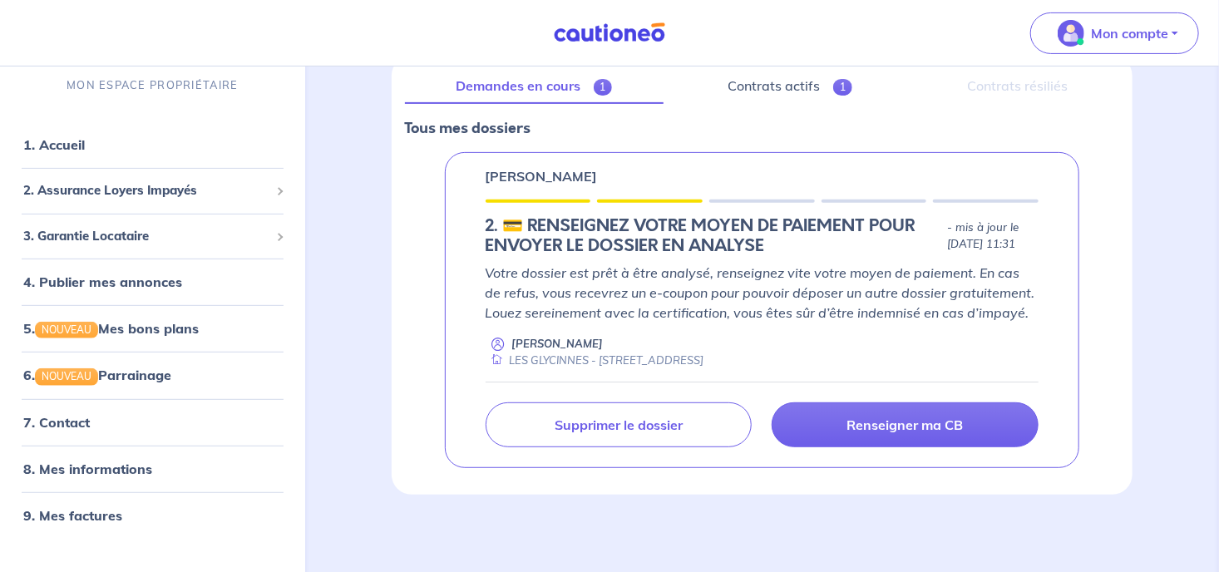
scroll to position [126, 0]
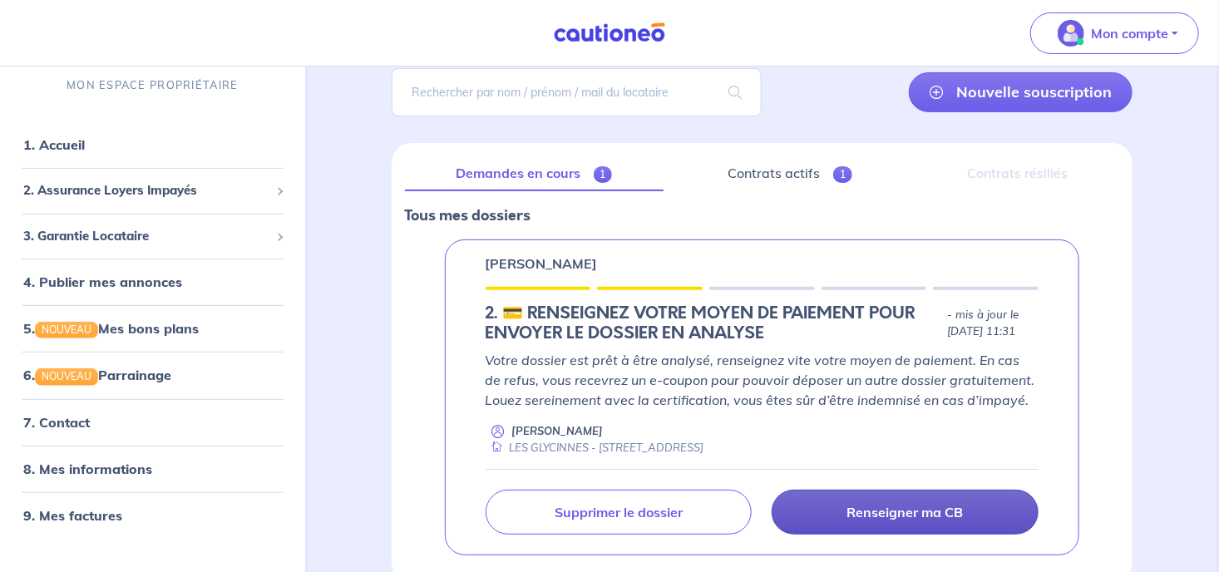
click at [908, 512] on p "Renseigner ma CB" at bounding box center [906, 512] width 116 height 17
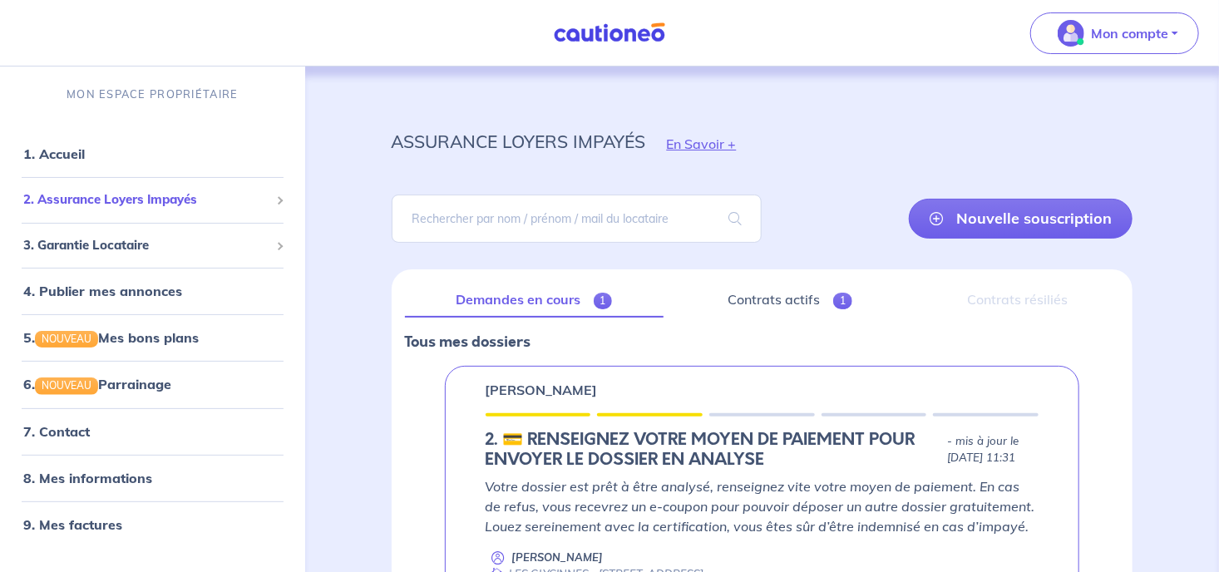
click at [85, 195] on span "2. Assurance Loyers Impayés" at bounding box center [146, 199] width 246 height 19
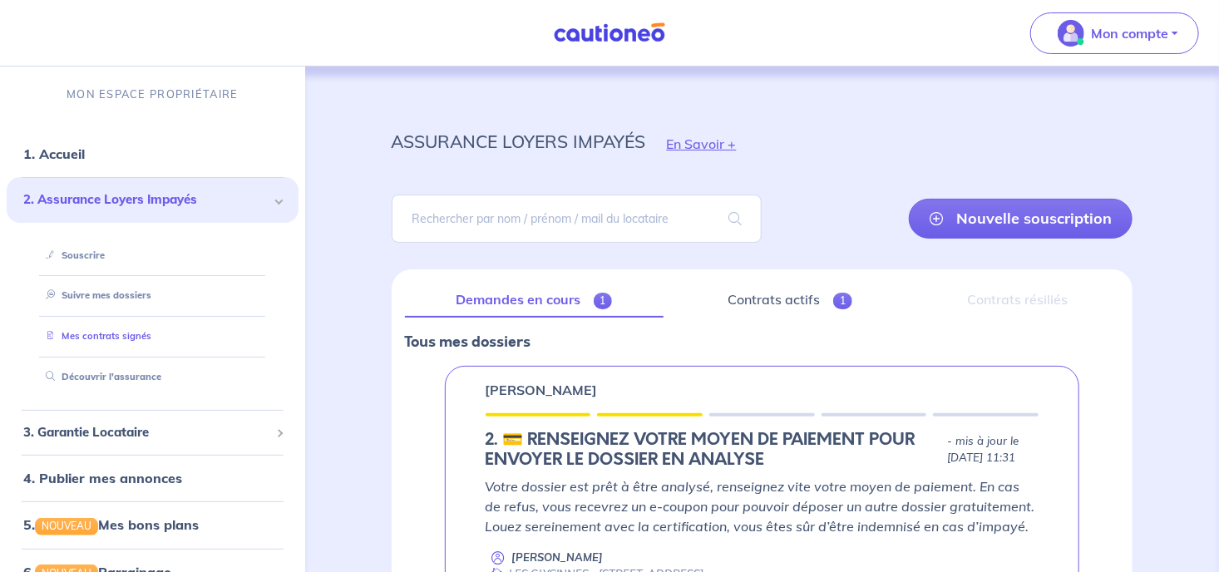
click at [96, 335] on link "Mes contrats signés" at bounding box center [95, 336] width 112 height 12
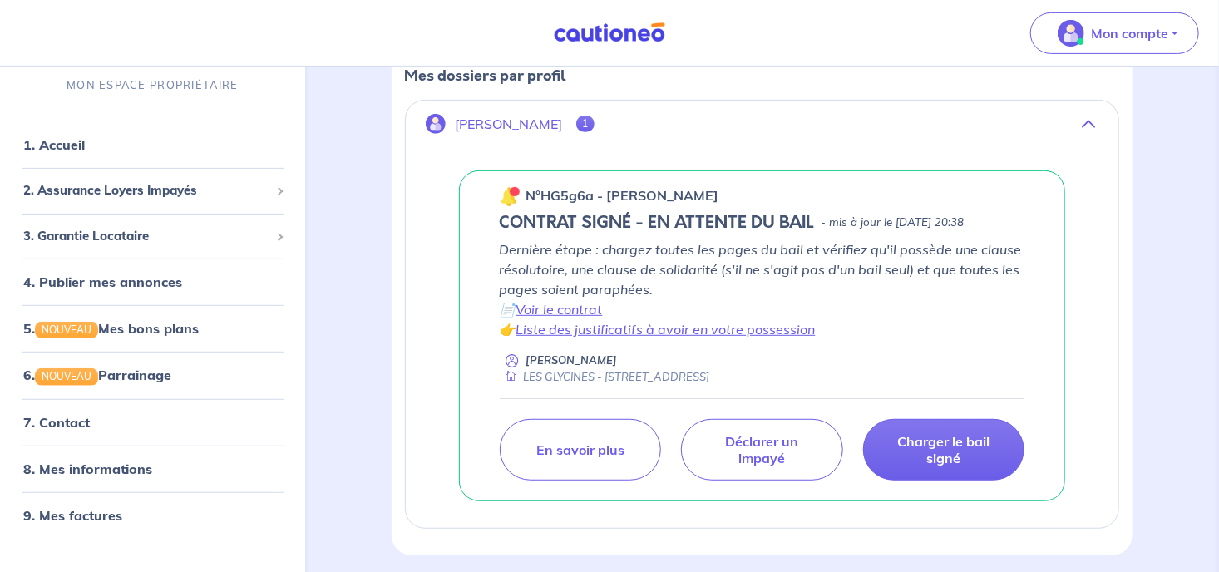
scroll to position [347, 0]
